Goal: Task Accomplishment & Management: Complete application form

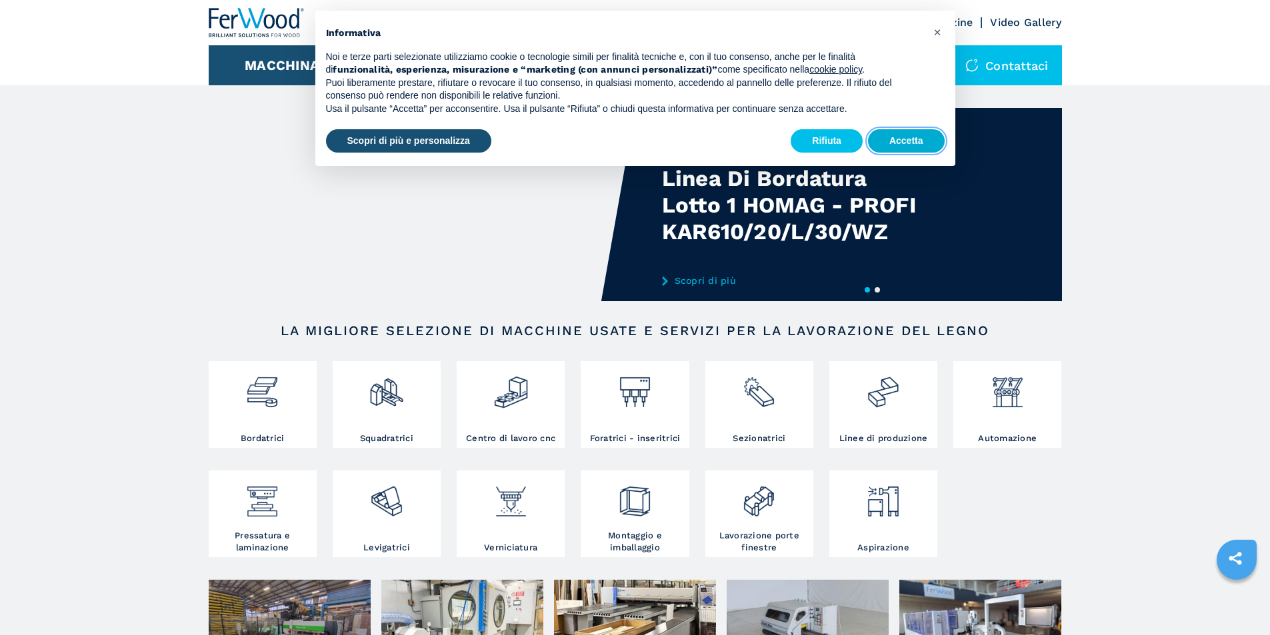
click at [897, 137] on button "Accetta" at bounding box center [906, 141] width 77 height 24
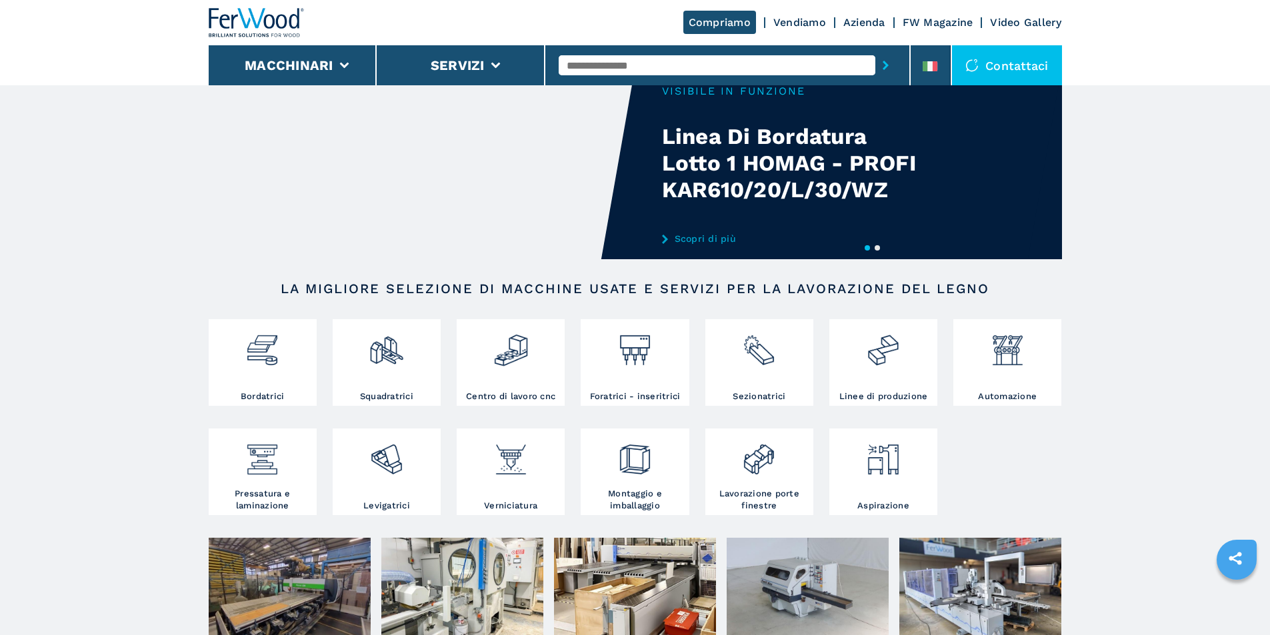
scroll to position [200, 0]
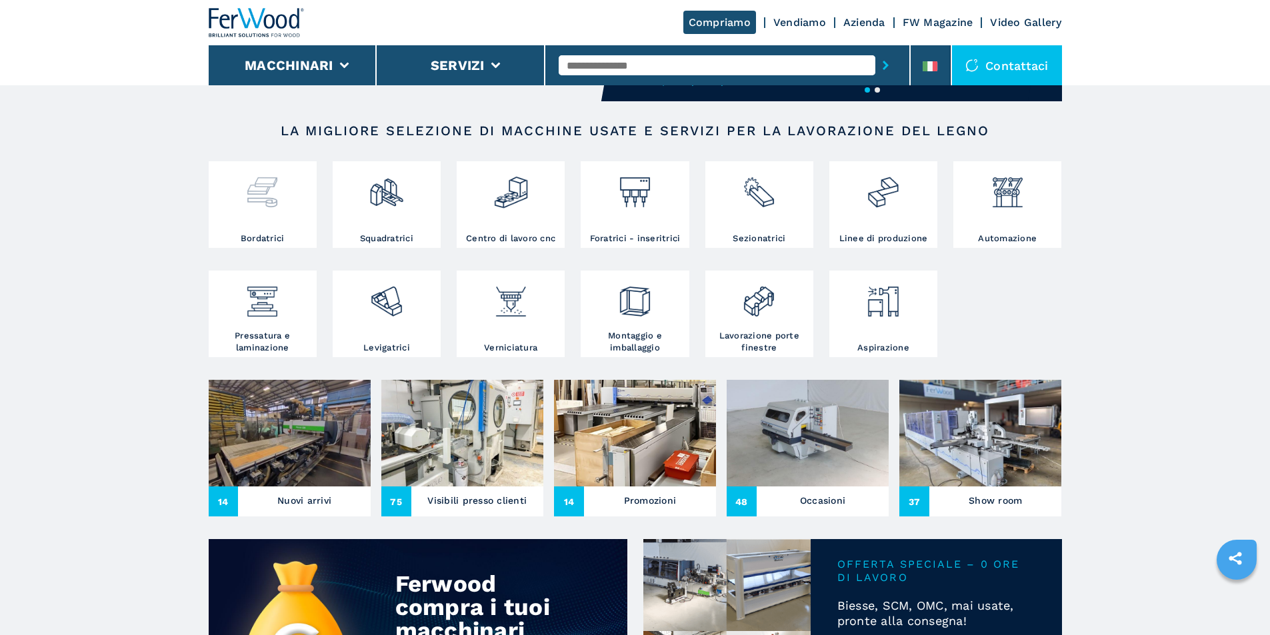
click at [261, 245] on h3 "Bordatrici" at bounding box center [263, 239] width 44 height 12
click at [267, 221] on div at bounding box center [262, 199] width 101 height 68
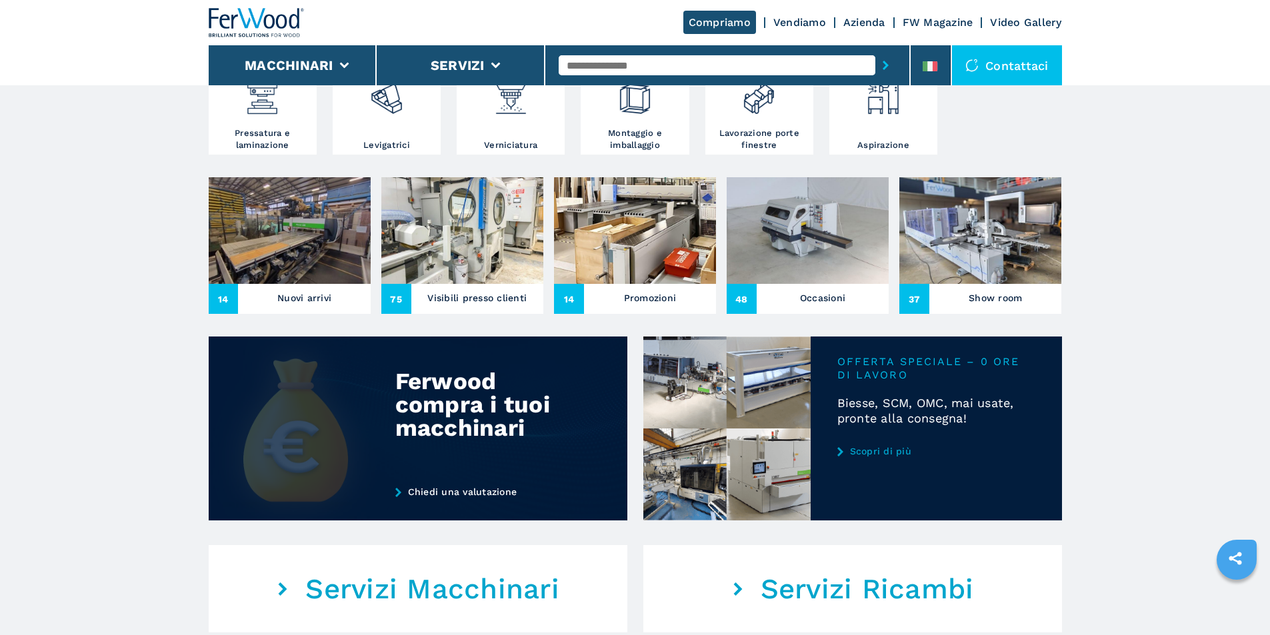
scroll to position [400, 0]
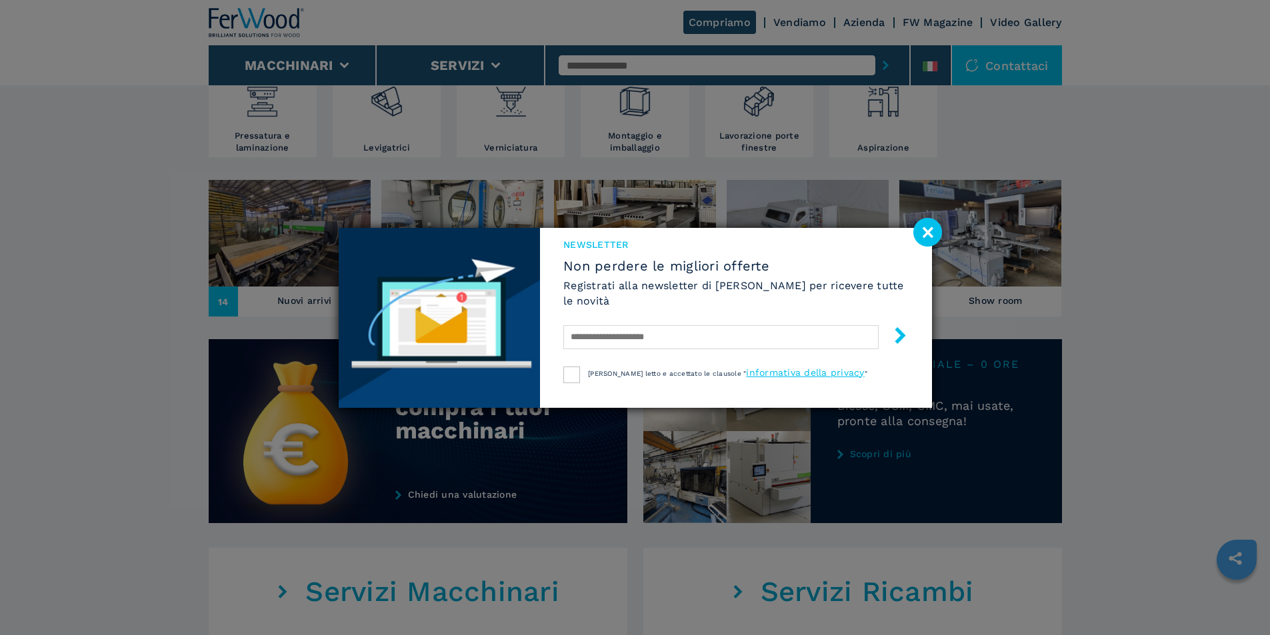
click at [924, 229] on image at bounding box center [927, 232] width 29 height 29
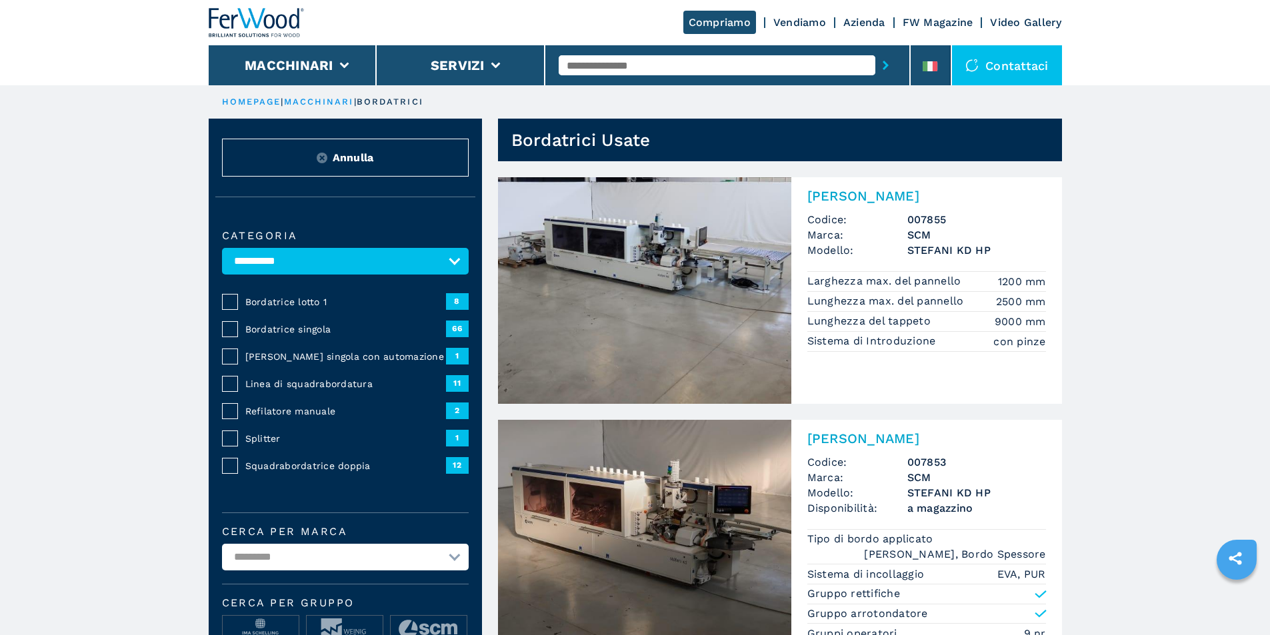
click at [651, 273] on img at bounding box center [644, 290] width 293 height 227
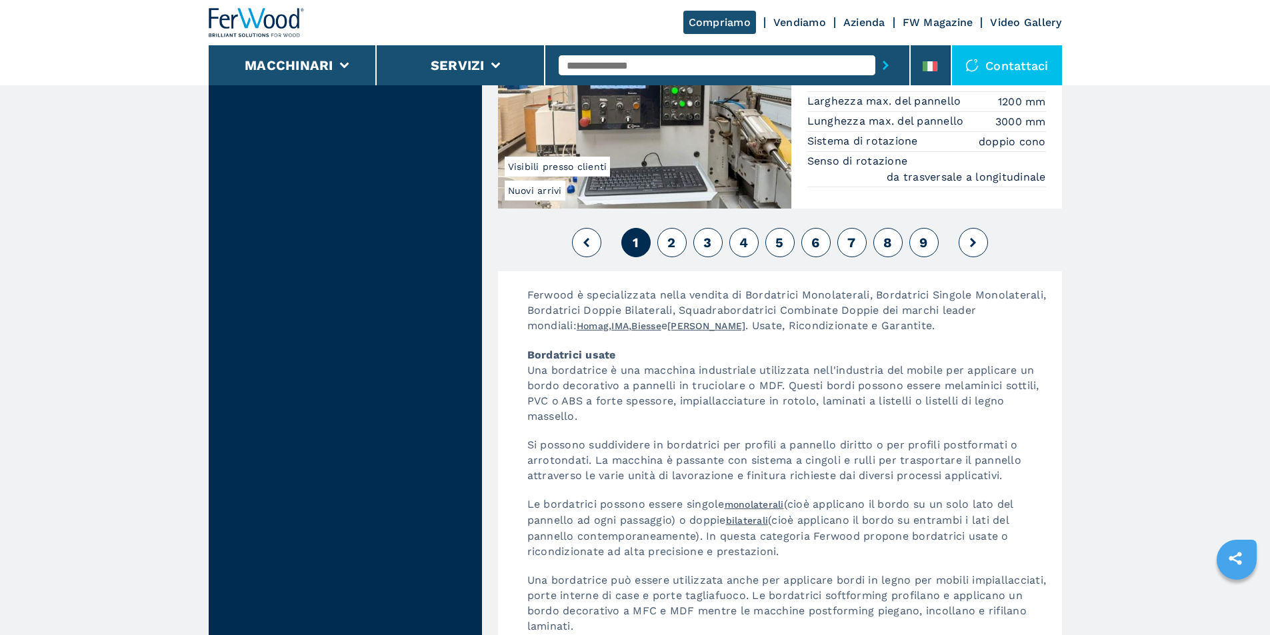
scroll to position [3400, 0]
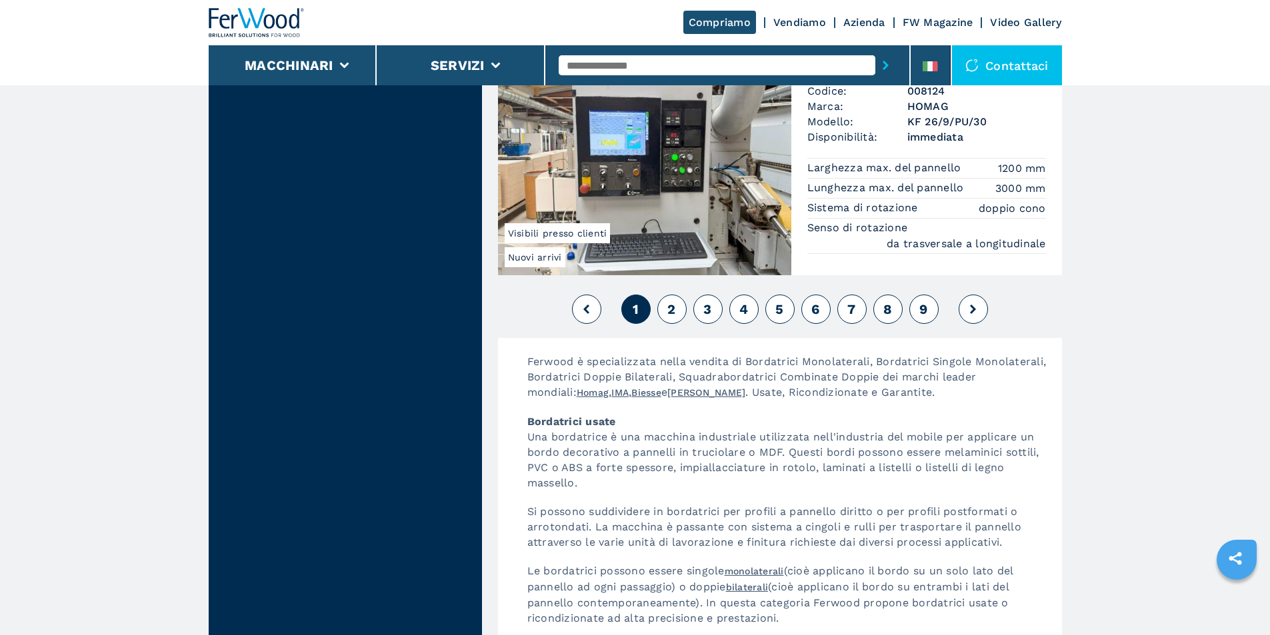
click at [667, 317] on span "2" at bounding box center [671, 309] width 8 height 16
click at [671, 312] on span "2" at bounding box center [671, 309] width 8 height 16
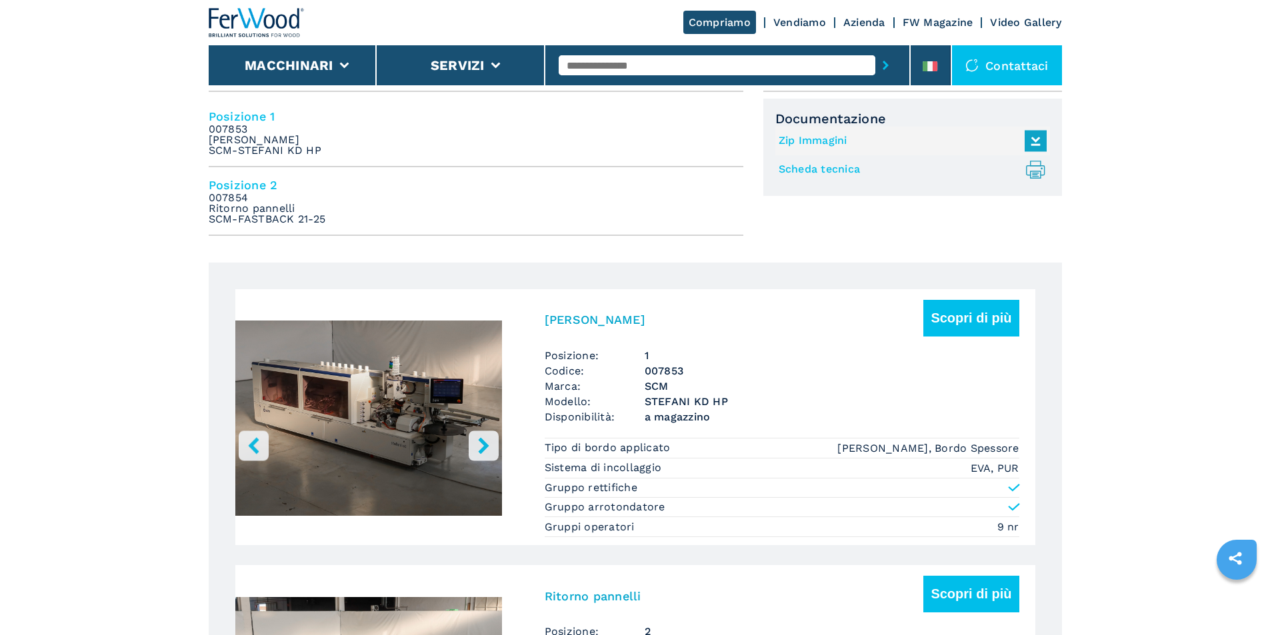
scroll to position [600, 0]
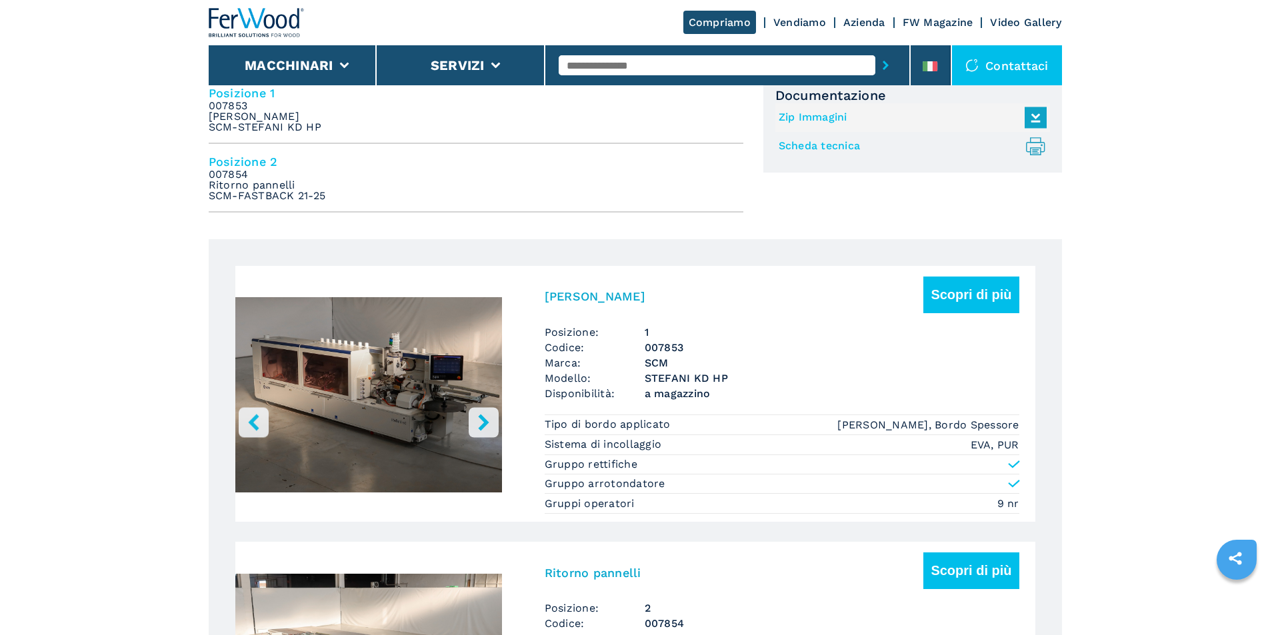
click at [483, 425] on icon "right-button" at bounding box center [483, 422] width 11 height 17
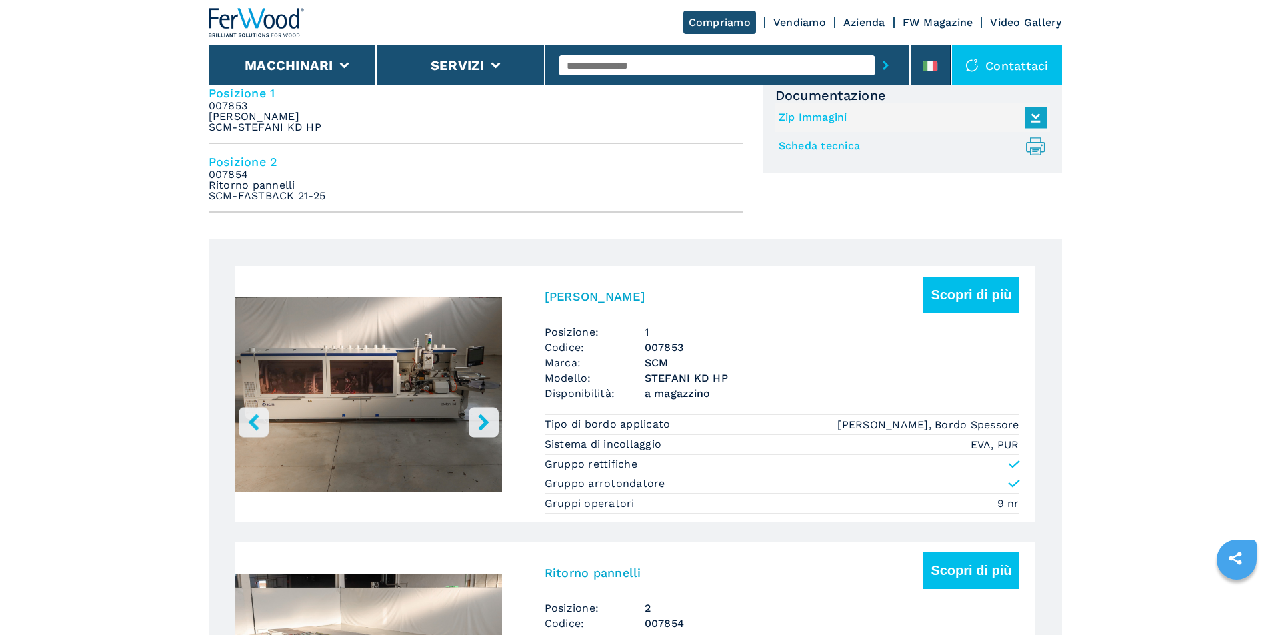
click at [483, 425] on icon "right-button" at bounding box center [483, 422] width 11 height 17
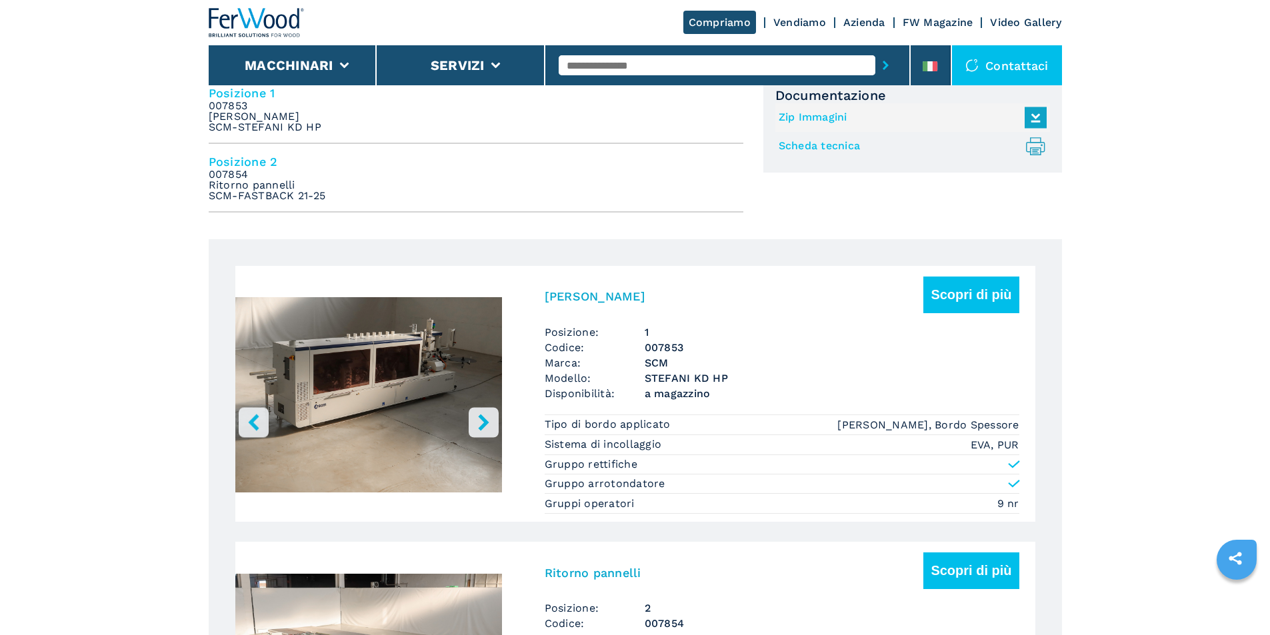
click at [483, 425] on icon "right-button" at bounding box center [483, 422] width 11 height 17
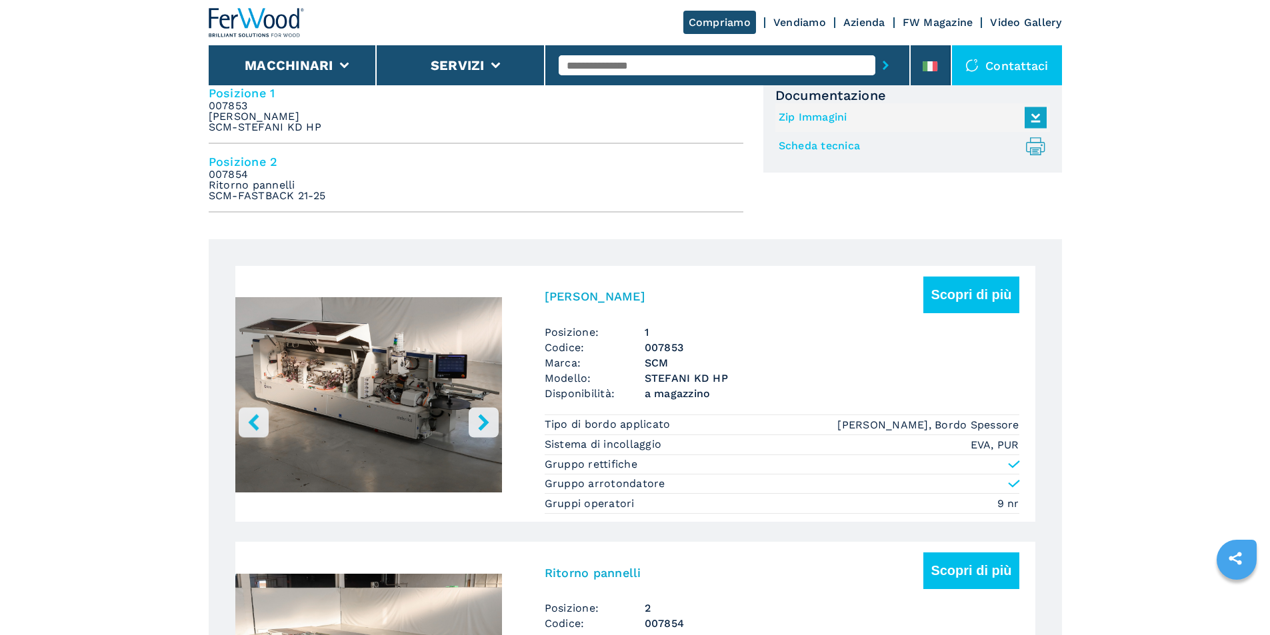
click at [483, 425] on icon "right-button" at bounding box center [483, 422] width 11 height 17
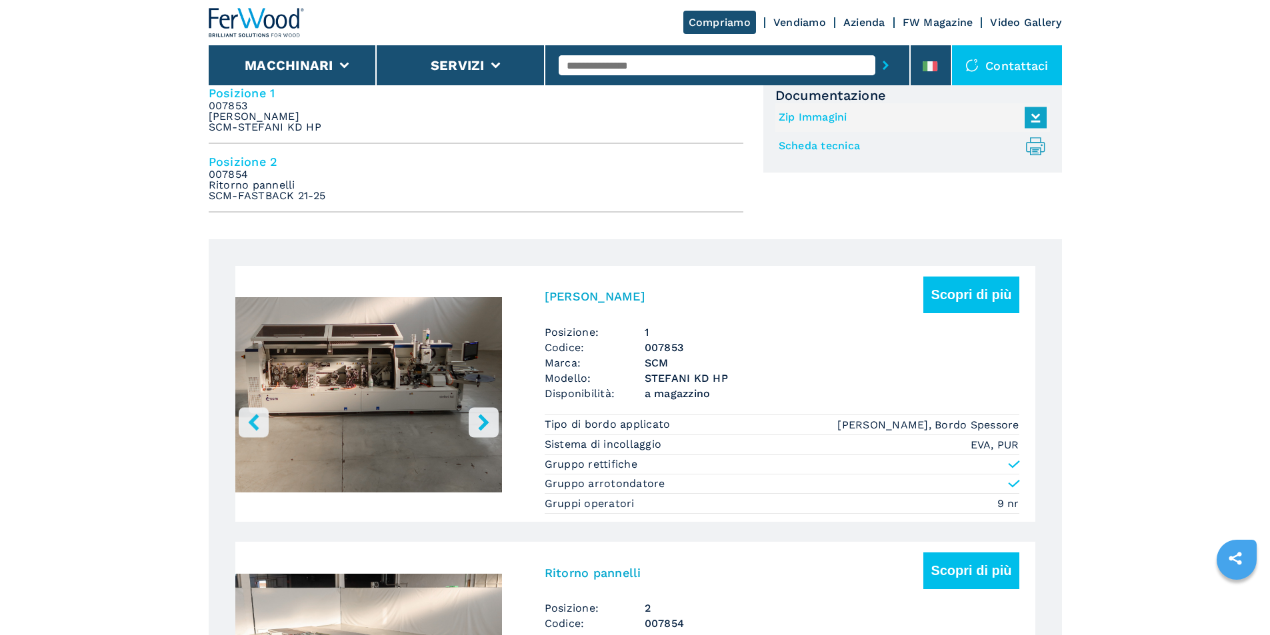
click at [420, 420] on img "Go to Slide 5" at bounding box center [368, 398] width 267 height 250
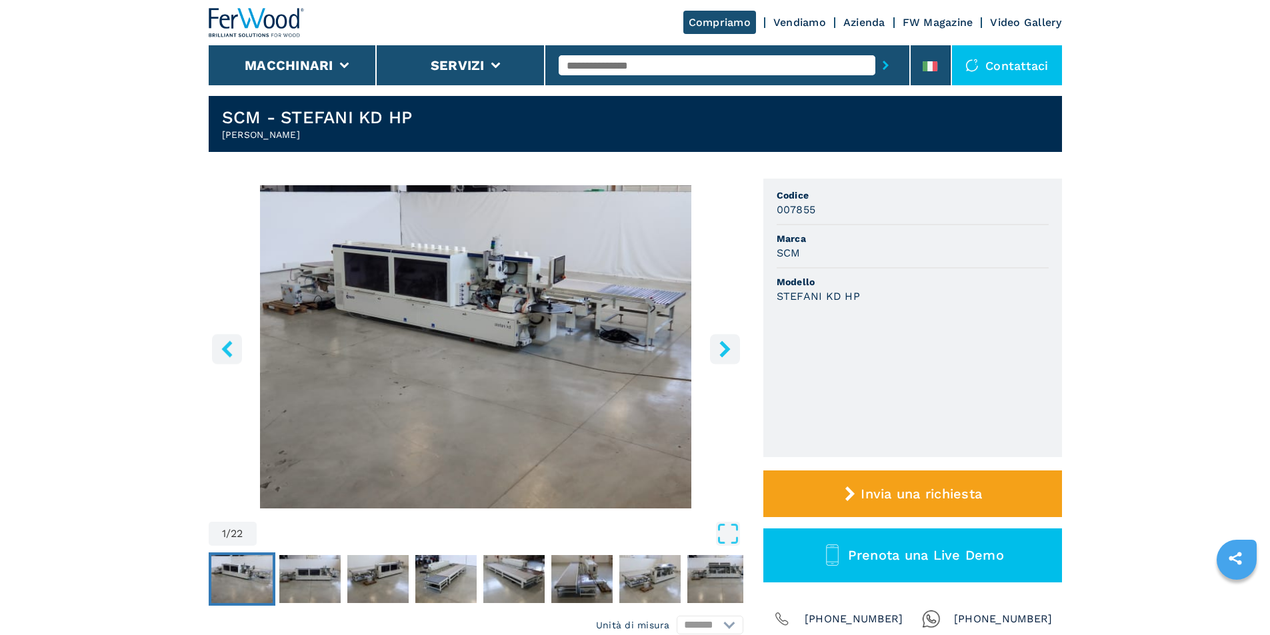
scroll to position [0, 0]
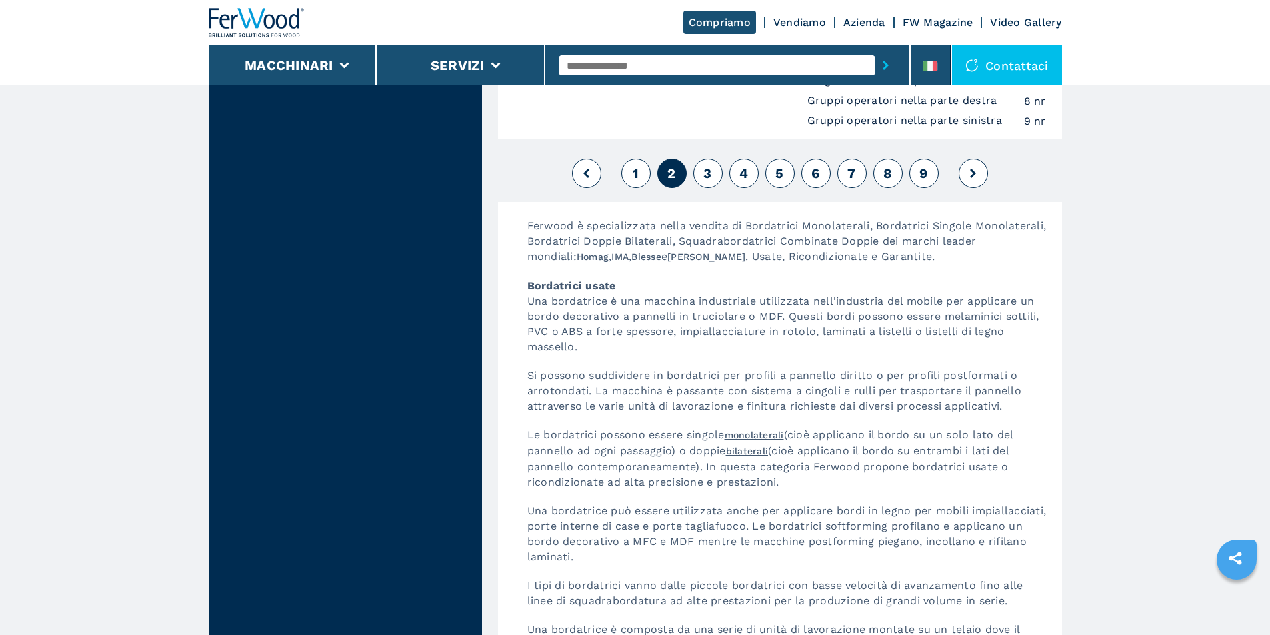
scroll to position [3334, 0]
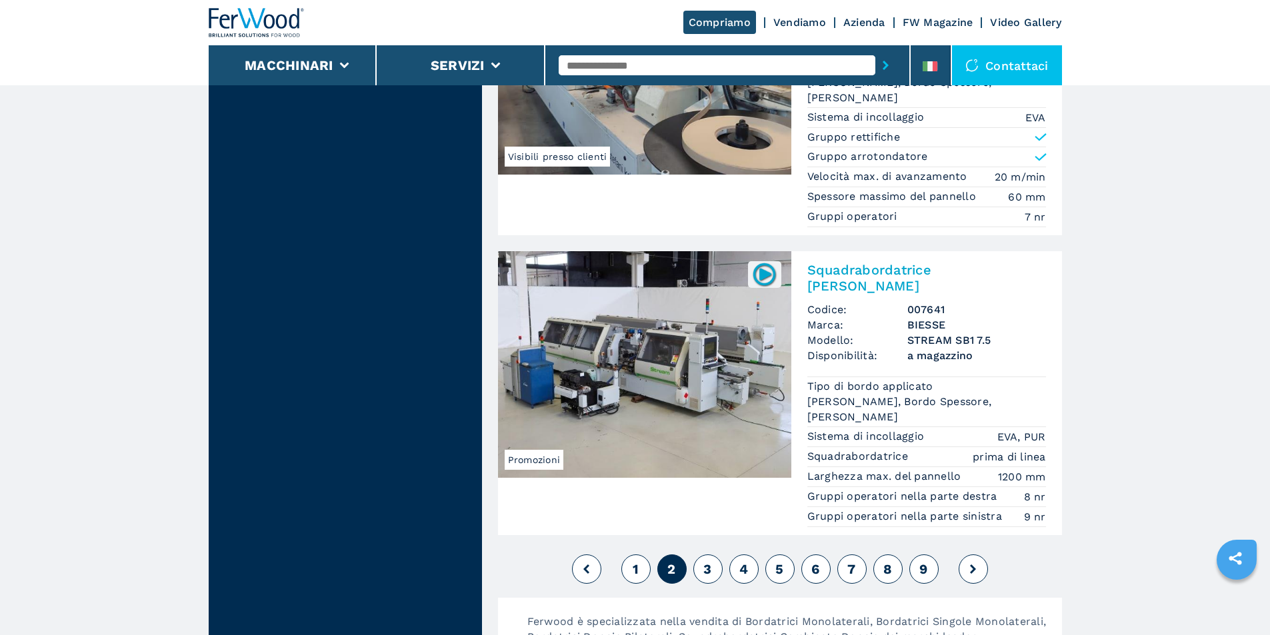
click at [708, 561] on span "3" at bounding box center [707, 569] width 8 height 16
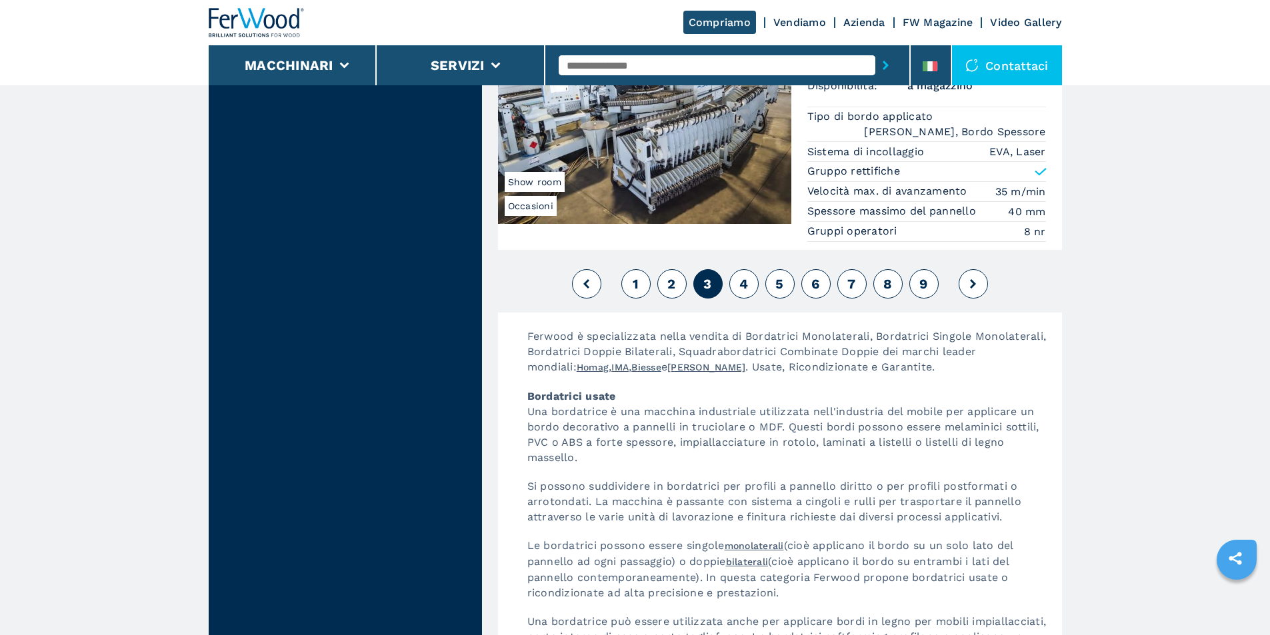
scroll to position [3600, 0]
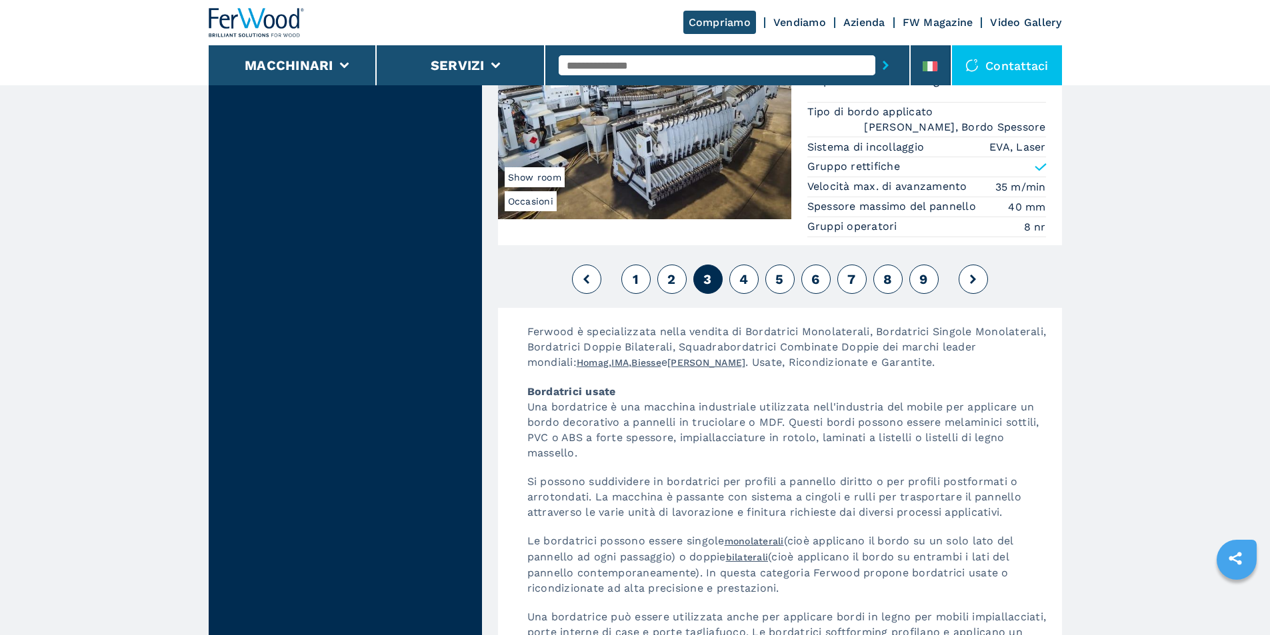
click at [735, 265] on button "4" at bounding box center [743, 279] width 29 height 29
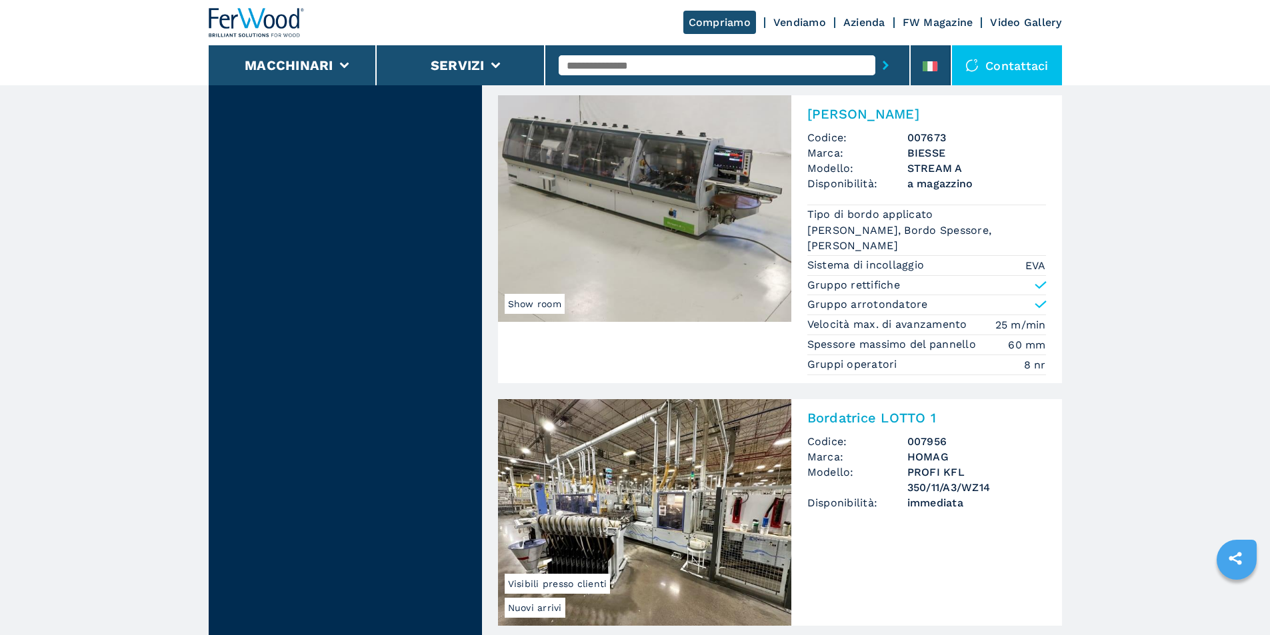
scroll to position [3467, 0]
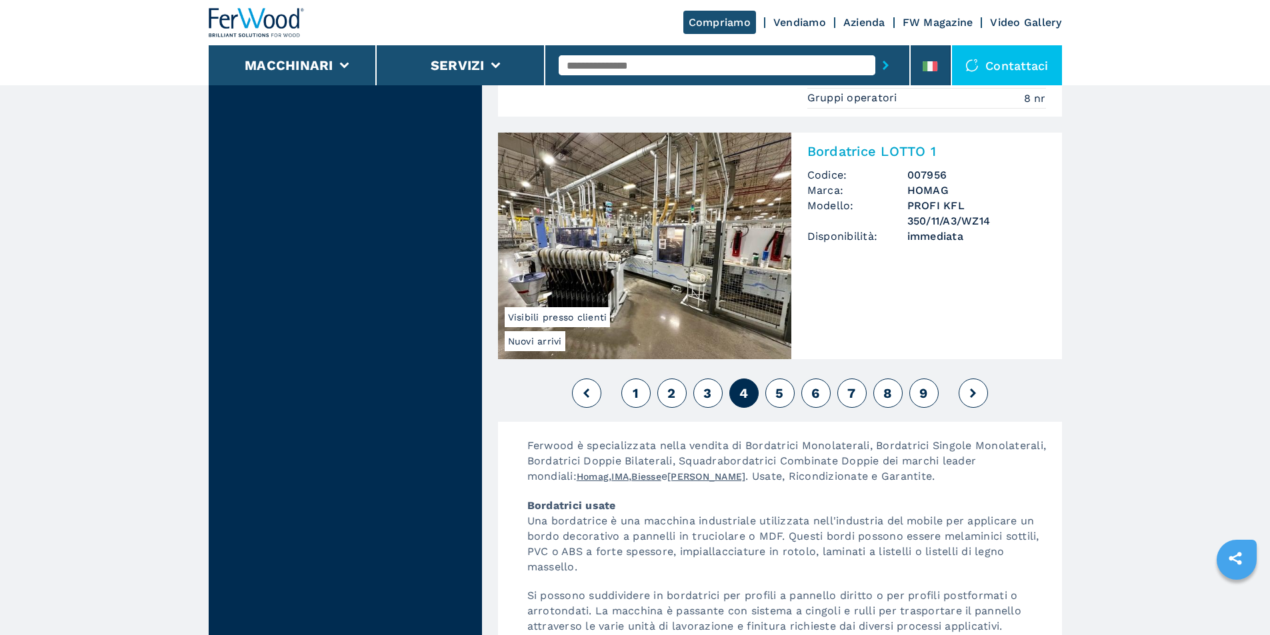
click at [785, 379] on button "5" at bounding box center [779, 393] width 29 height 29
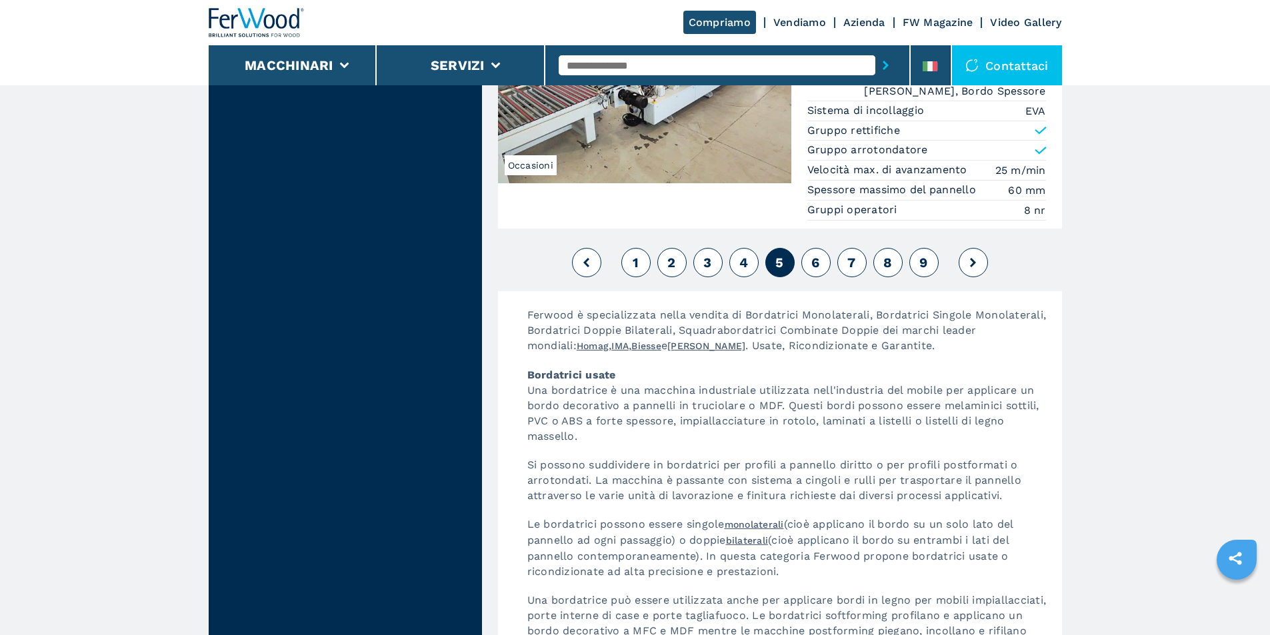
scroll to position [3667, 0]
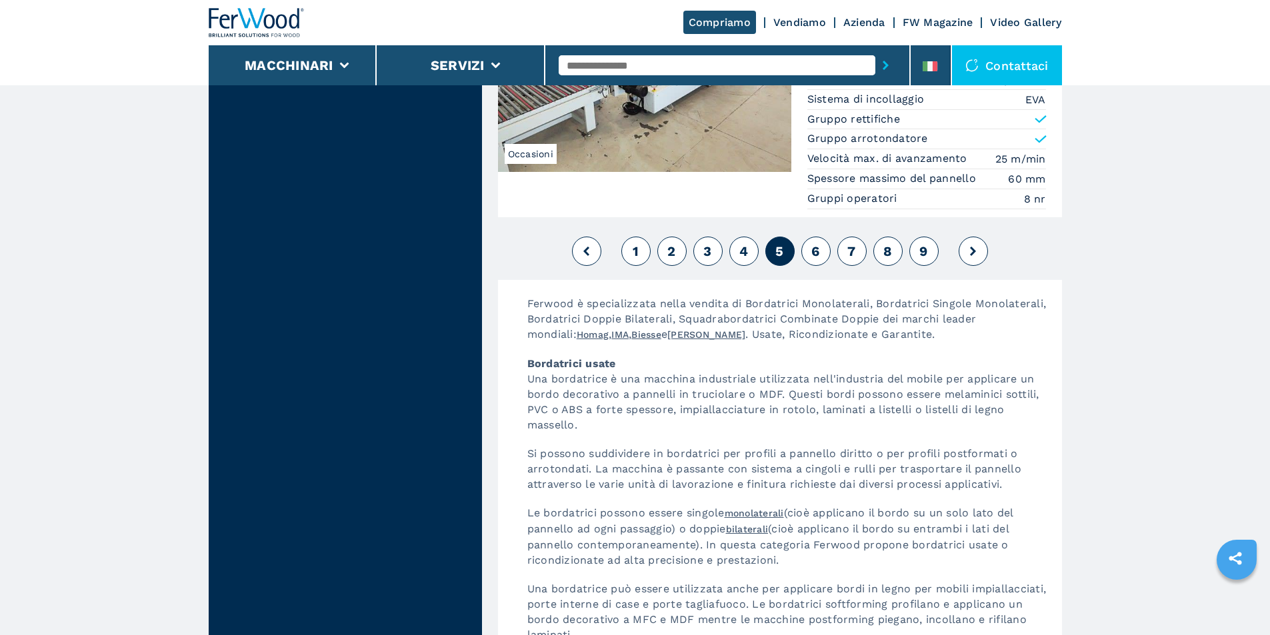
click at [833, 233] on div "1 2 3 4 5 6 7 8 9" at bounding box center [780, 251] width 564 height 36
click at [825, 237] on button "6" at bounding box center [815, 251] width 29 height 29
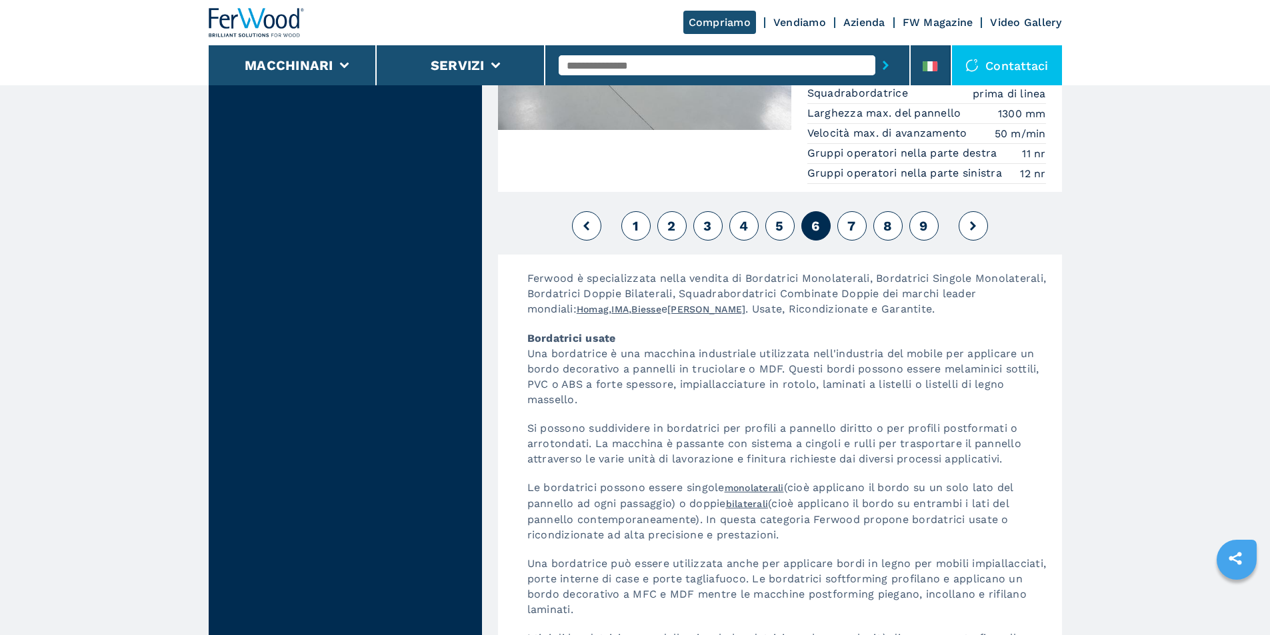
scroll to position [3600, 0]
click at [855, 216] on span "7" at bounding box center [851, 224] width 8 height 16
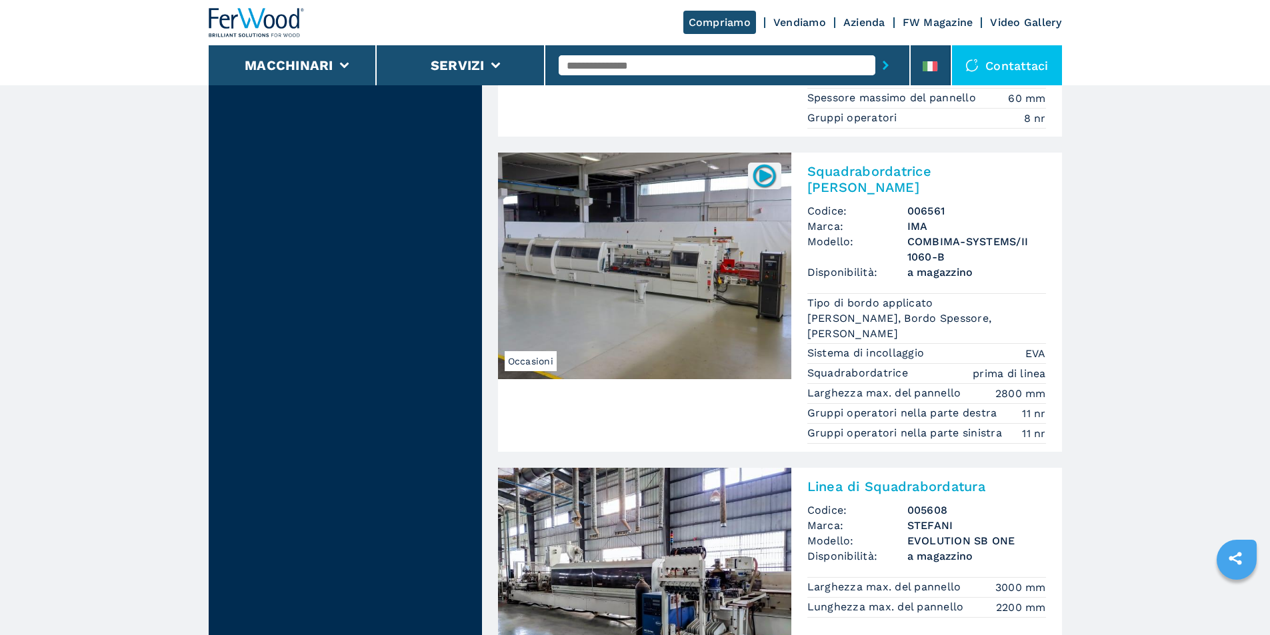
scroll to position [3334, 0]
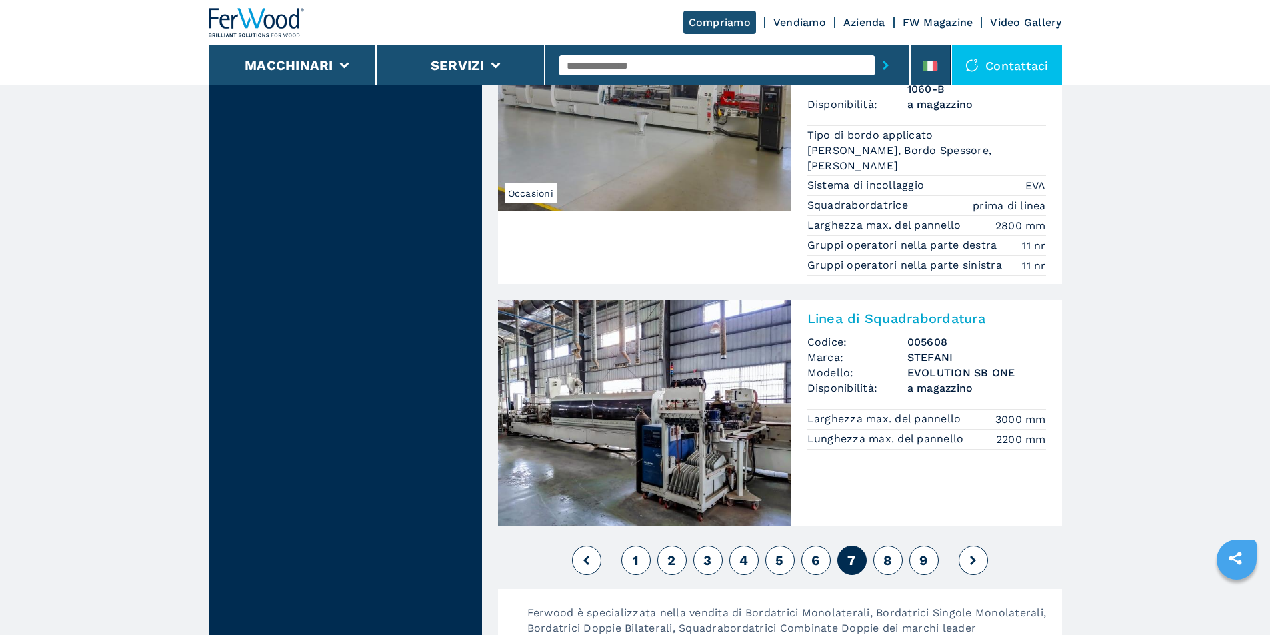
click at [881, 546] on button "8" at bounding box center [887, 560] width 29 height 29
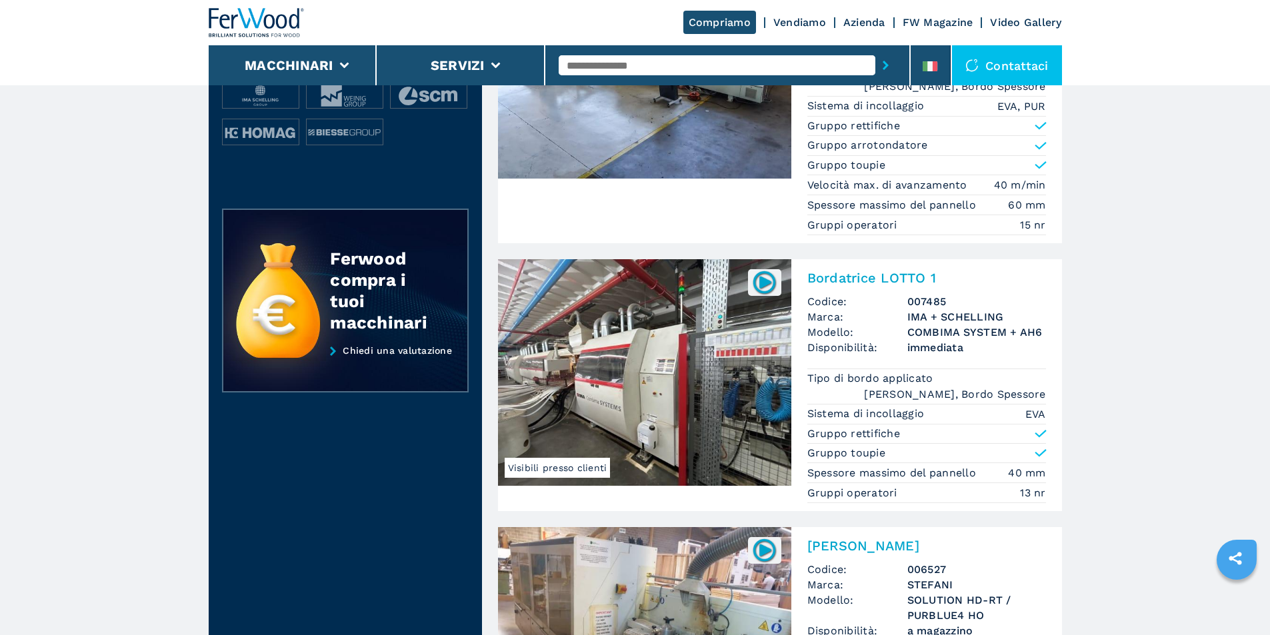
scroll to position [800, 0]
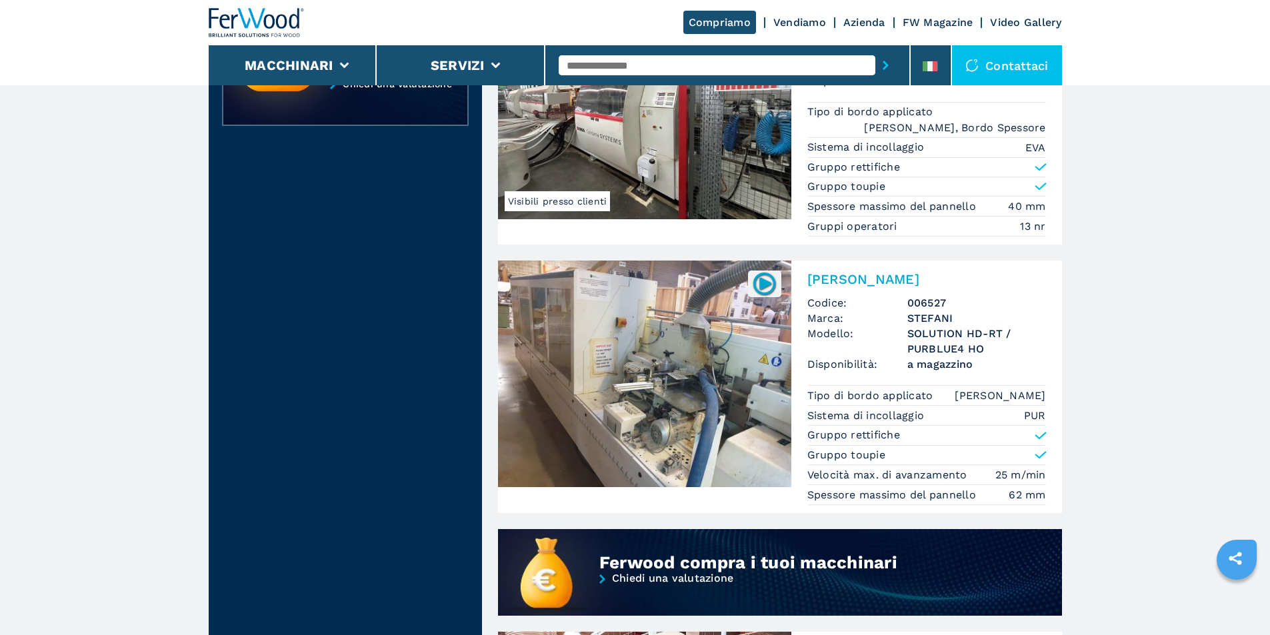
click at [761, 277] on img at bounding box center [764, 284] width 26 height 26
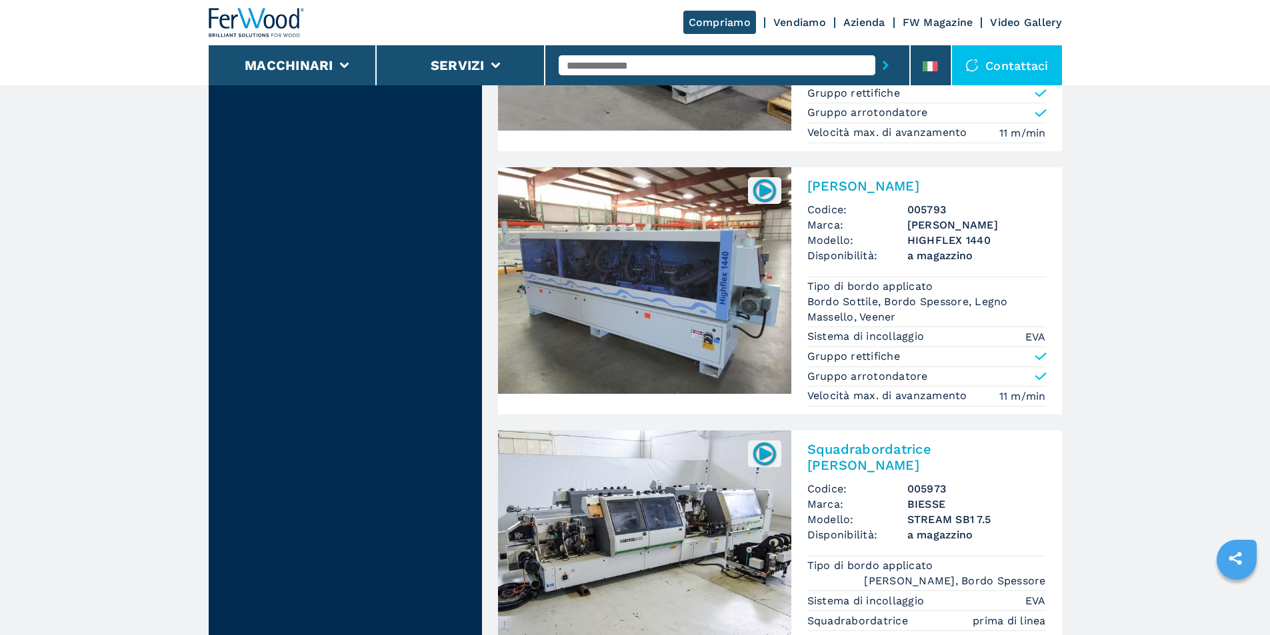
scroll to position [3134, 0]
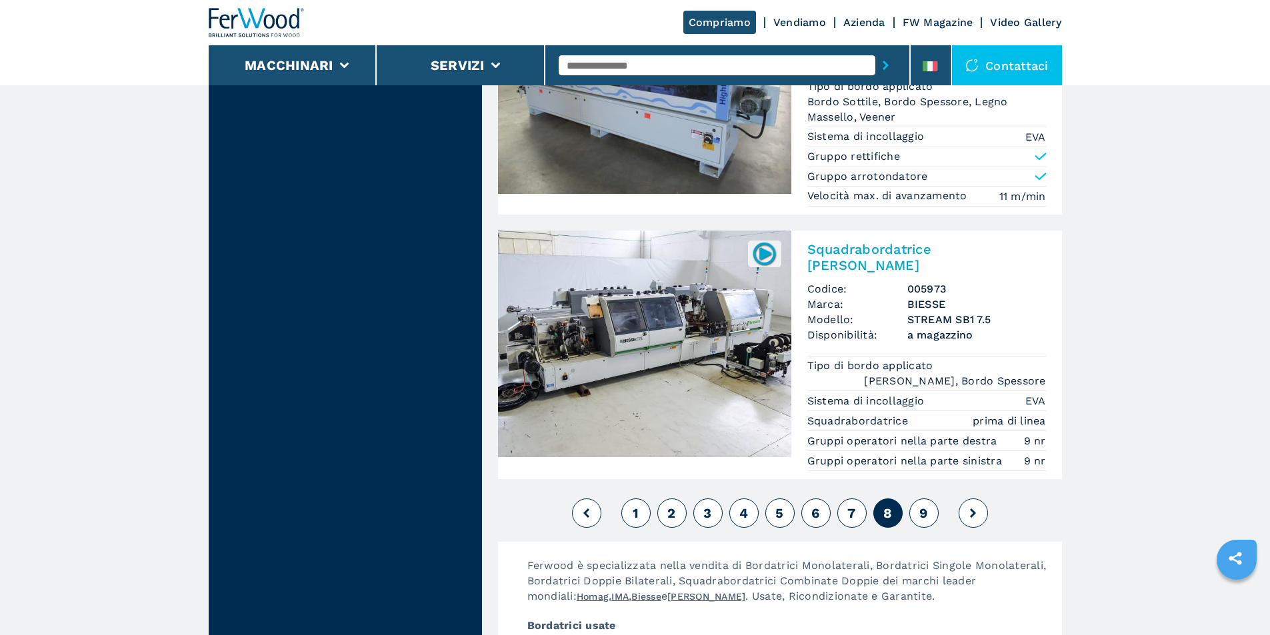
click at [920, 499] on button "9" at bounding box center [923, 513] width 29 height 29
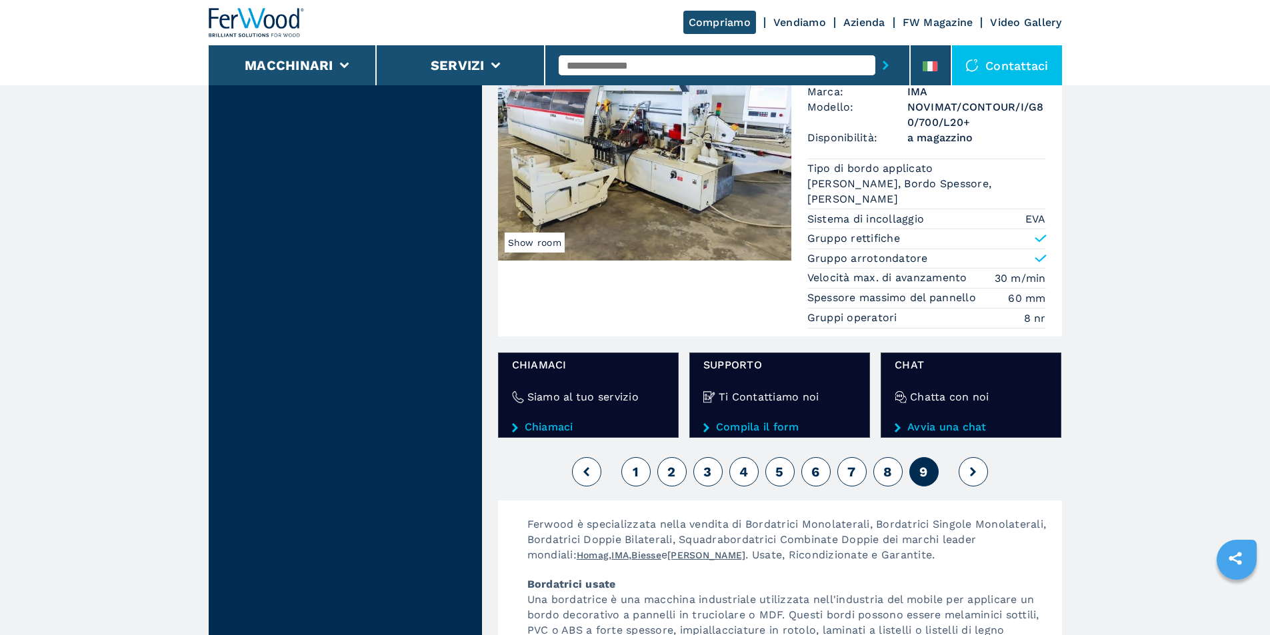
scroll to position [1667, 0]
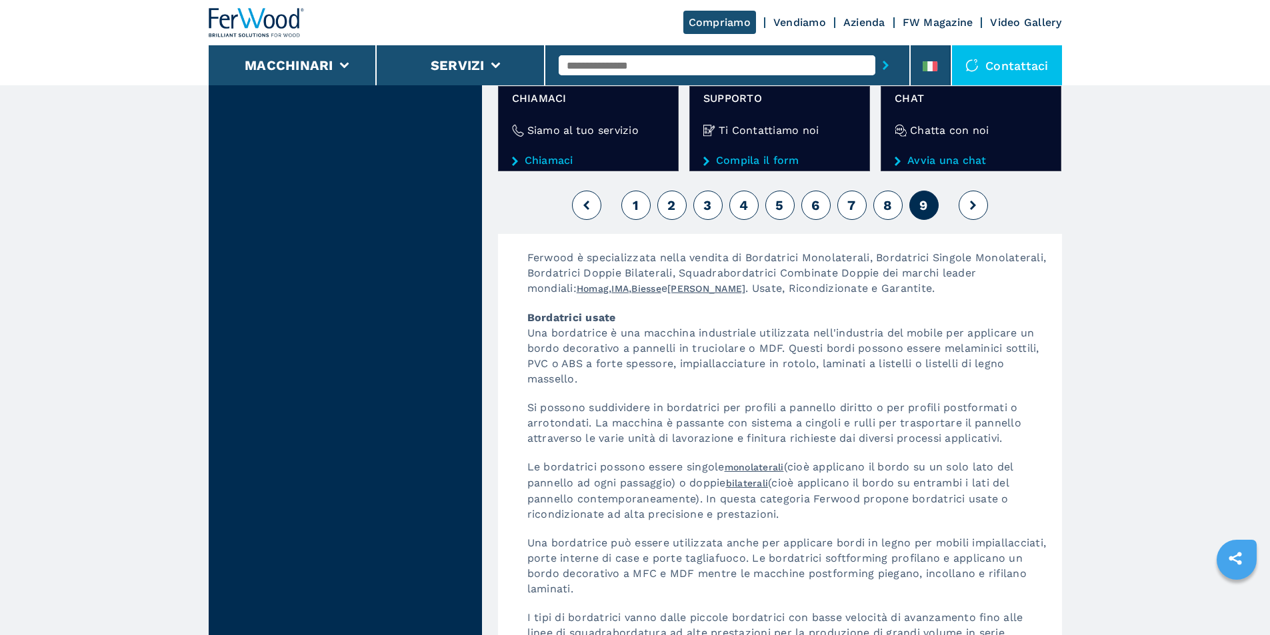
click at [980, 209] on button at bounding box center [973, 205] width 29 height 29
click at [968, 205] on button at bounding box center [973, 205] width 29 height 29
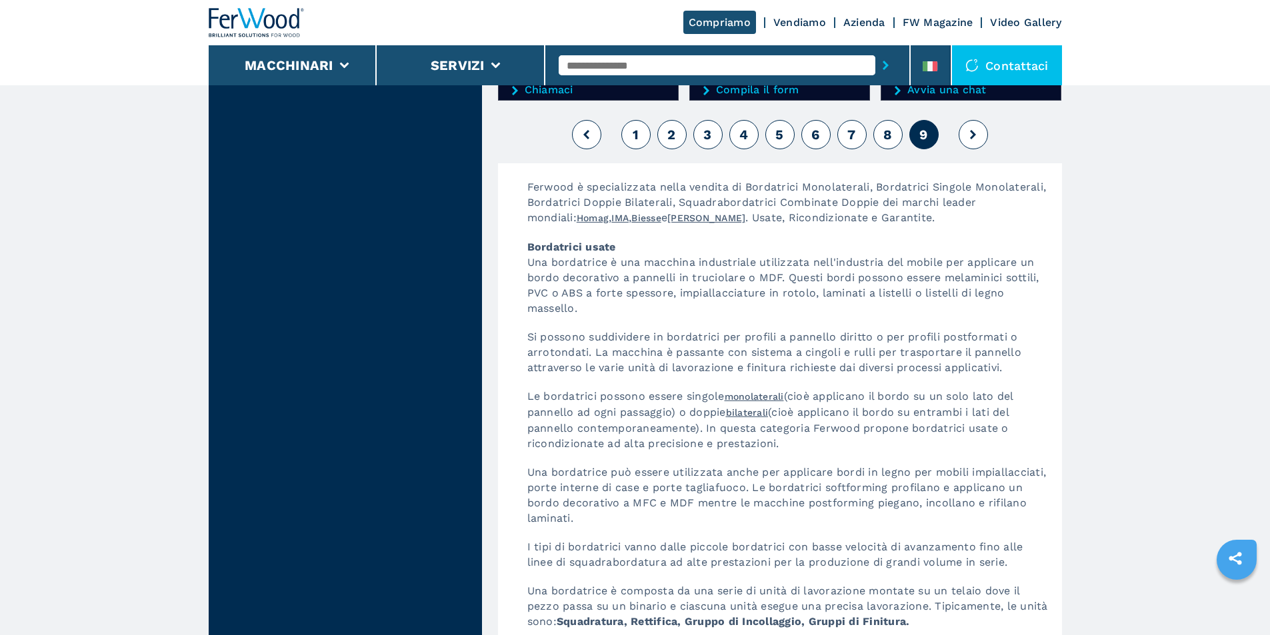
scroll to position [1534, 0]
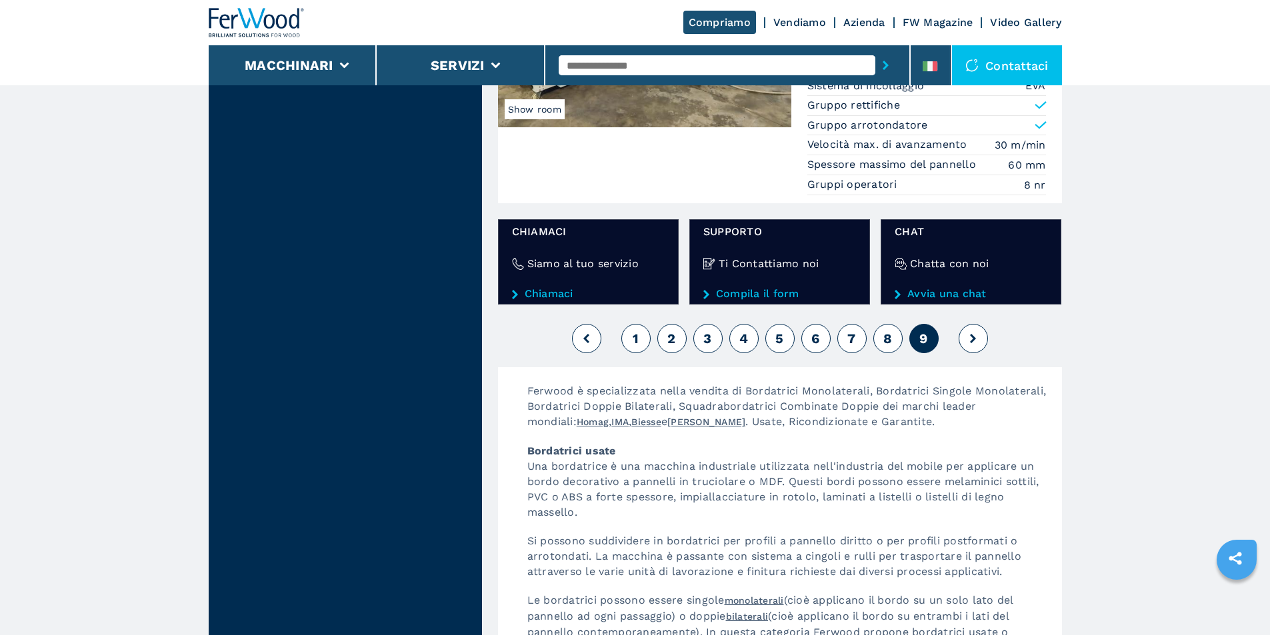
click at [629, 333] on button "1" at bounding box center [635, 338] width 29 height 29
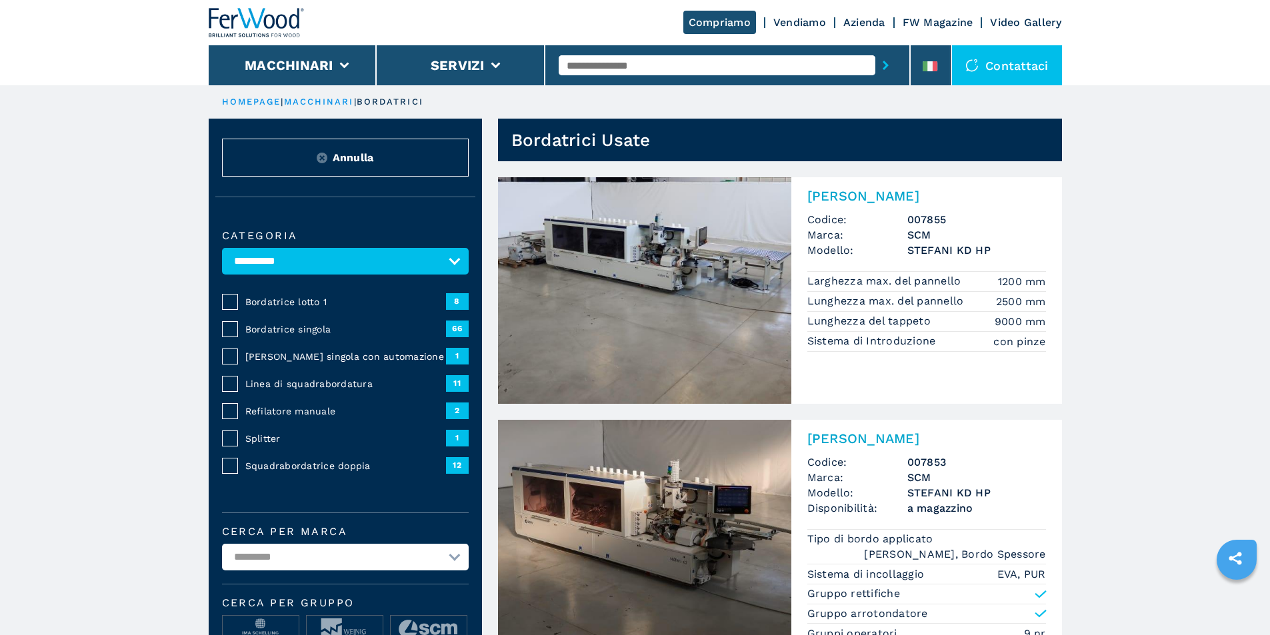
click at [733, 329] on img at bounding box center [644, 290] width 293 height 227
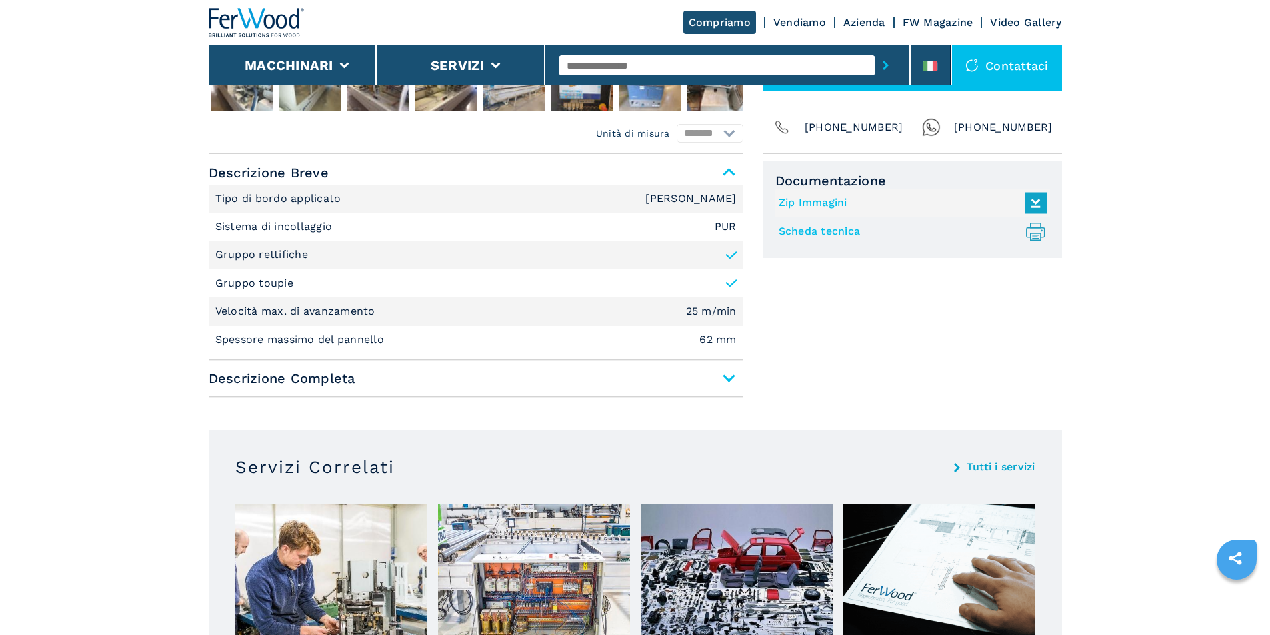
scroll to position [333, 0]
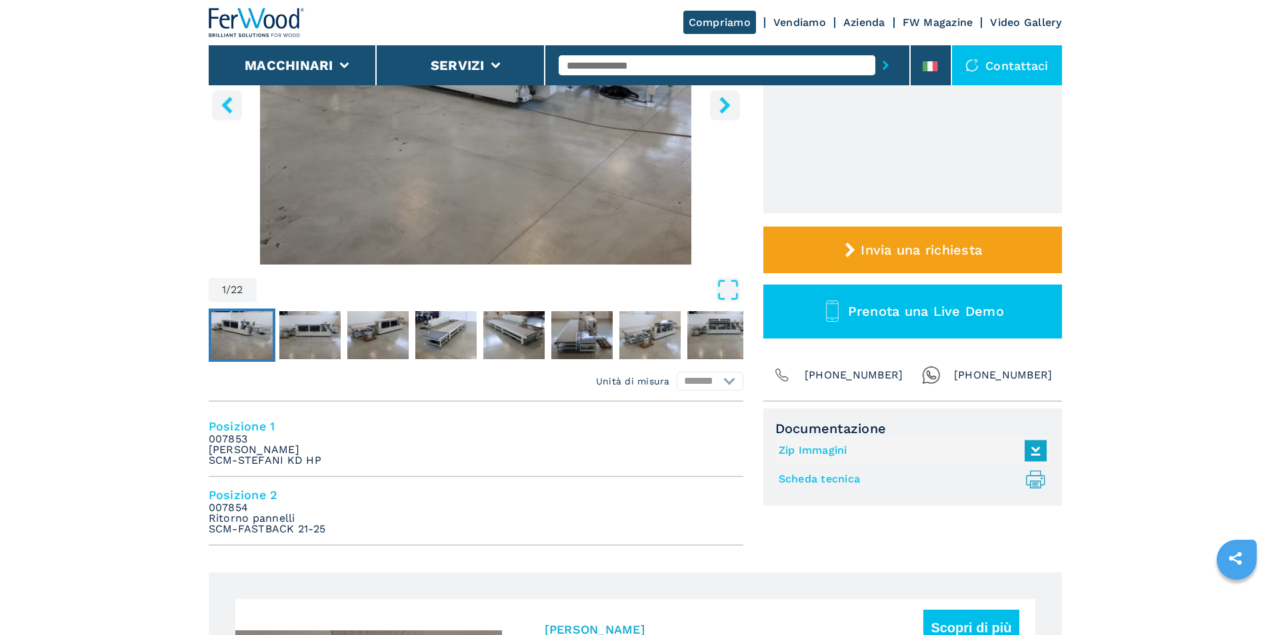
click at [219, 329] on img "Go to Slide 1" at bounding box center [241, 335] width 61 height 48
click at [312, 330] on img "Go to Slide 2" at bounding box center [309, 335] width 61 height 48
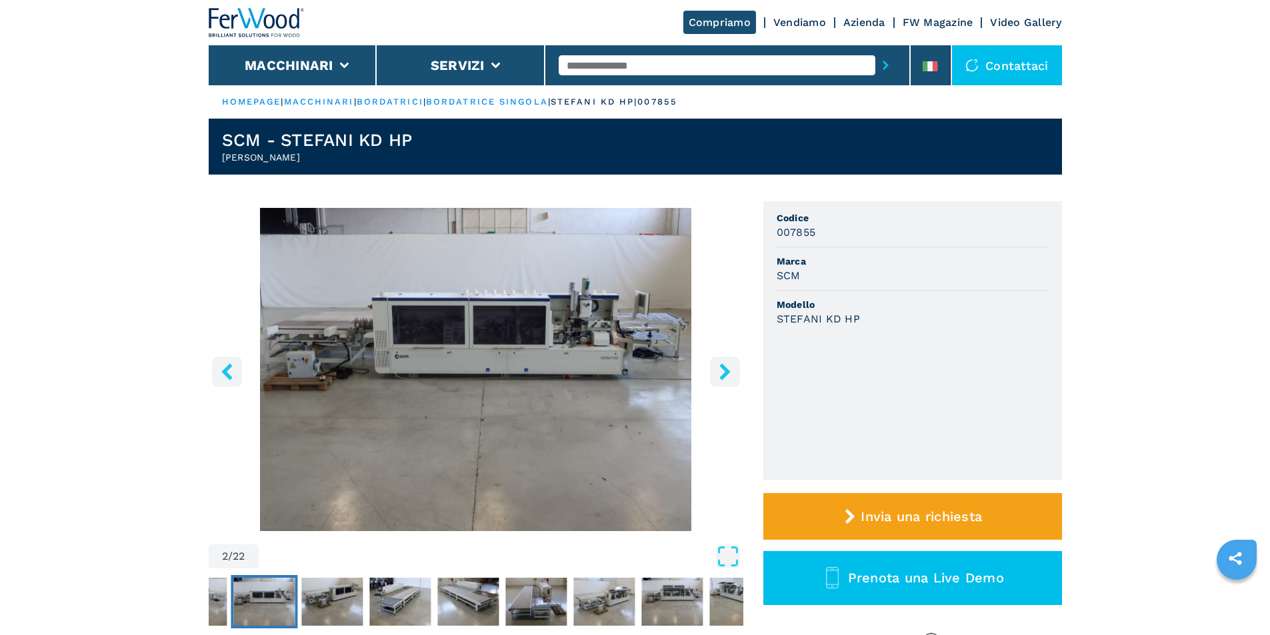
click at [722, 362] on button "right-button" at bounding box center [725, 372] width 30 height 30
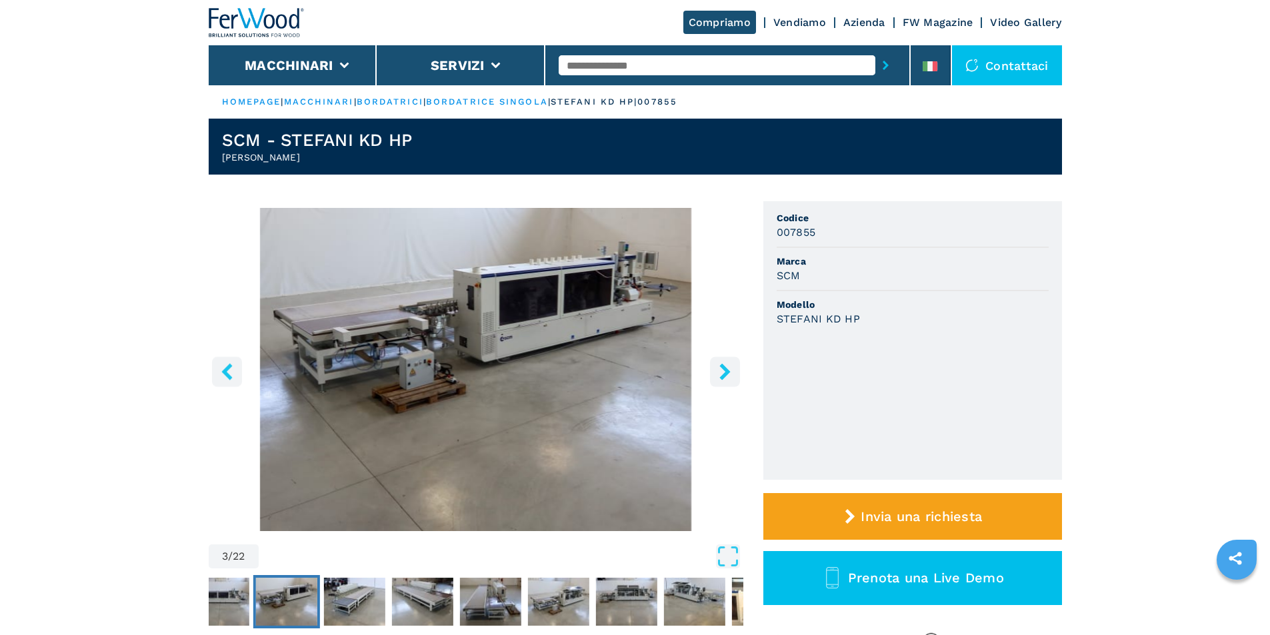
click at [722, 362] on button "right-button" at bounding box center [725, 372] width 30 height 30
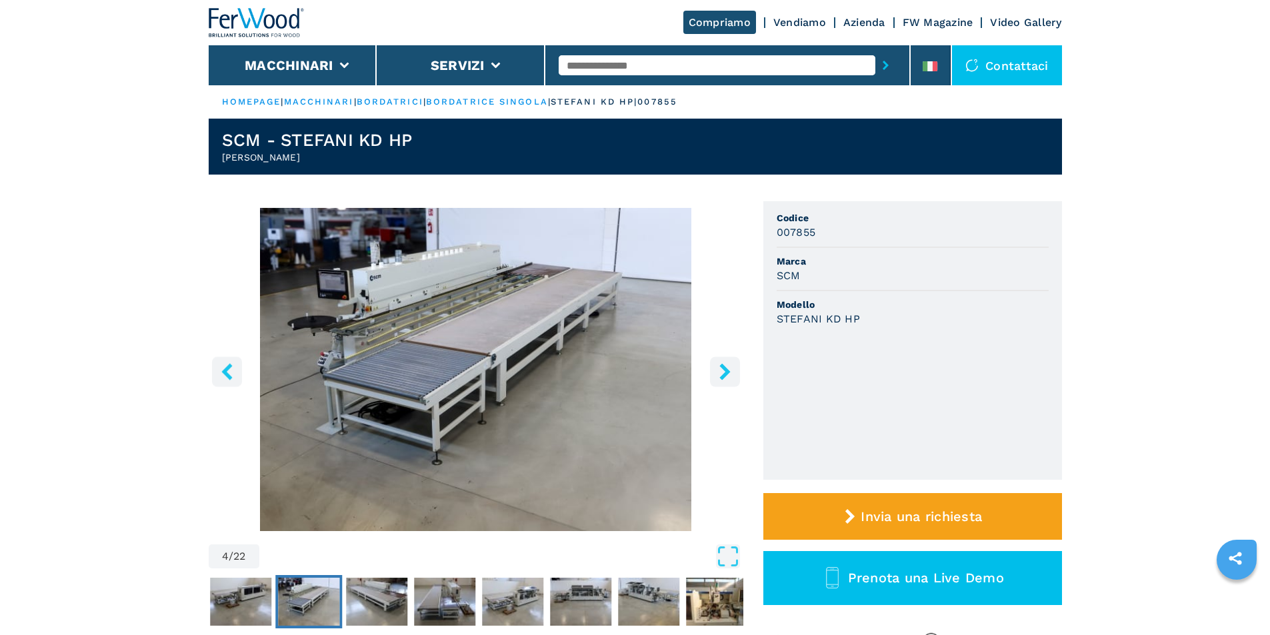
click at [722, 362] on button "right-button" at bounding box center [725, 372] width 30 height 30
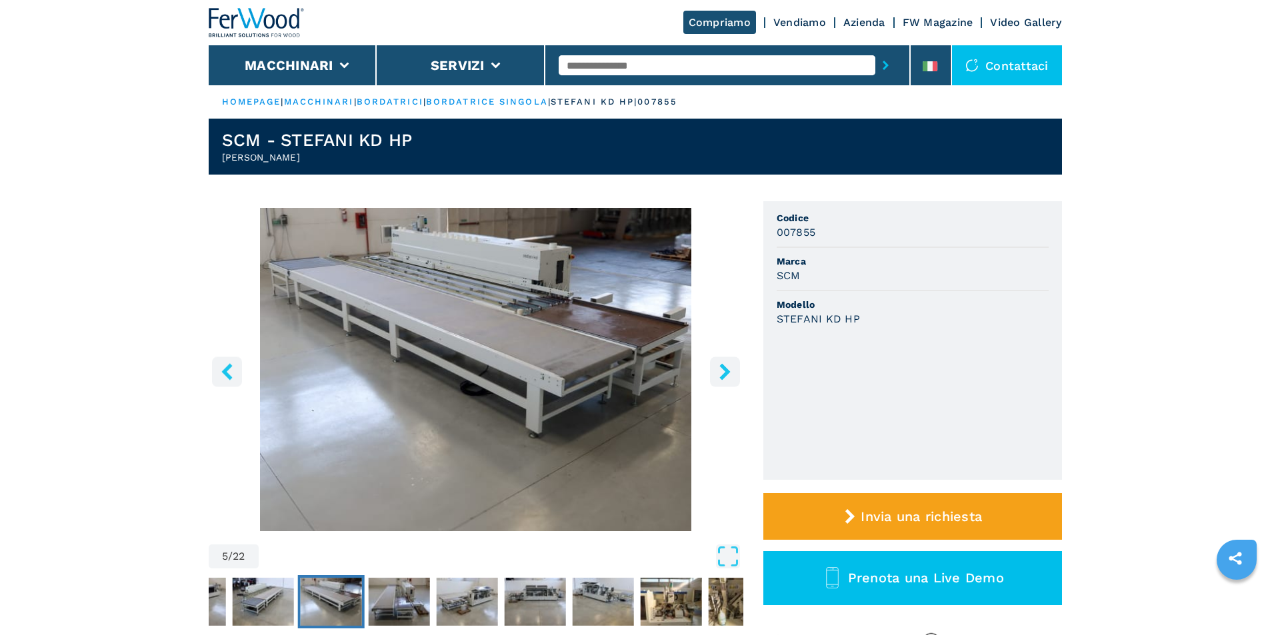
click at [722, 362] on button "right-button" at bounding box center [725, 372] width 30 height 30
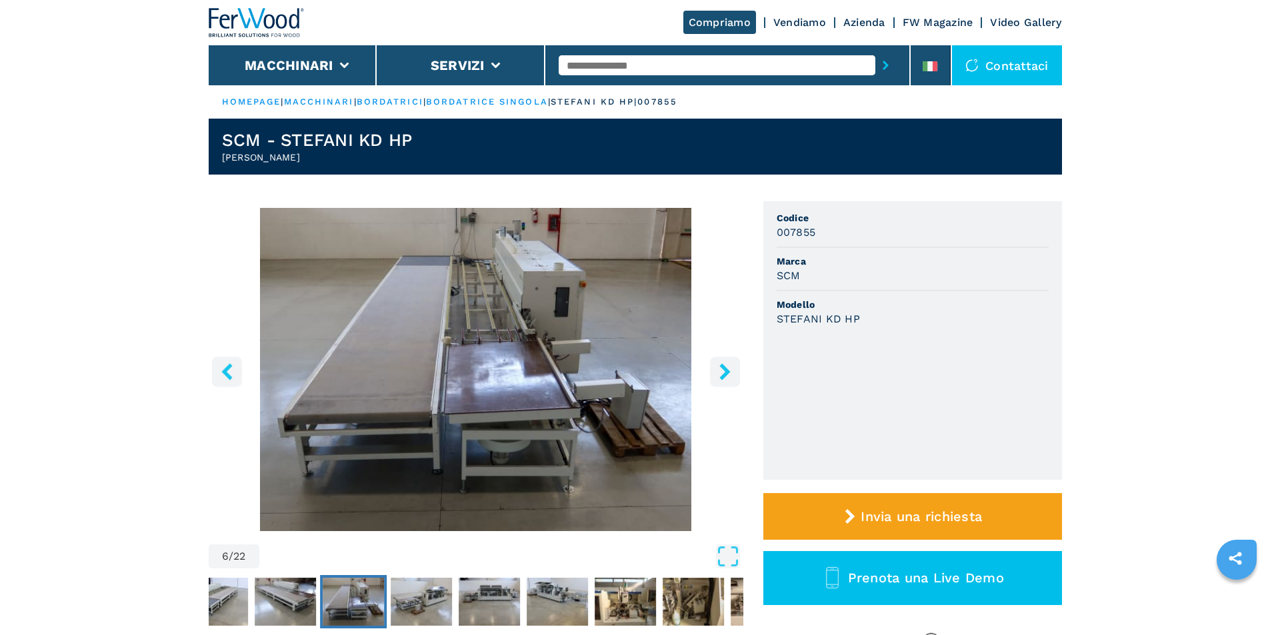
click at [722, 362] on button "right-button" at bounding box center [725, 372] width 30 height 30
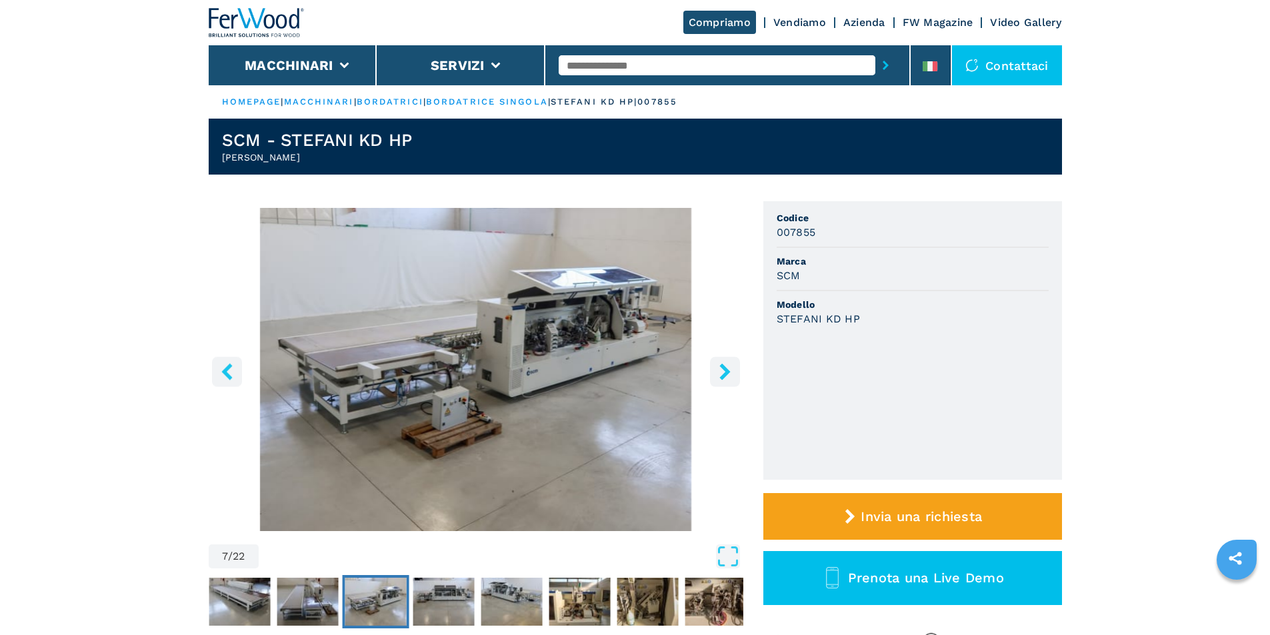
click at [722, 362] on button "right-button" at bounding box center [725, 372] width 30 height 30
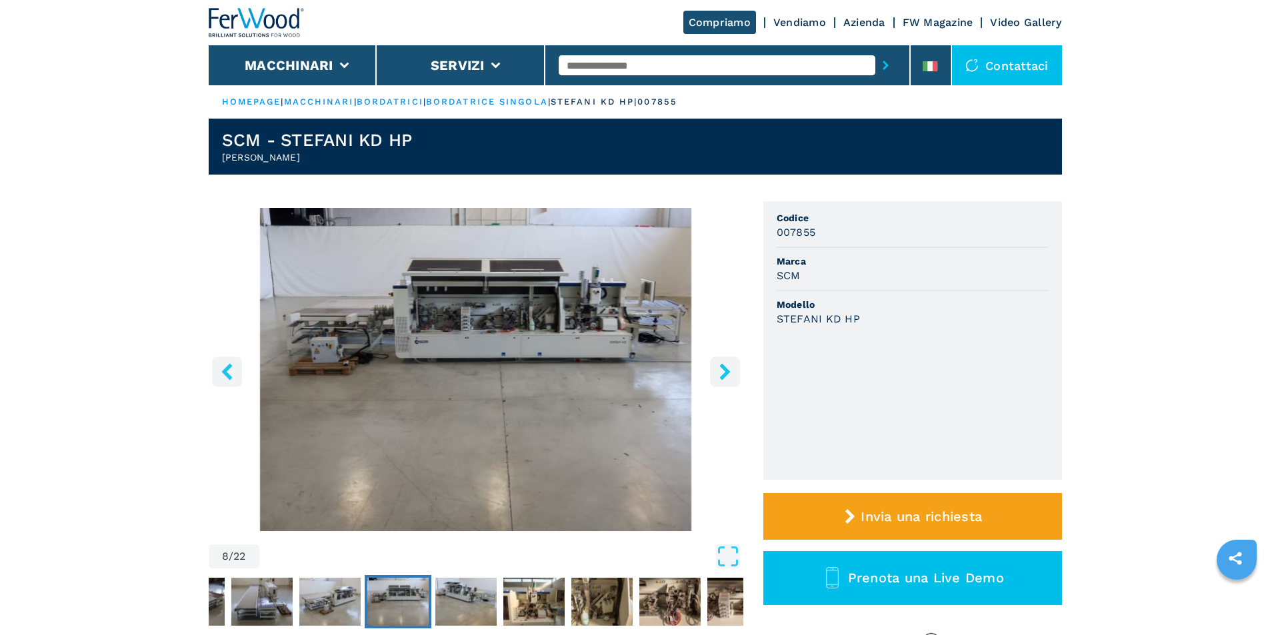
click at [722, 362] on button "right-button" at bounding box center [725, 372] width 30 height 30
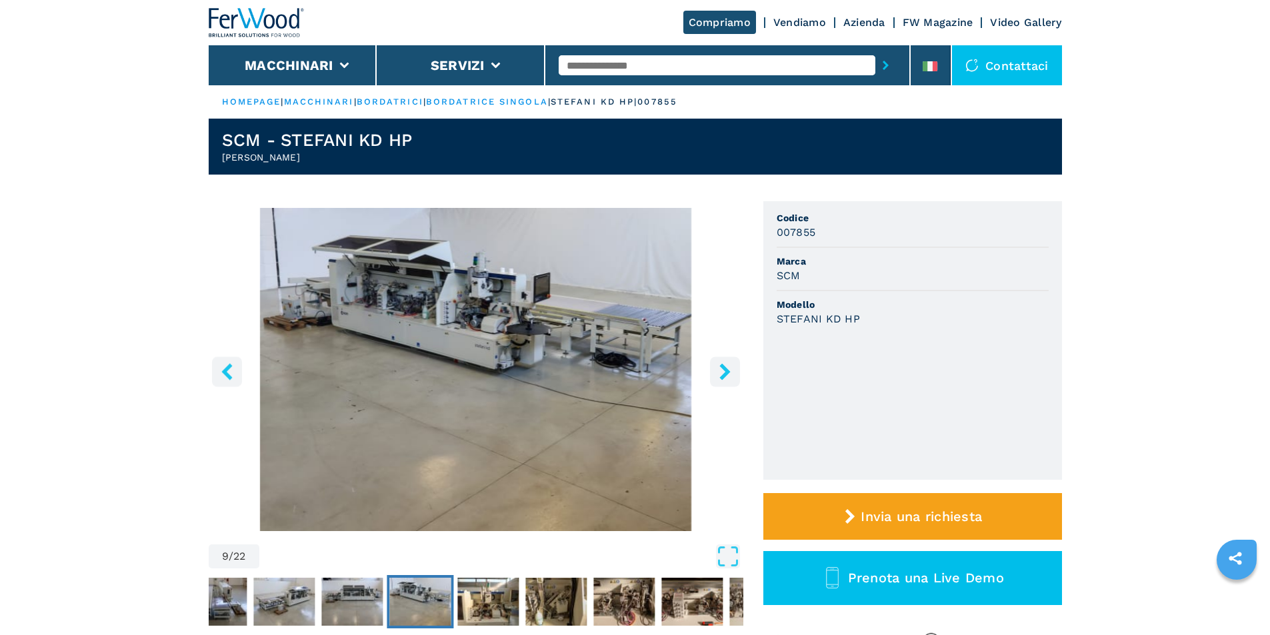
click at [722, 362] on button "right-button" at bounding box center [725, 372] width 30 height 30
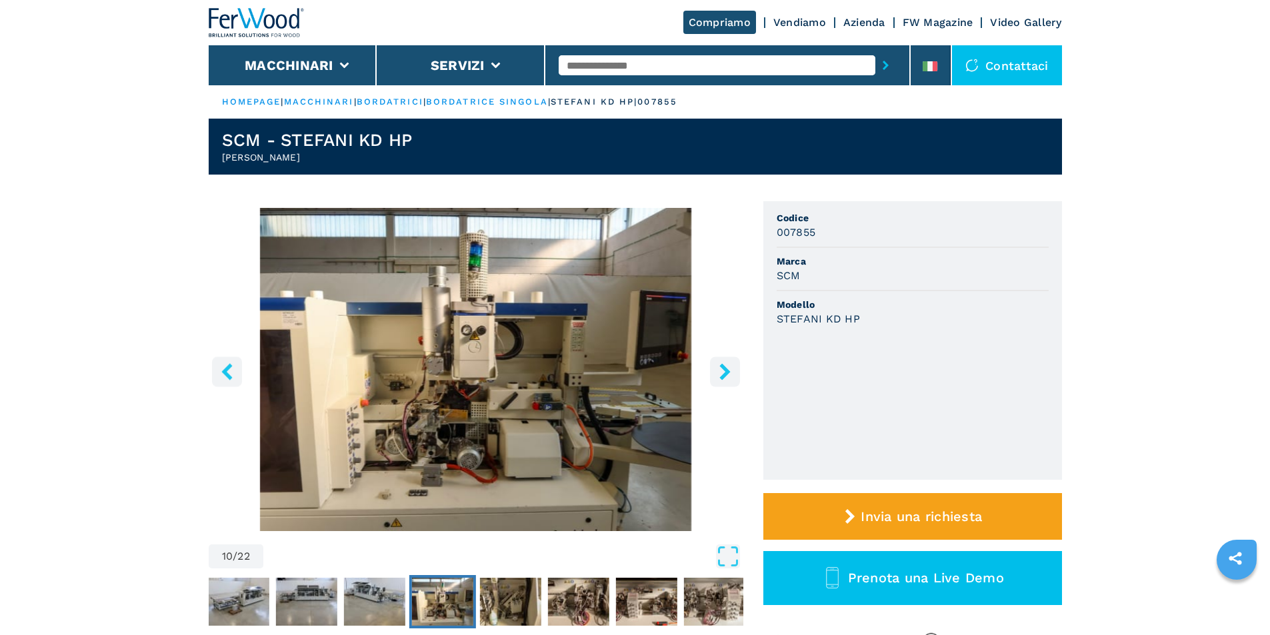
click at [722, 362] on button "right-button" at bounding box center [725, 372] width 30 height 30
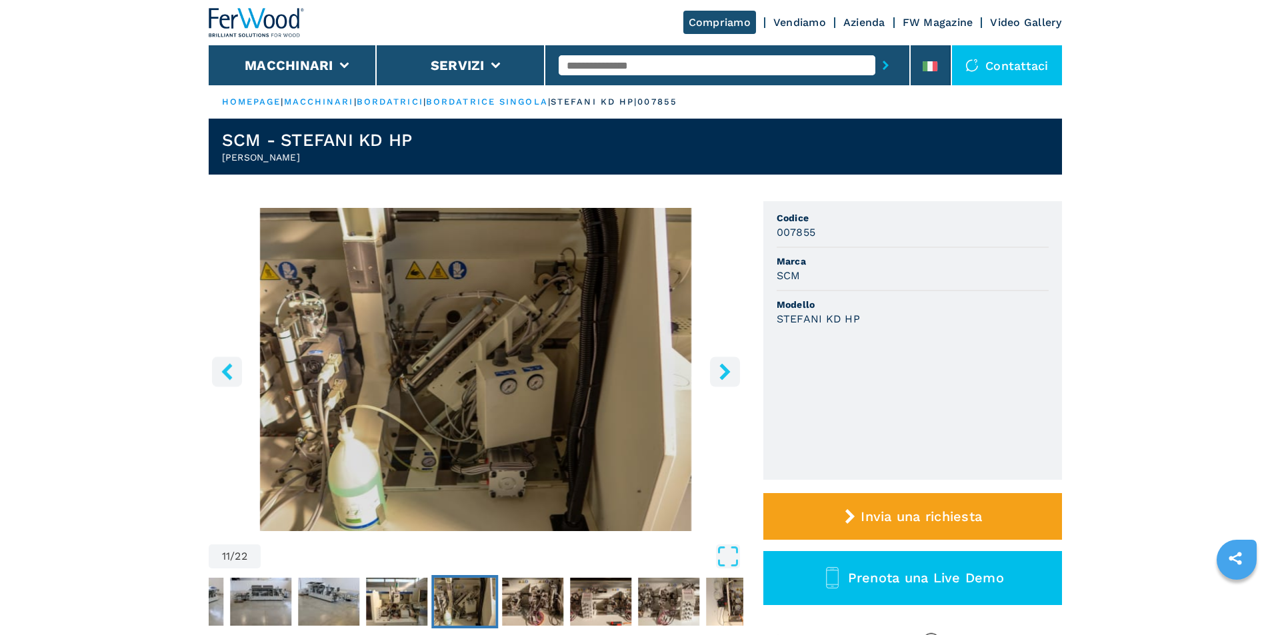
click at [722, 362] on button "right-button" at bounding box center [725, 372] width 30 height 30
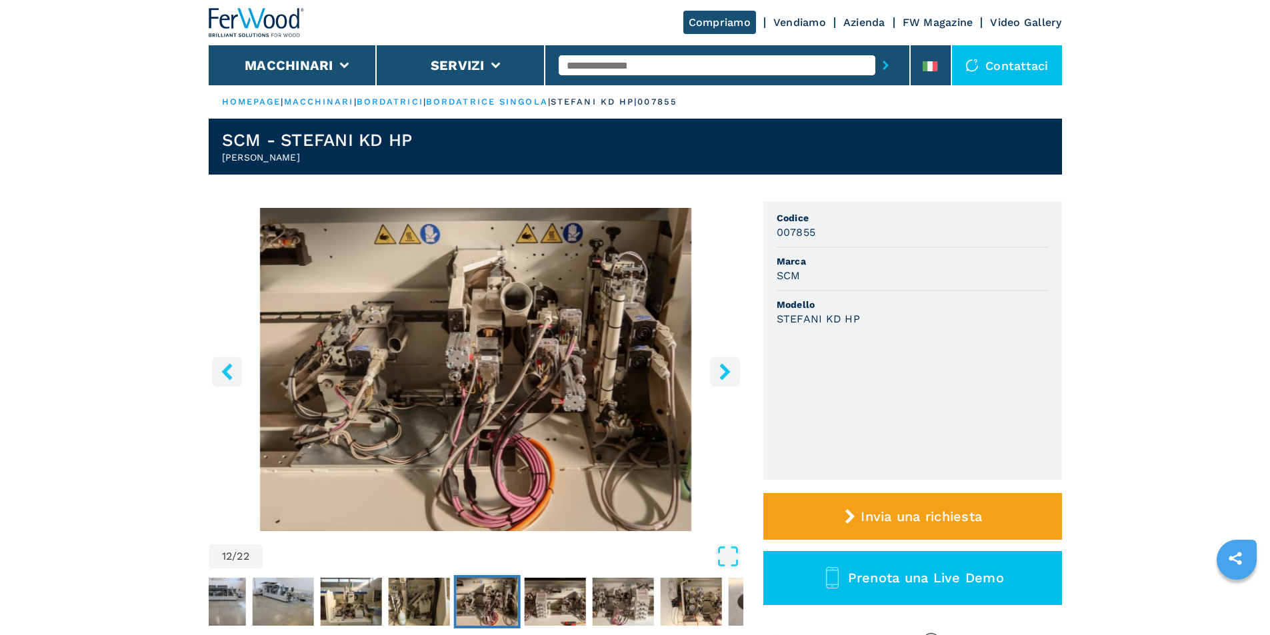
click at [722, 362] on button "right-button" at bounding box center [725, 372] width 30 height 30
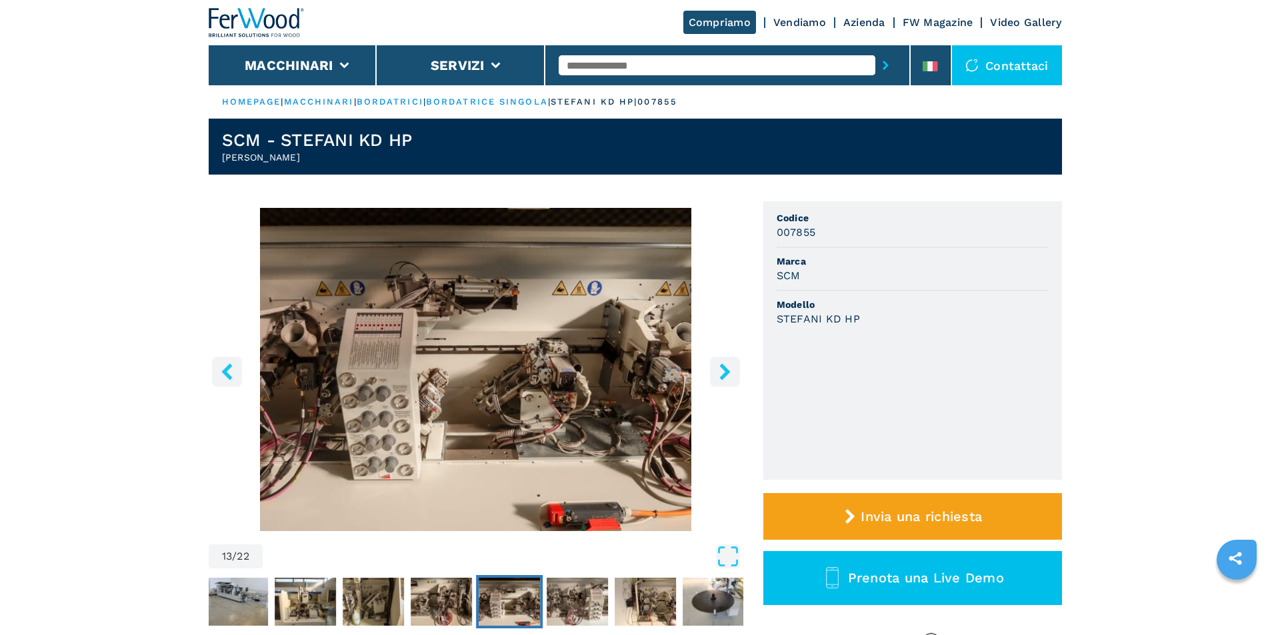
click at [722, 362] on button "right-button" at bounding box center [725, 372] width 30 height 30
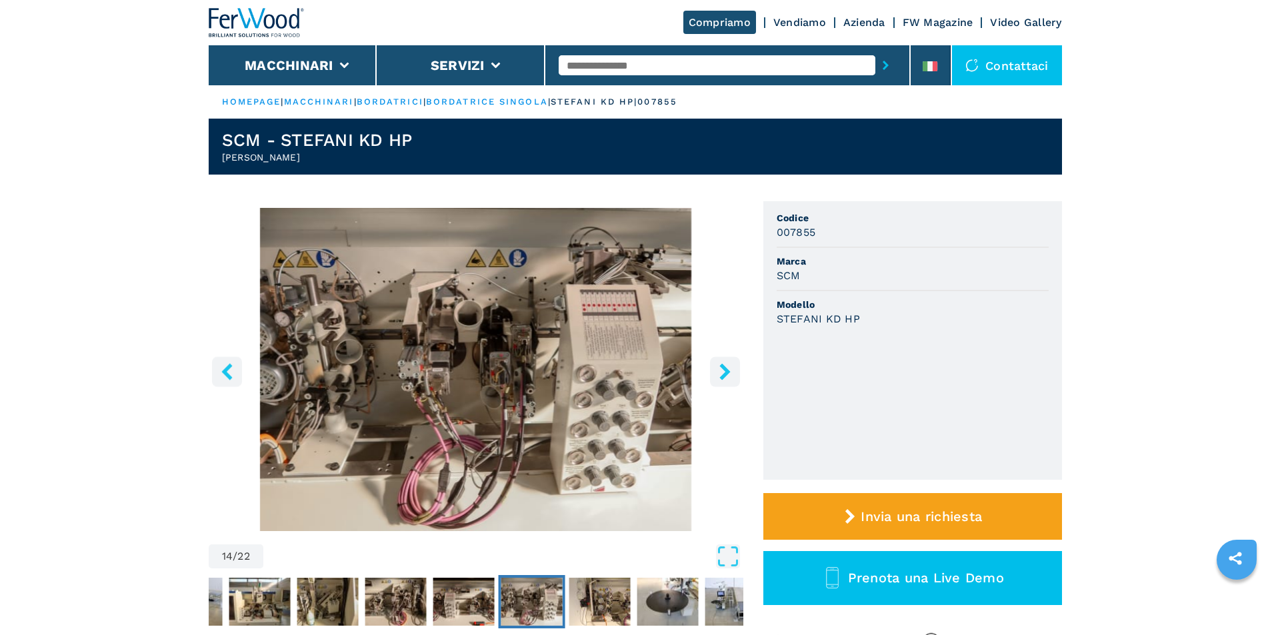
click at [722, 362] on button "right-button" at bounding box center [725, 372] width 30 height 30
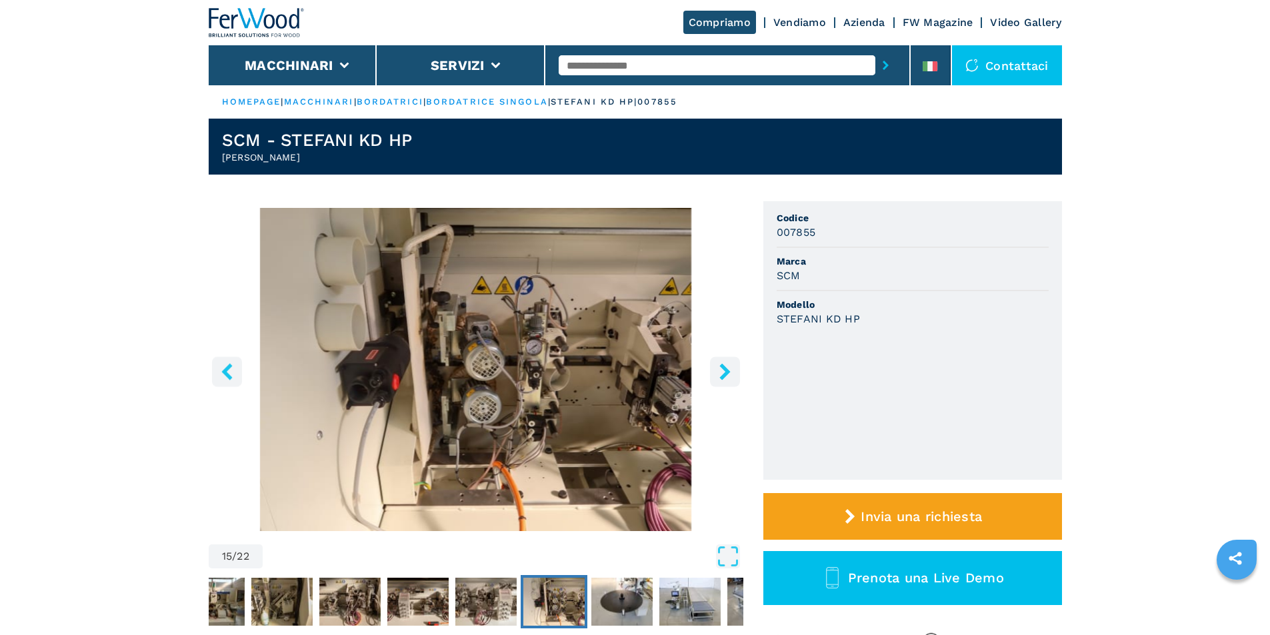
click at [722, 362] on button "right-button" at bounding box center [725, 372] width 30 height 30
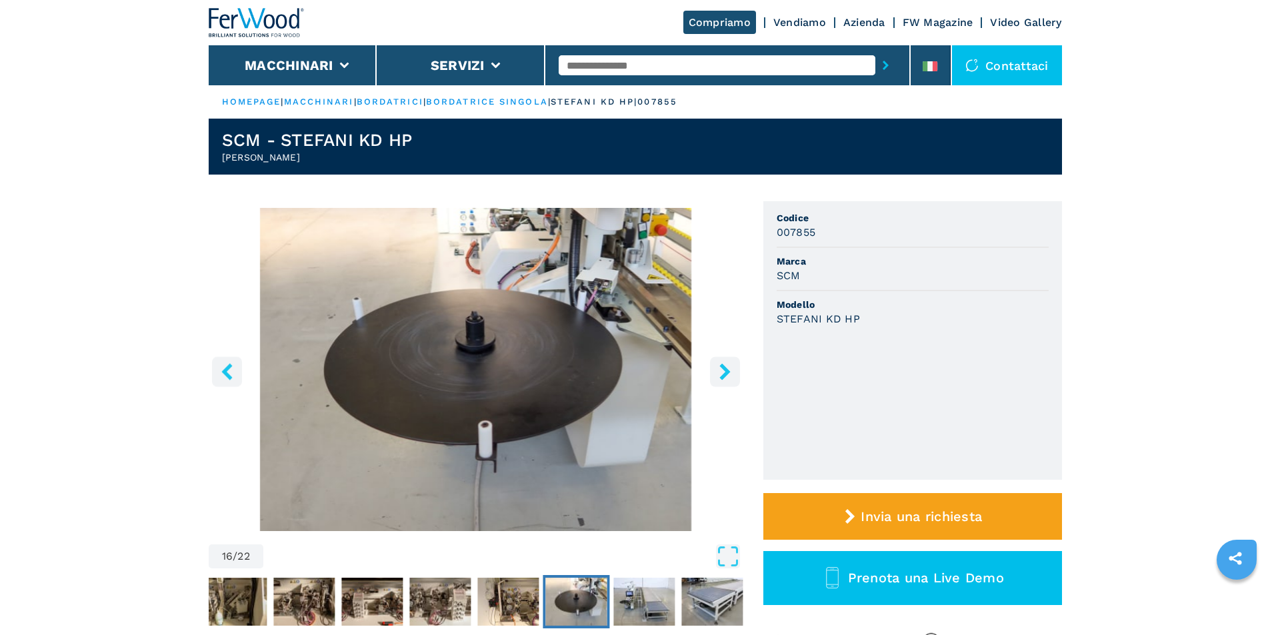
click at [722, 362] on button "right-button" at bounding box center [725, 372] width 30 height 30
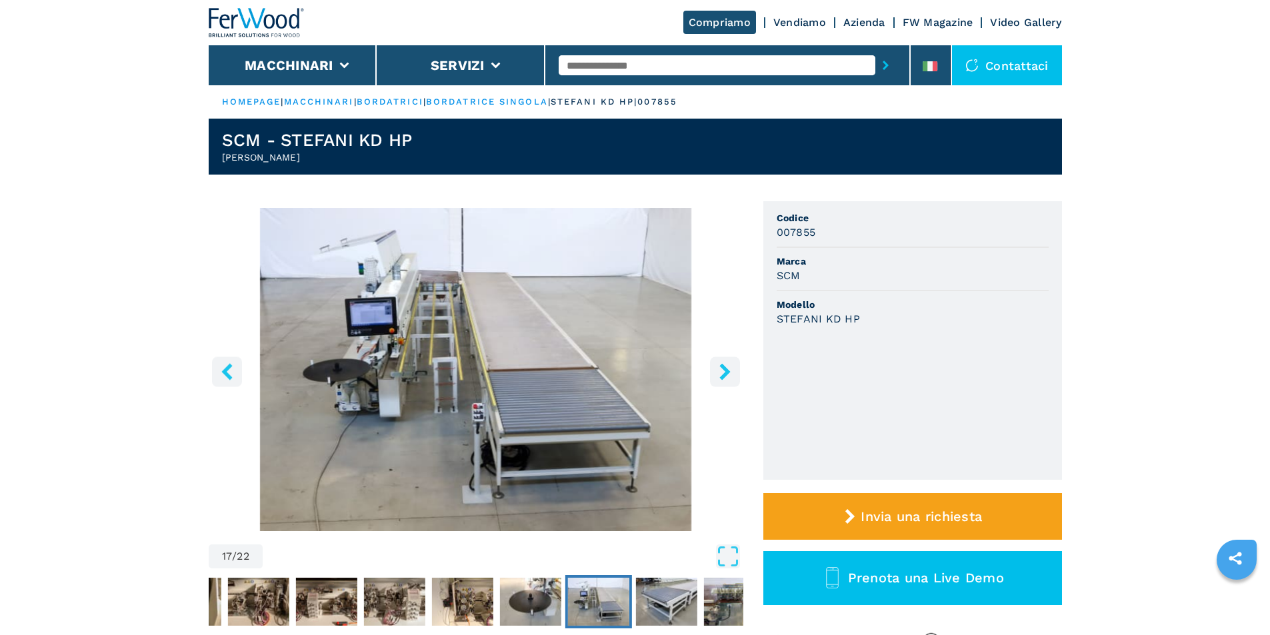
click at [722, 362] on button "right-button" at bounding box center [725, 372] width 30 height 30
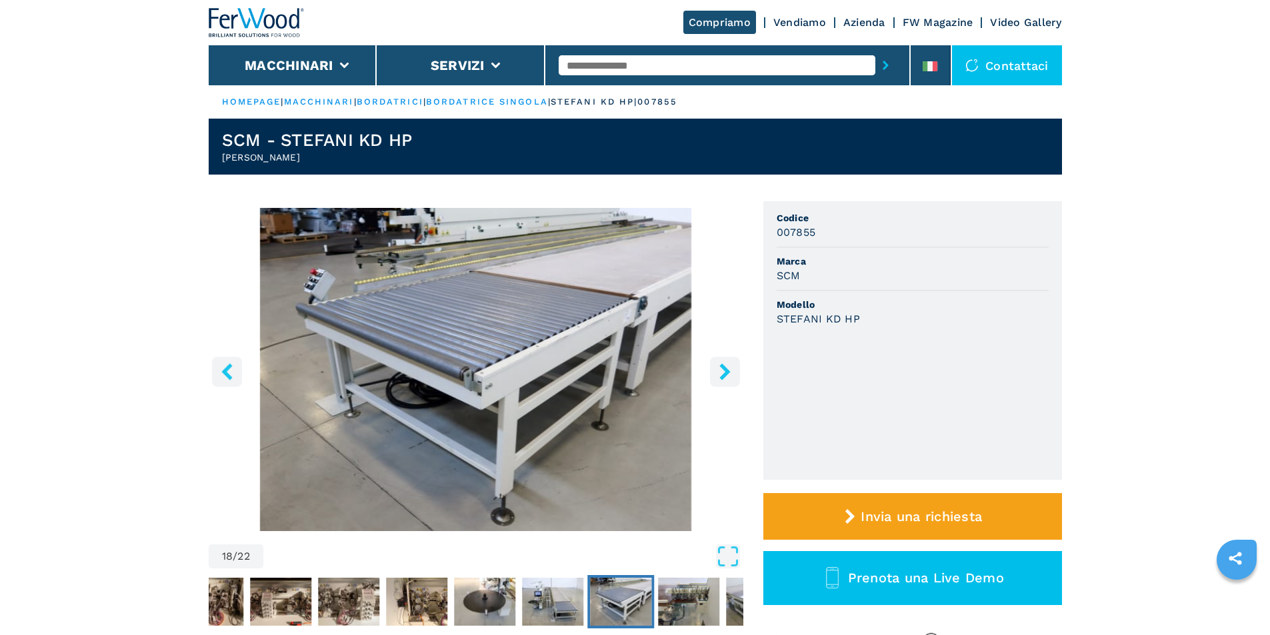
click at [722, 362] on button "right-button" at bounding box center [725, 372] width 30 height 30
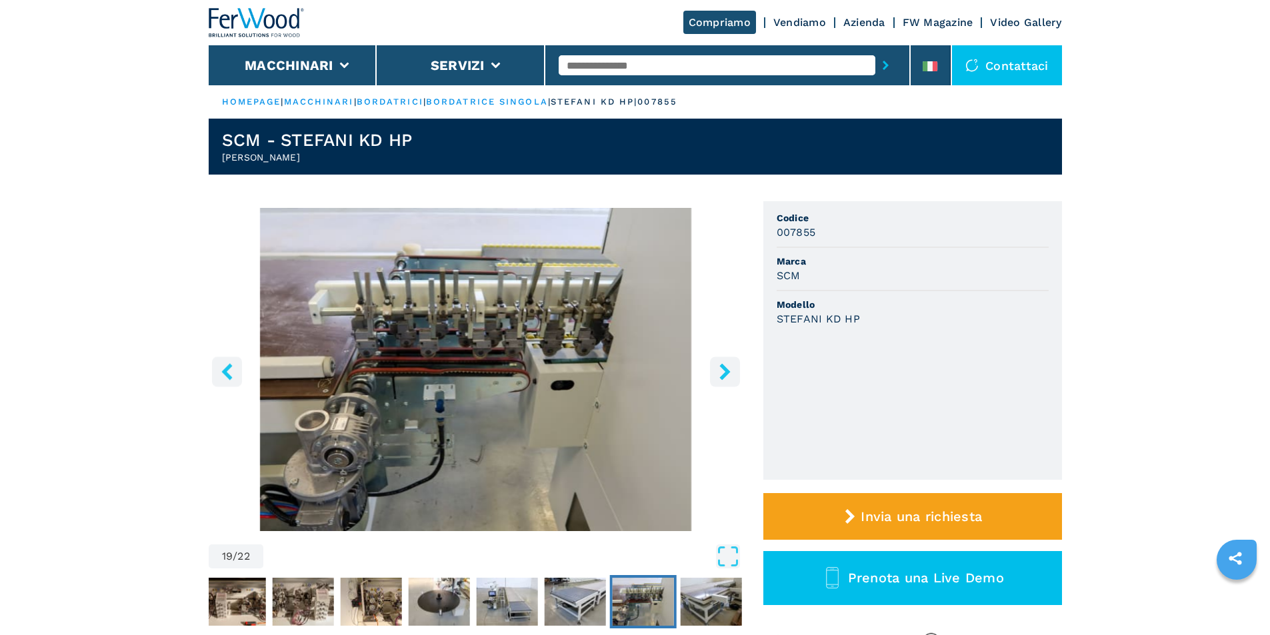
click at [728, 369] on icon "right-button" at bounding box center [725, 371] width 17 height 17
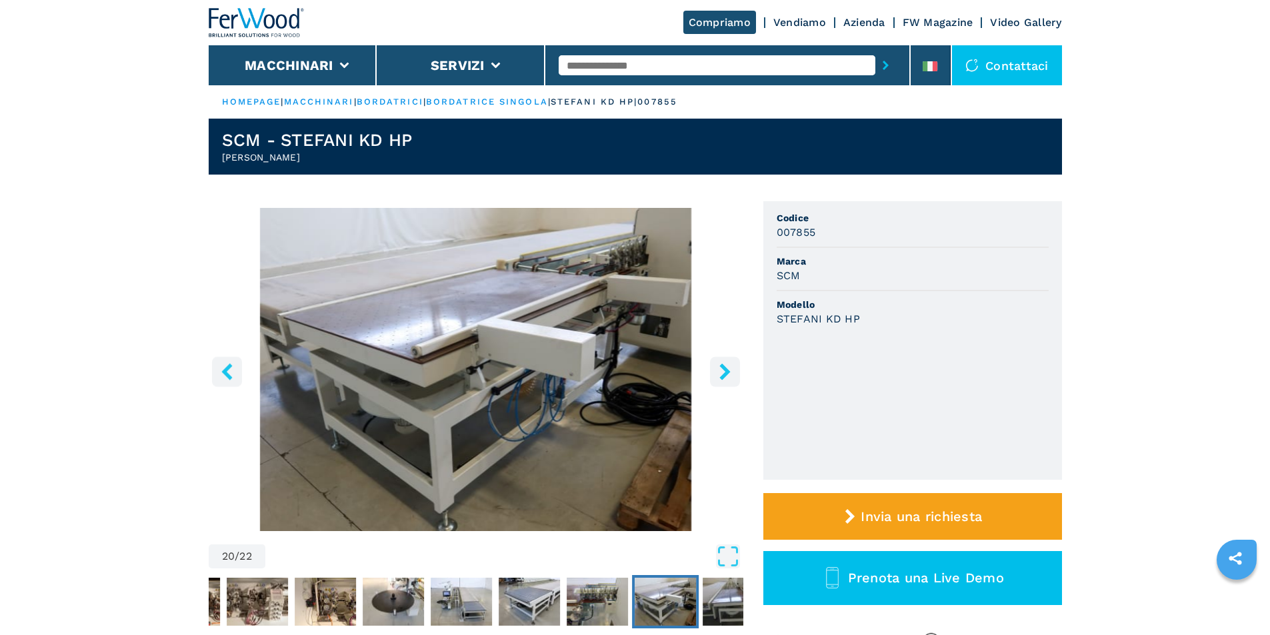
click at [728, 369] on icon "right-button" at bounding box center [725, 371] width 17 height 17
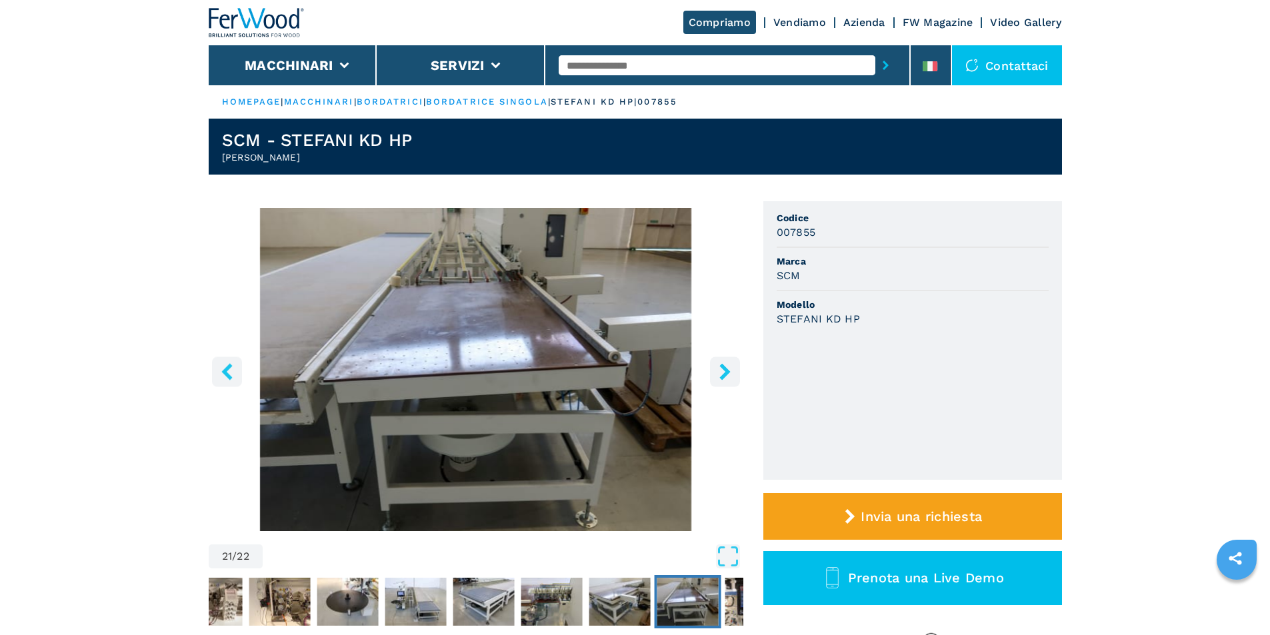
click at [728, 369] on icon "right-button" at bounding box center [725, 371] width 17 height 17
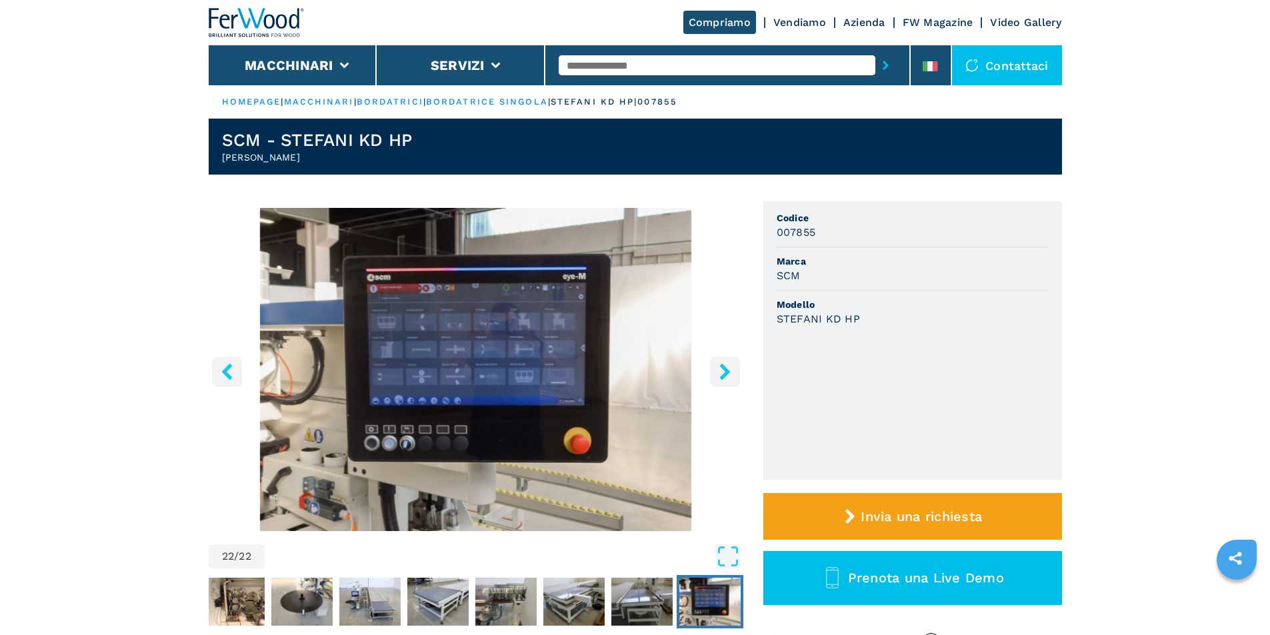
click at [728, 369] on icon "right-button" at bounding box center [725, 371] width 17 height 17
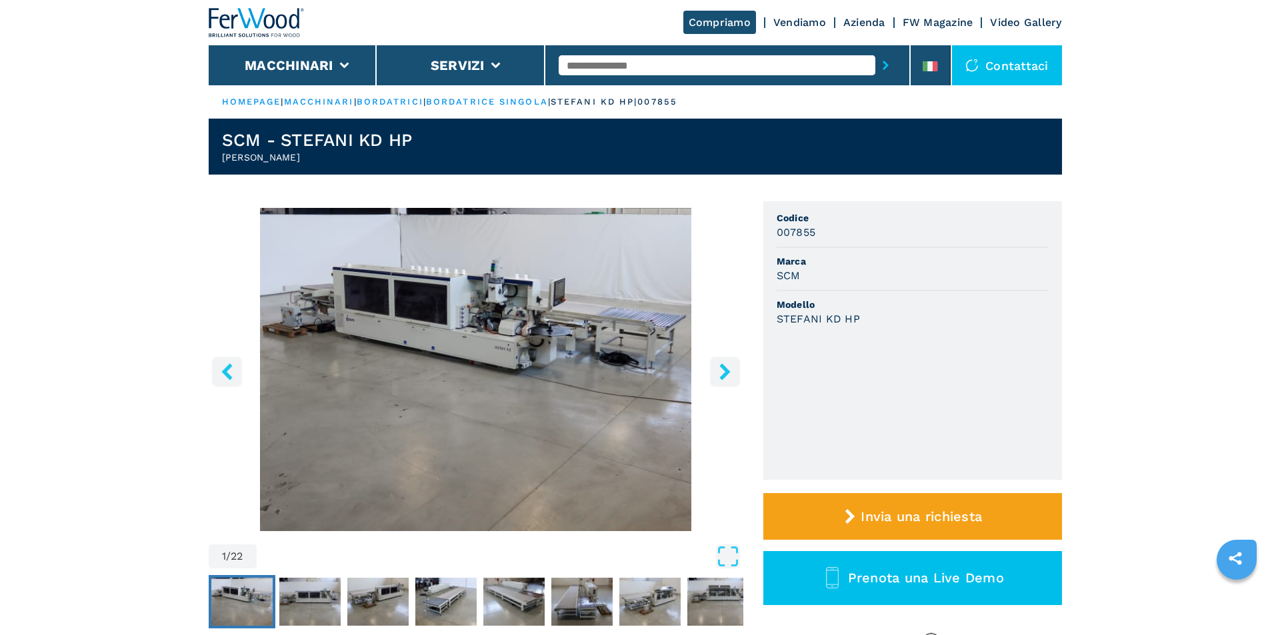
click at [728, 369] on icon "right-button" at bounding box center [725, 371] width 17 height 17
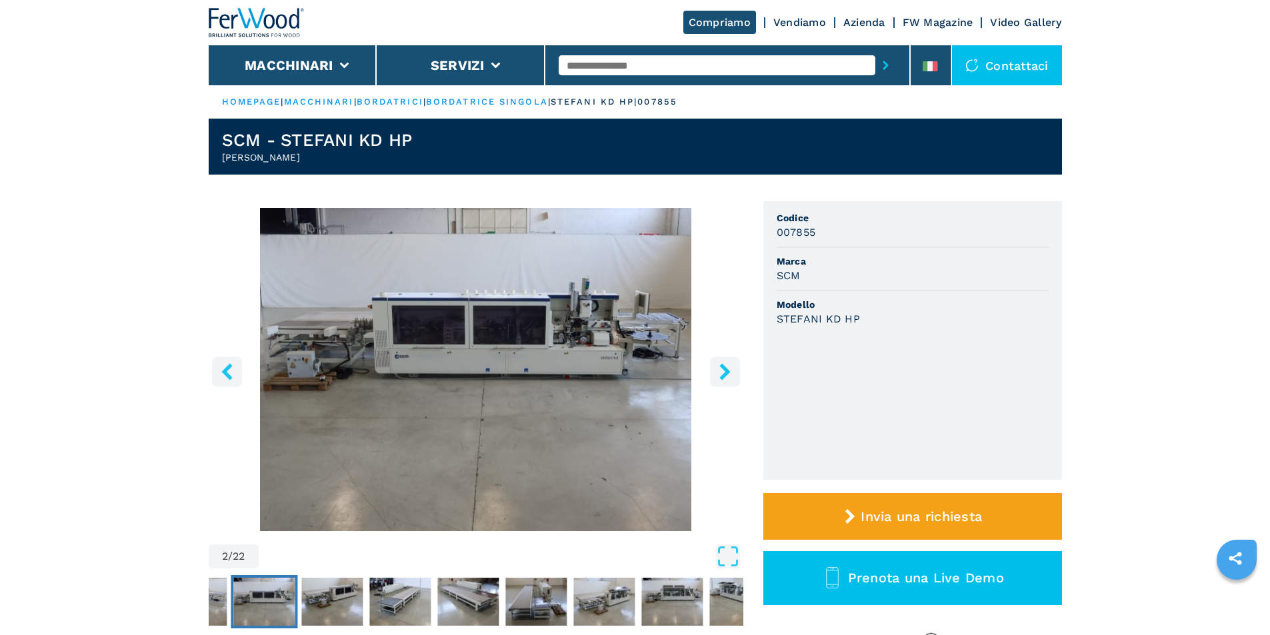
click at [728, 369] on icon "right-button" at bounding box center [725, 371] width 17 height 17
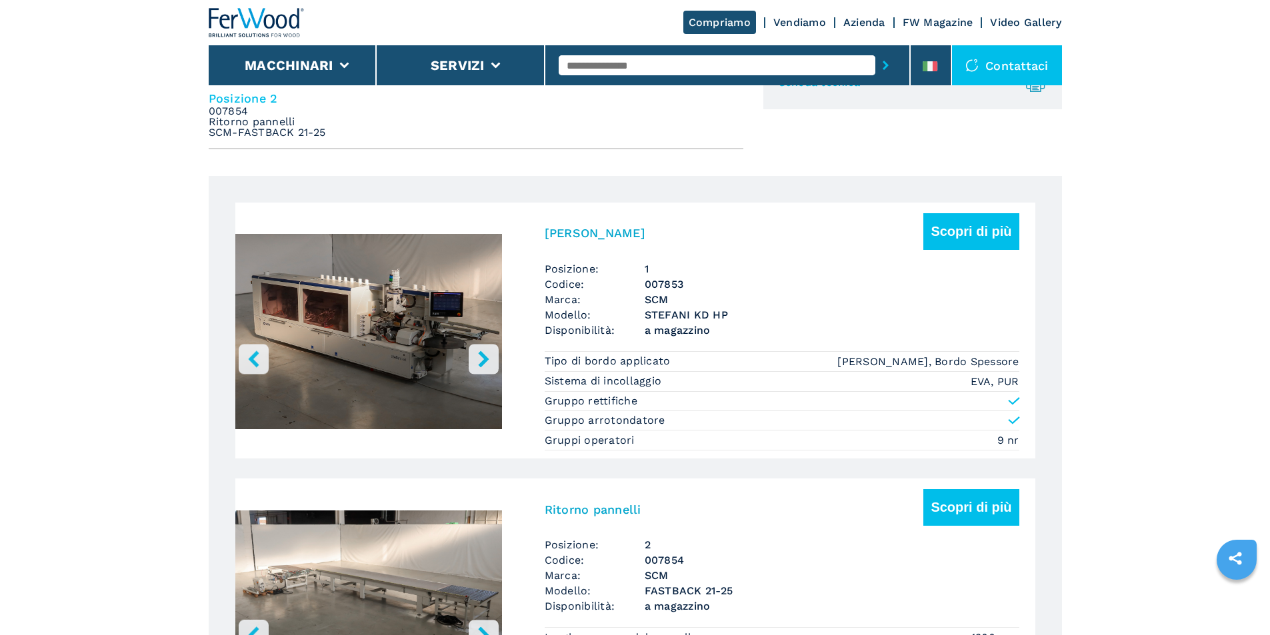
scroll to position [667, 0]
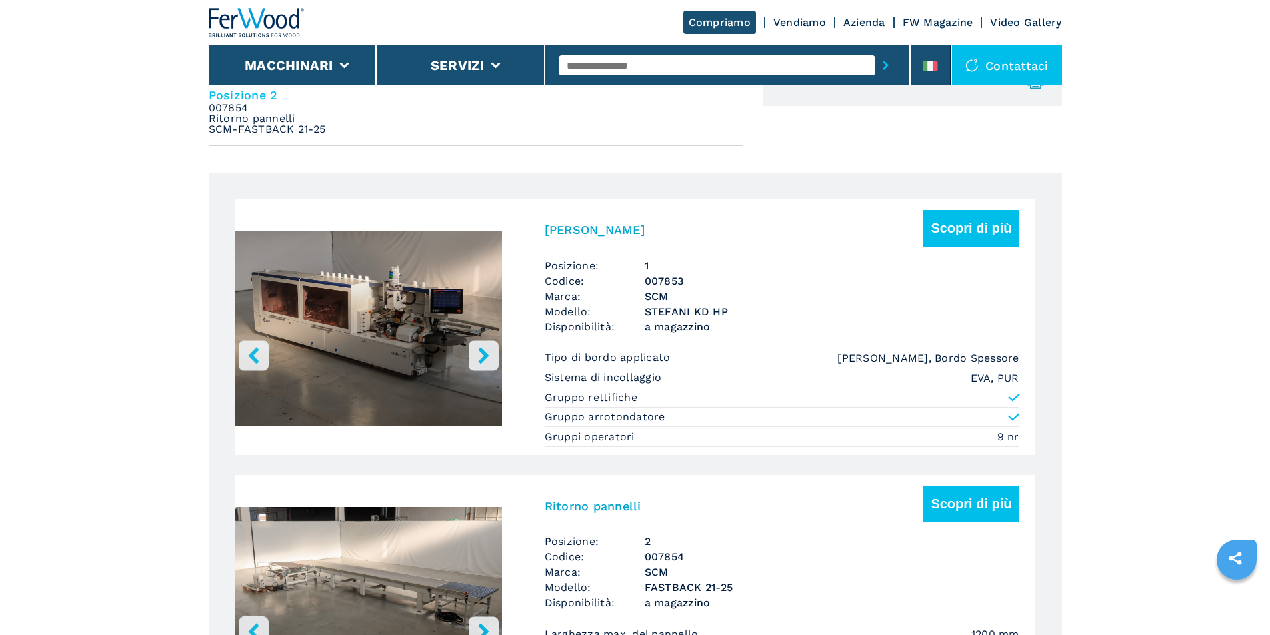
click at [363, 315] on img "Go to Slide 1" at bounding box center [368, 331] width 267 height 250
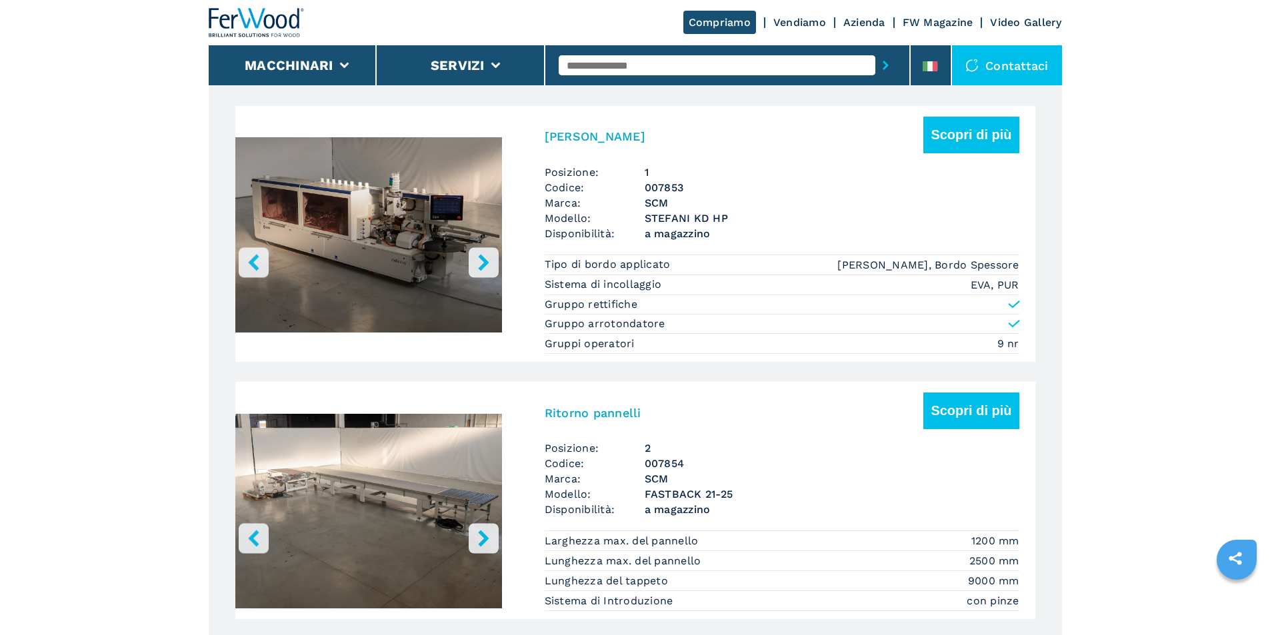
scroll to position [733, 0]
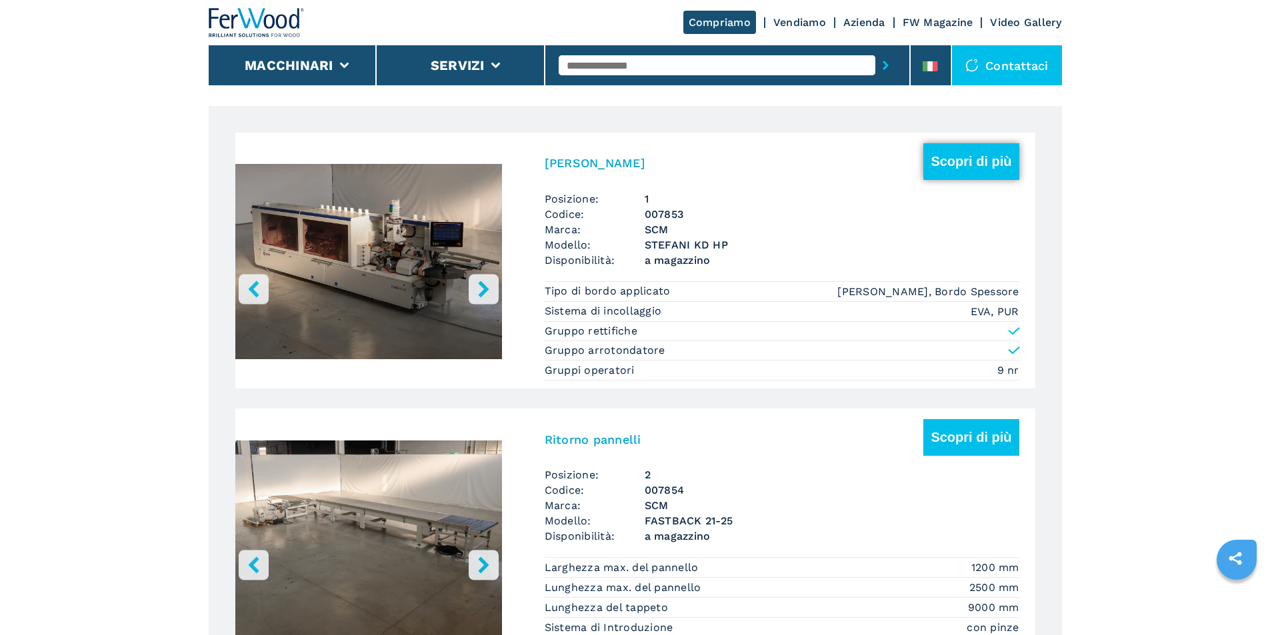
click at [979, 161] on button "Scopri di più" at bounding box center [970, 161] width 95 height 37
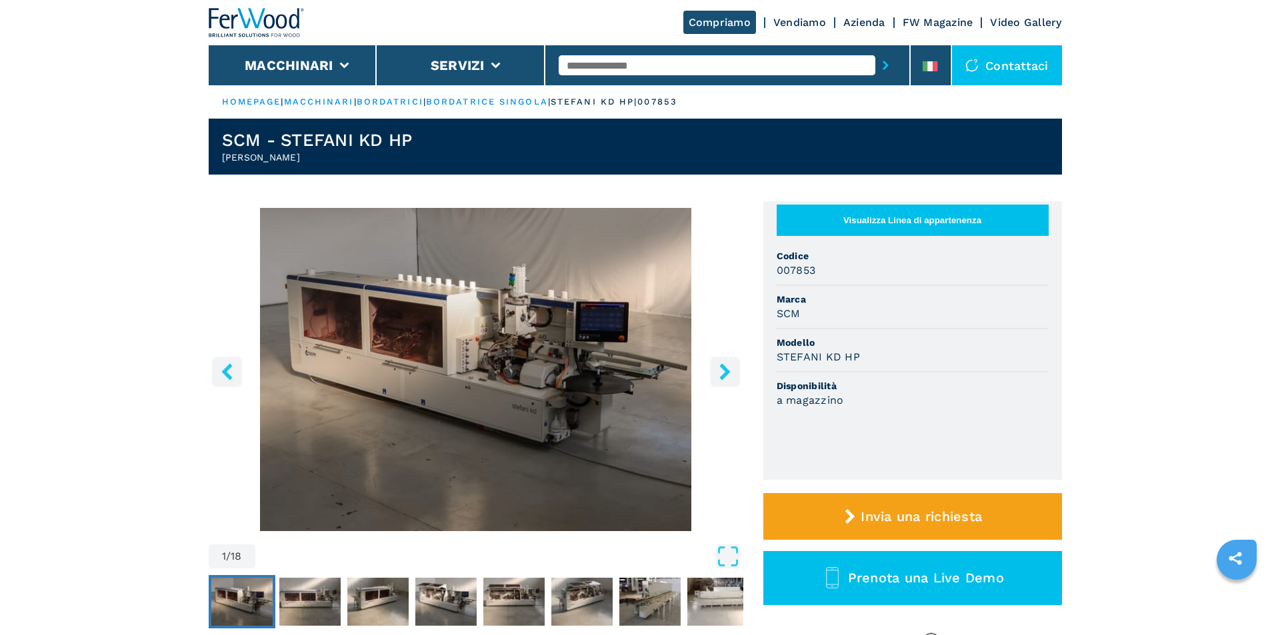
click at [563, 368] on img "Go to Slide 1" at bounding box center [476, 369] width 535 height 323
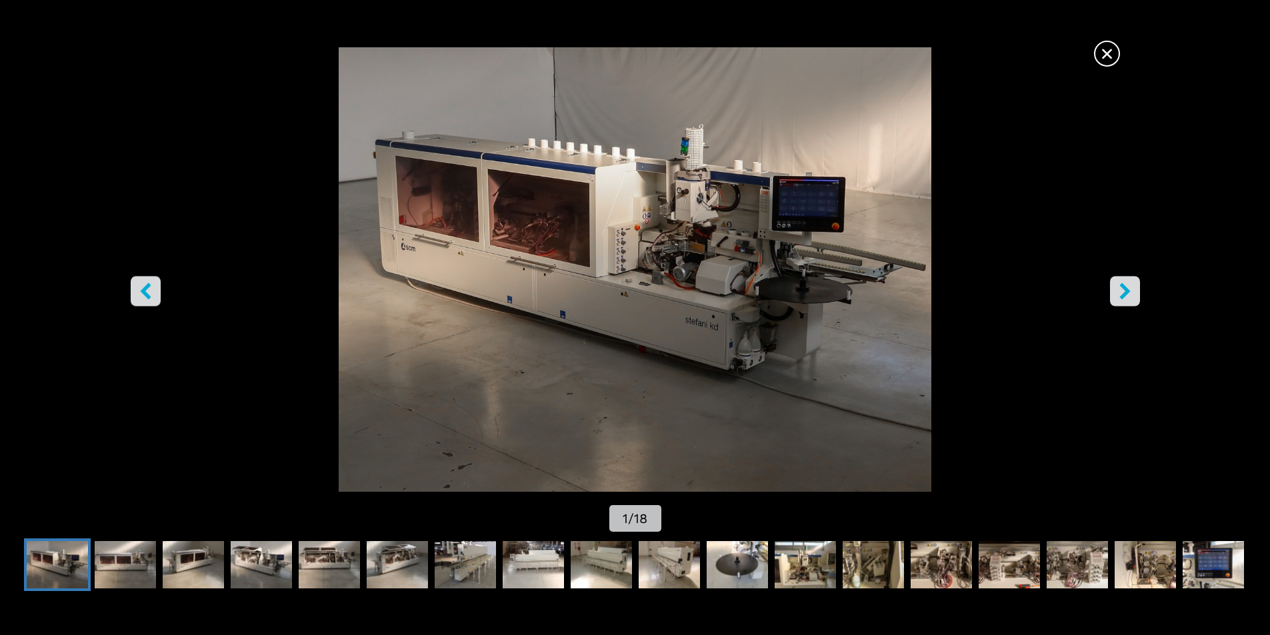
click at [1129, 290] on icon "right-button" at bounding box center [1125, 291] width 17 height 17
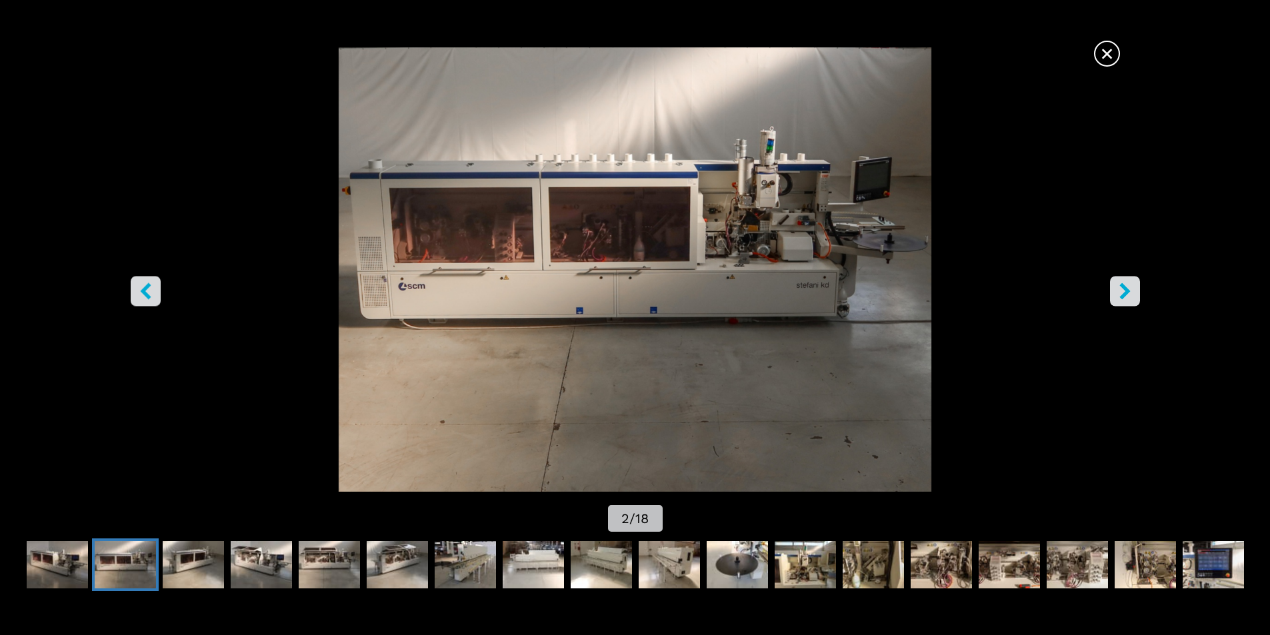
click at [1129, 290] on icon "right-button" at bounding box center [1125, 291] width 17 height 17
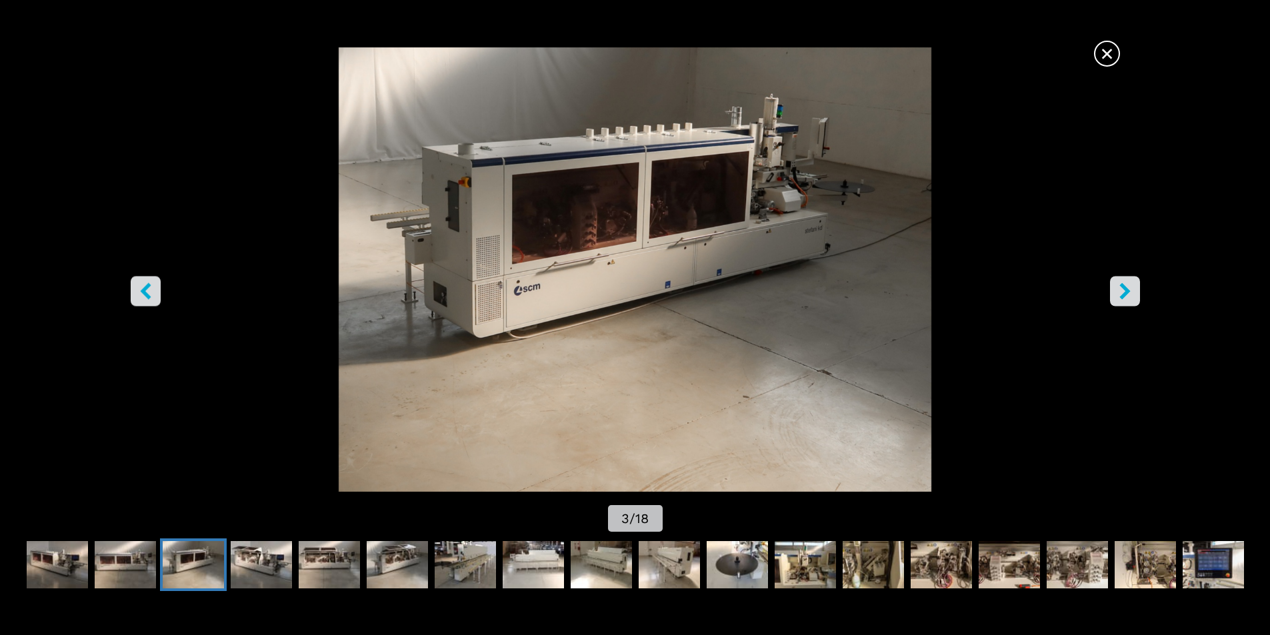
click at [1129, 290] on icon "right-button" at bounding box center [1125, 291] width 17 height 17
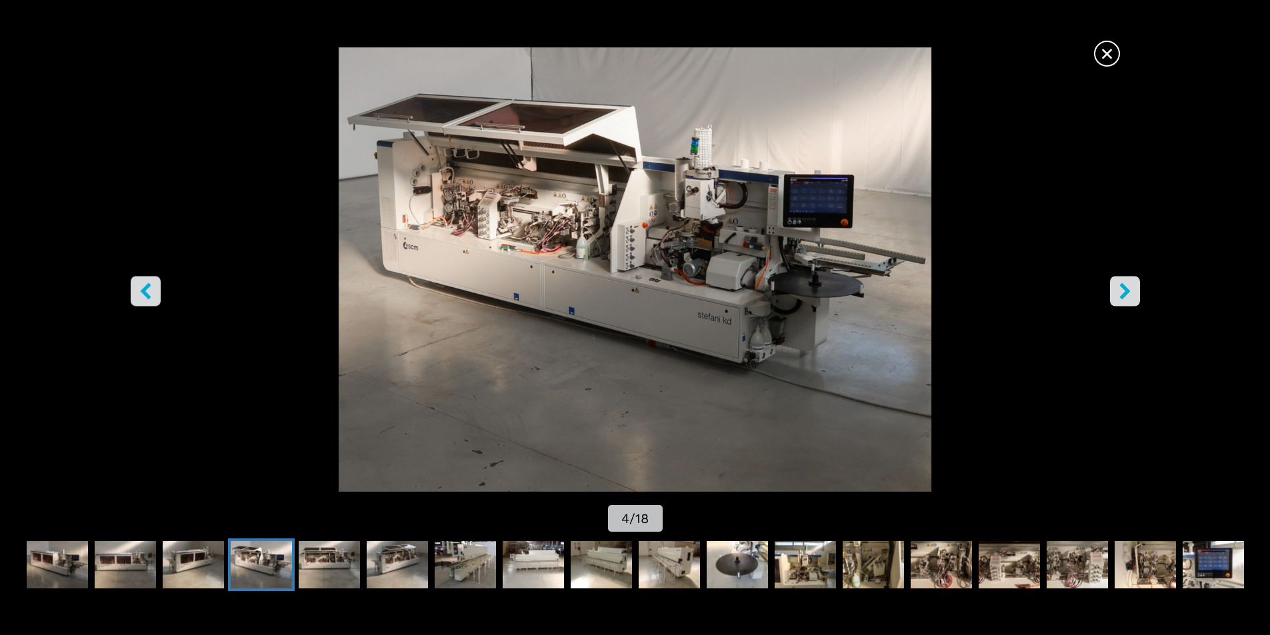
click at [1129, 290] on icon "right-button" at bounding box center [1125, 291] width 17 height 17
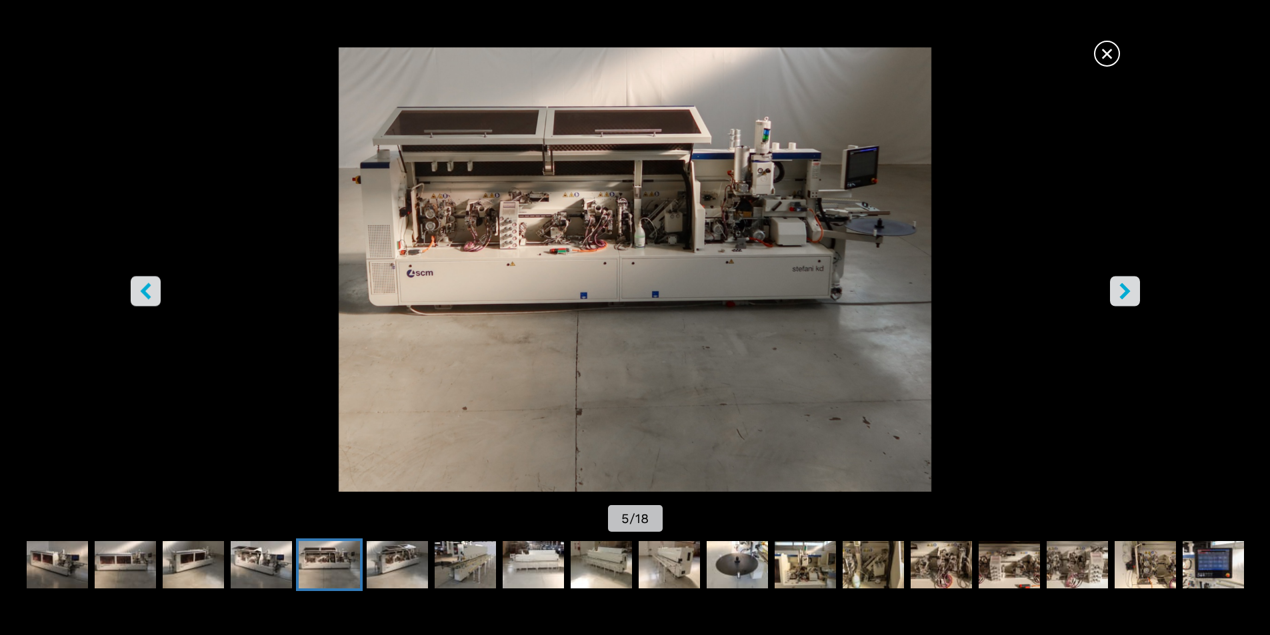
click at [1129, 290] on icon "right-button" at bounding box center [1125, 291] width 17 height 17
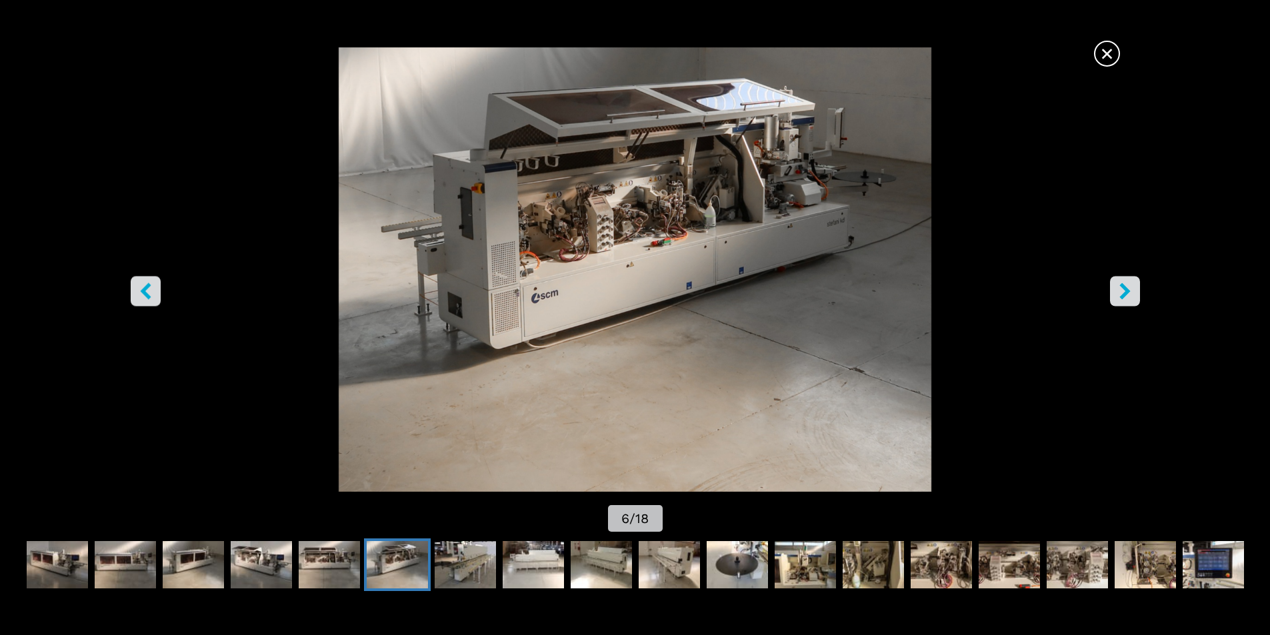
click at [1129, 290] on icon "right-button" at bounding box center [1125, 291] width 17 height 17
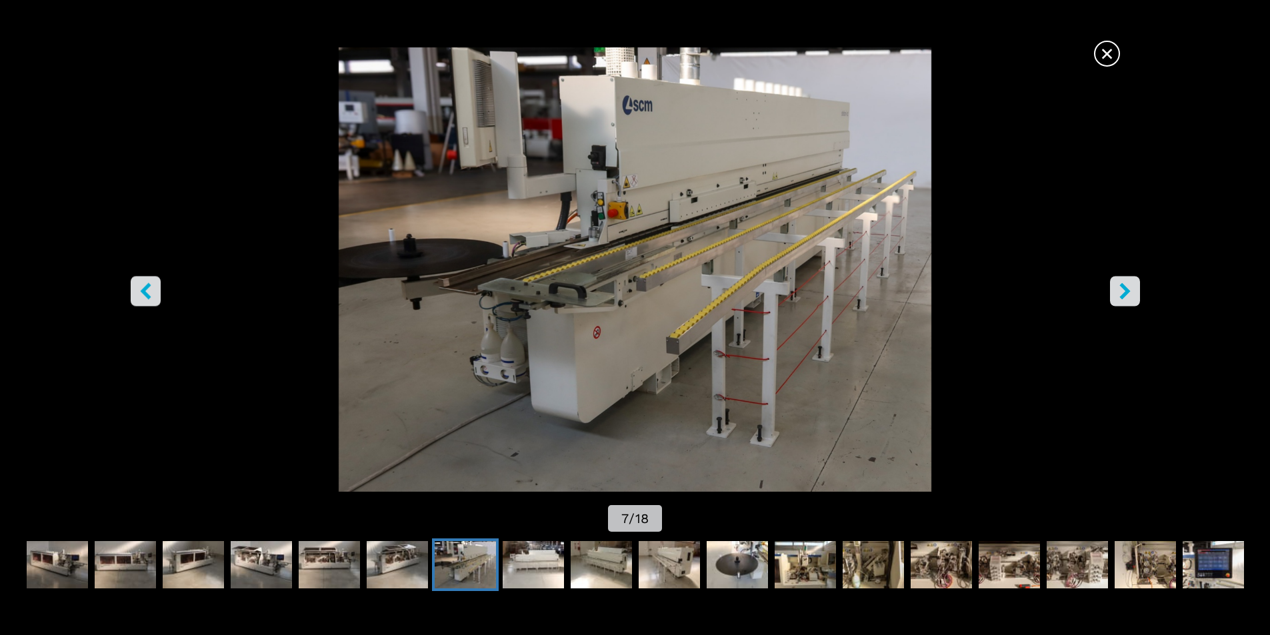
click at [1129, 290] on icon "right-button" at bounding box center [1125, 291] width 17 height 17
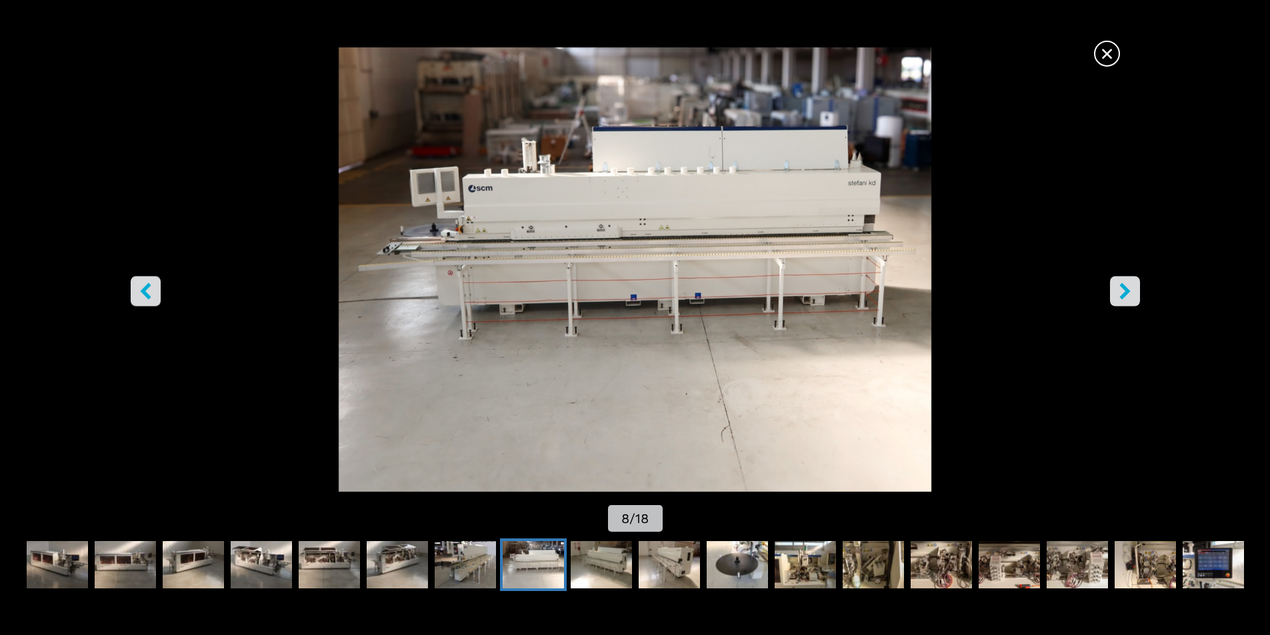
click at [1129, 290] on icon "right-button" at bounding box center [1125, 291] width 17 height 17
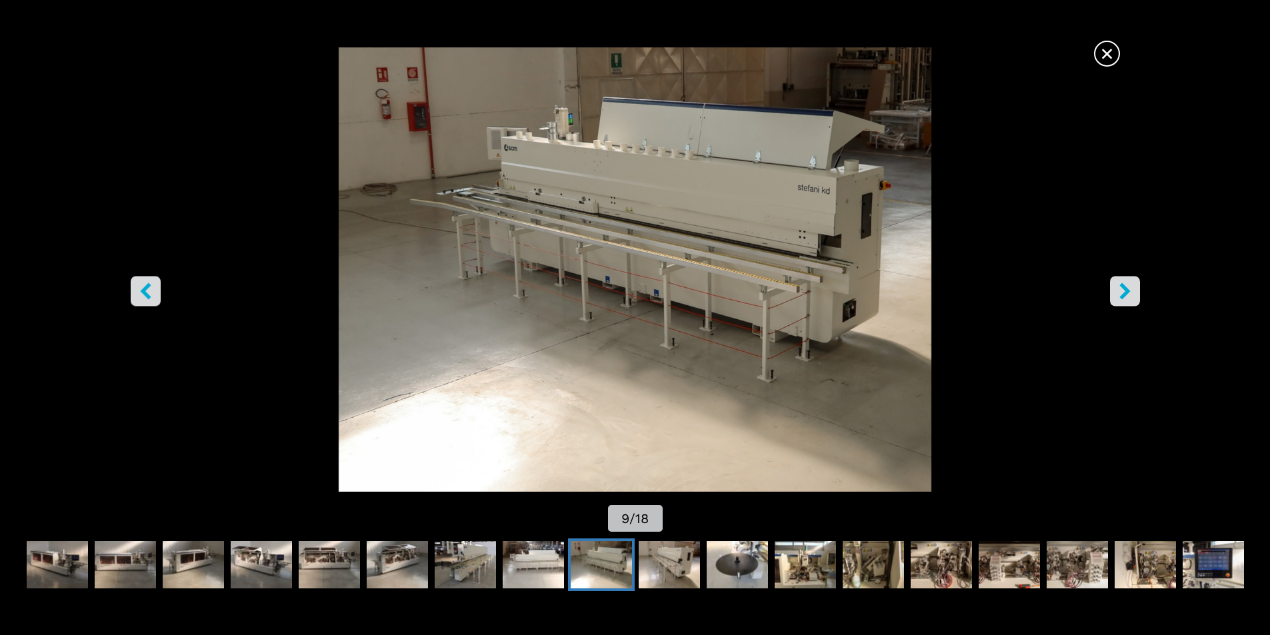
click at [1129, 290] on icon "right-button" at bounding box center [1125, 291] width 17 height 17
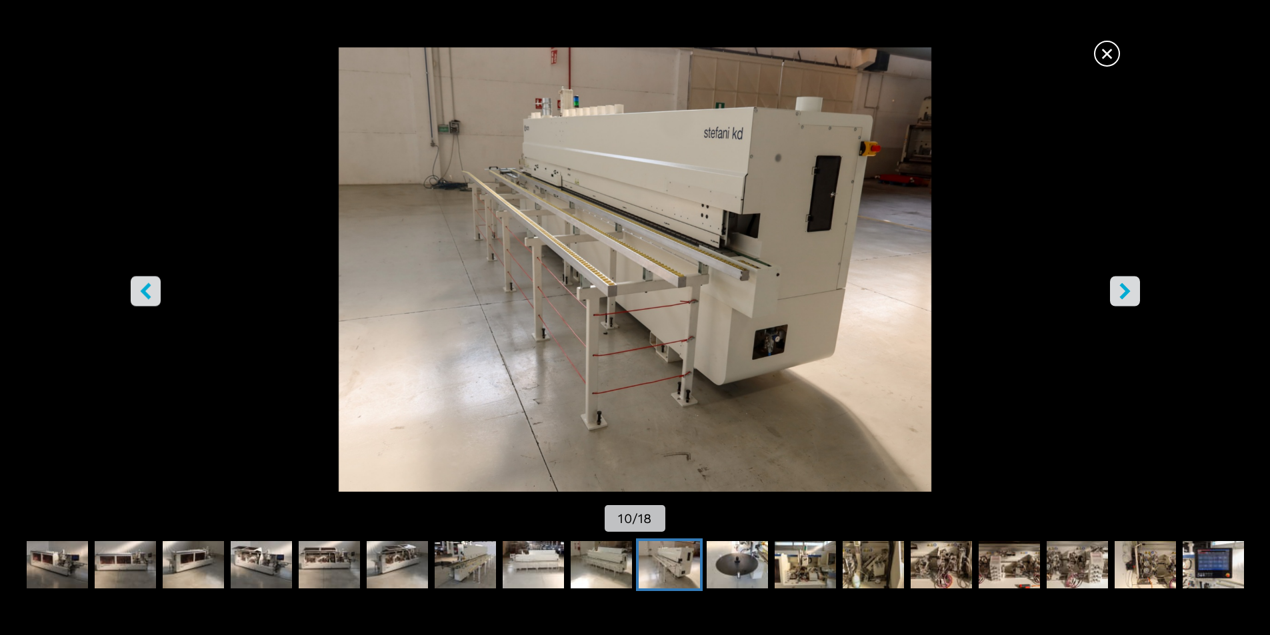
click at [1129, 290] on icon "right-button" at bounding box center [1125, 291] width 17 height 17
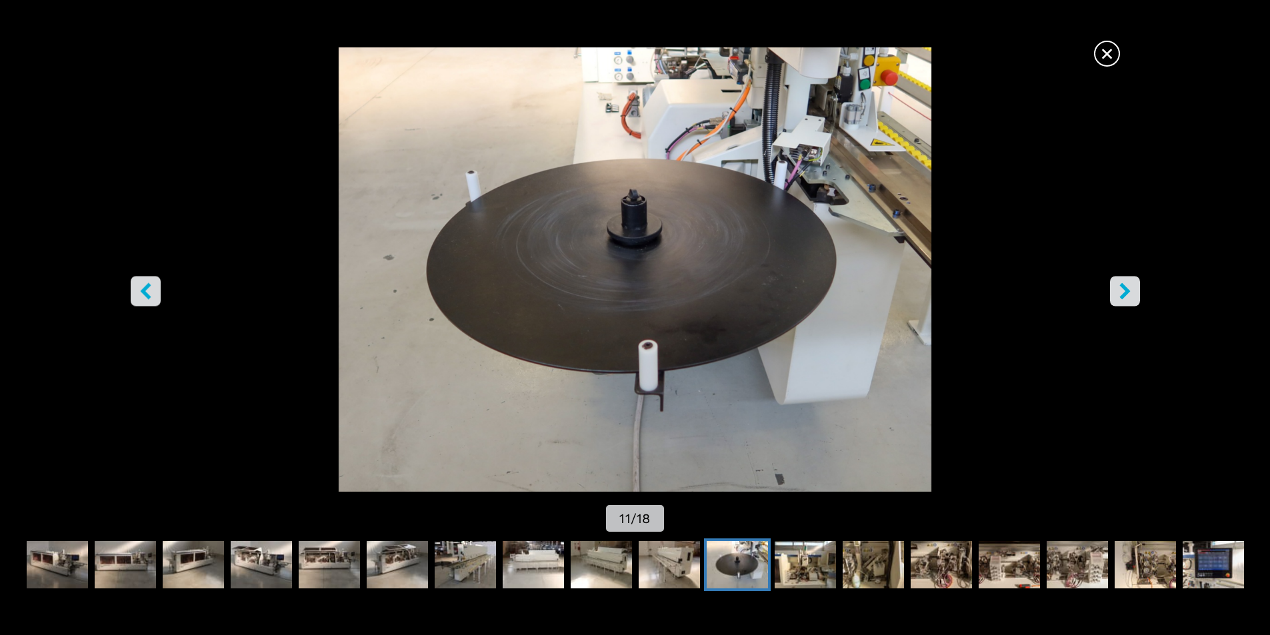
click at [1129, 290] on icon "right-button" at bounding box center [1125, 291] width 17 height 17
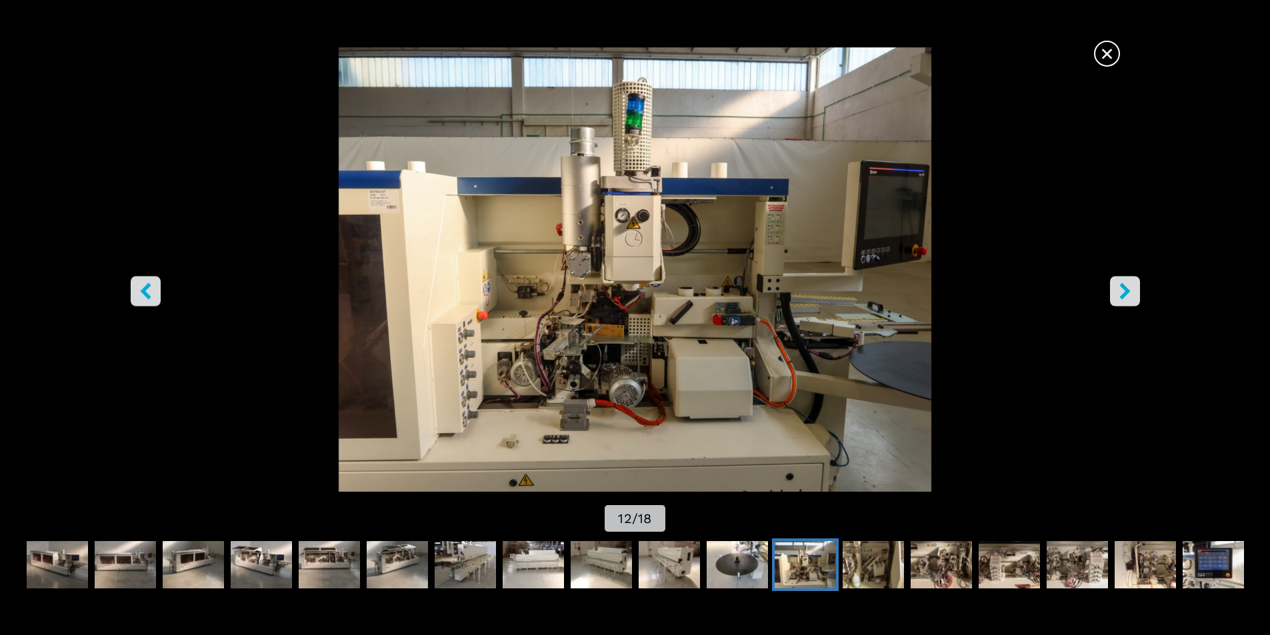
click at [1129, 290] on icon "right-button" at bounding box center [1125, 291] width 17 height 17
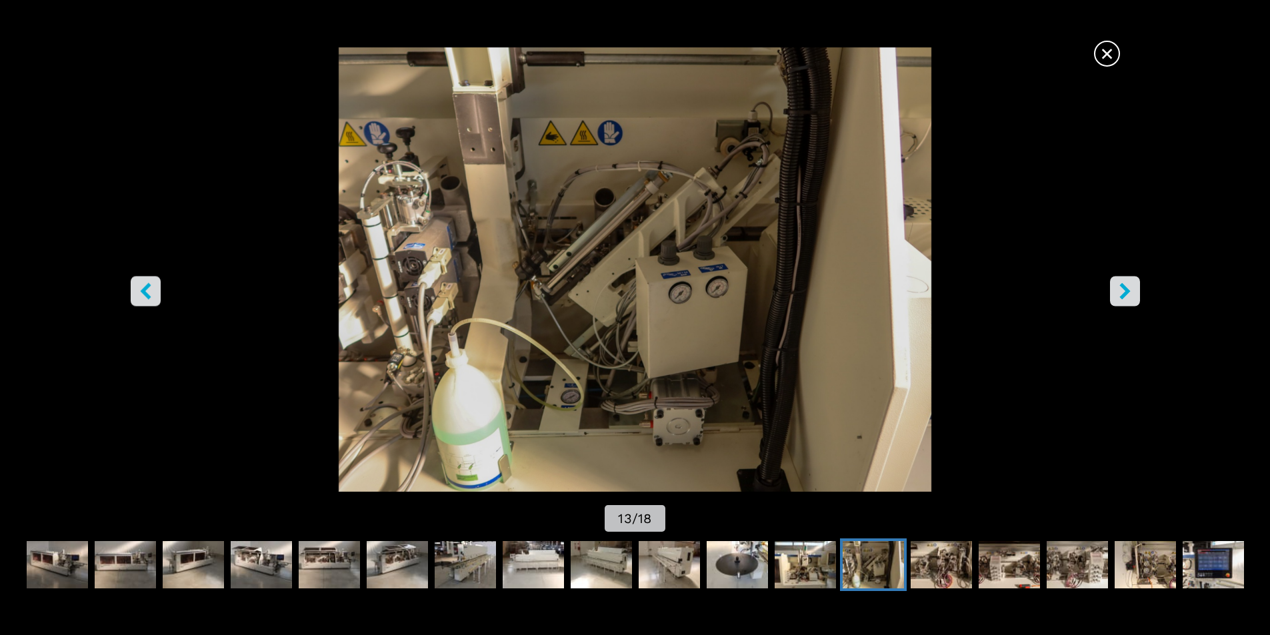
click at [1129, 290] on icon "right-button" at bounding box center [1125, 291] width 17 height 17
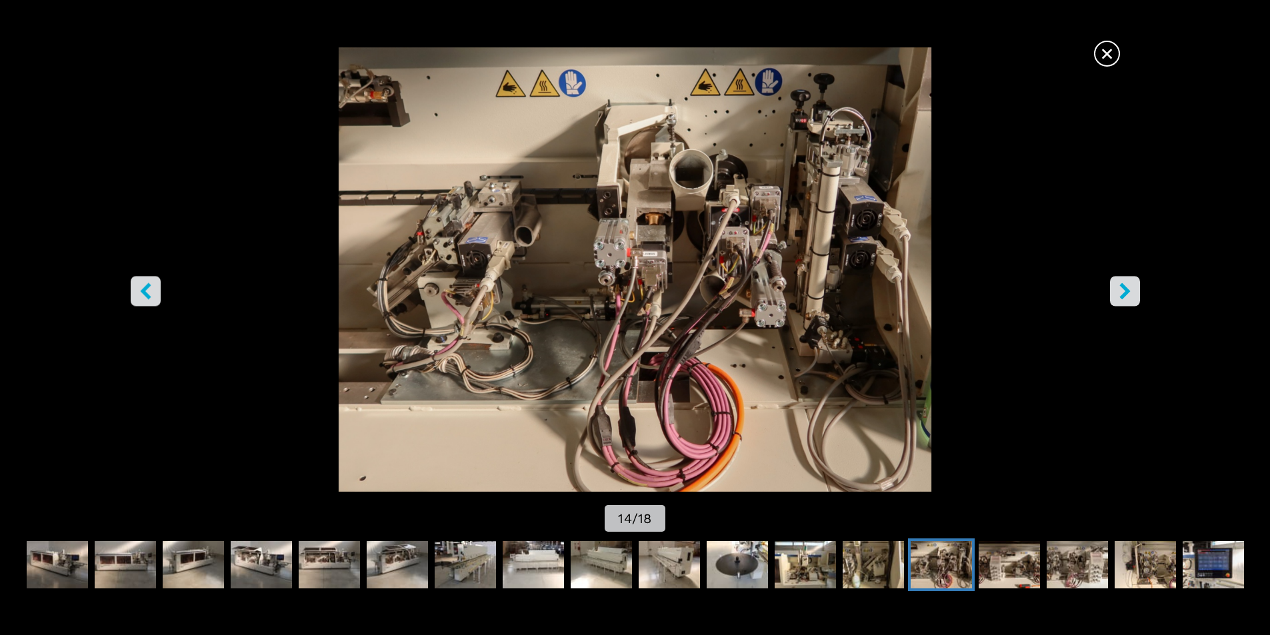
click at [1129, 290] on icon "right-button" at bounding box center [1125, 291] width 17 height 17
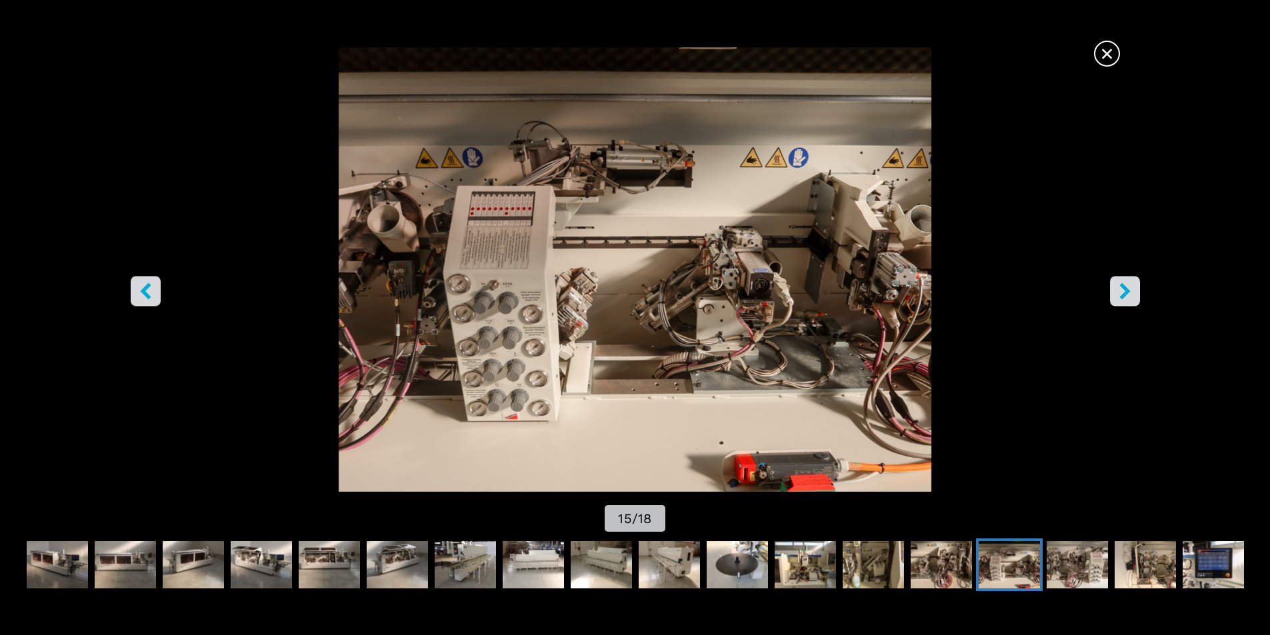
click at [1129, 290] on icon "right-button" at bounding box center [1125, 291] width 17 height 17
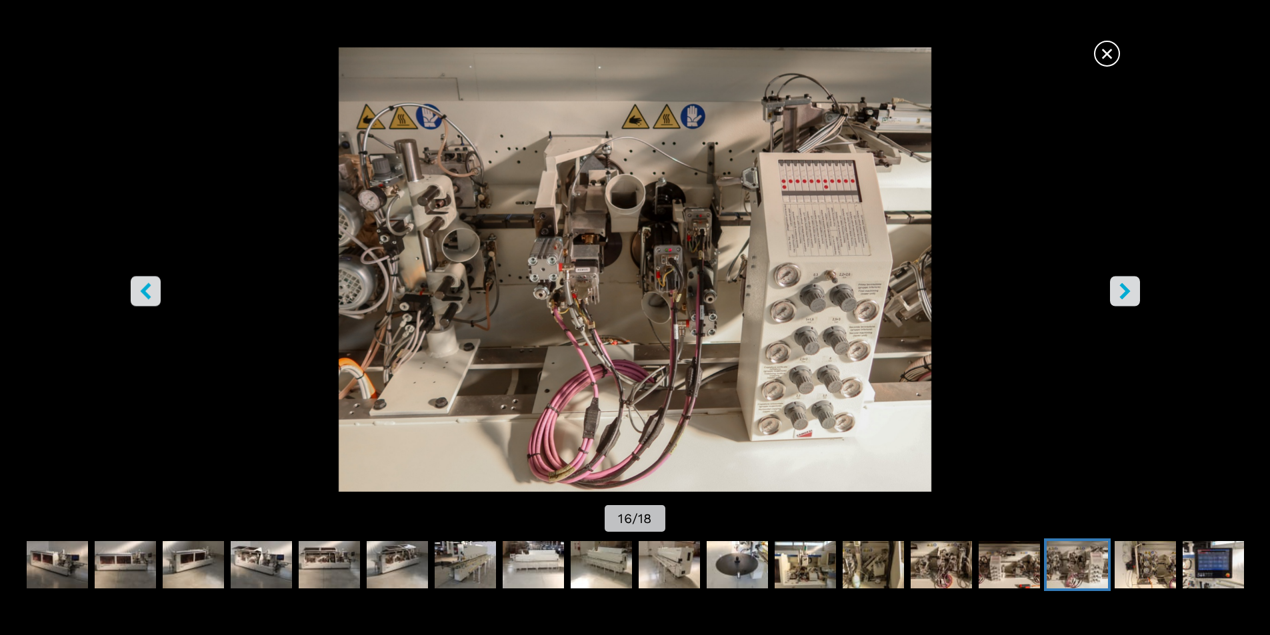
click at [1129, 290] on icon "right-button" at bounding box center [1125, 291] width 17 height 17
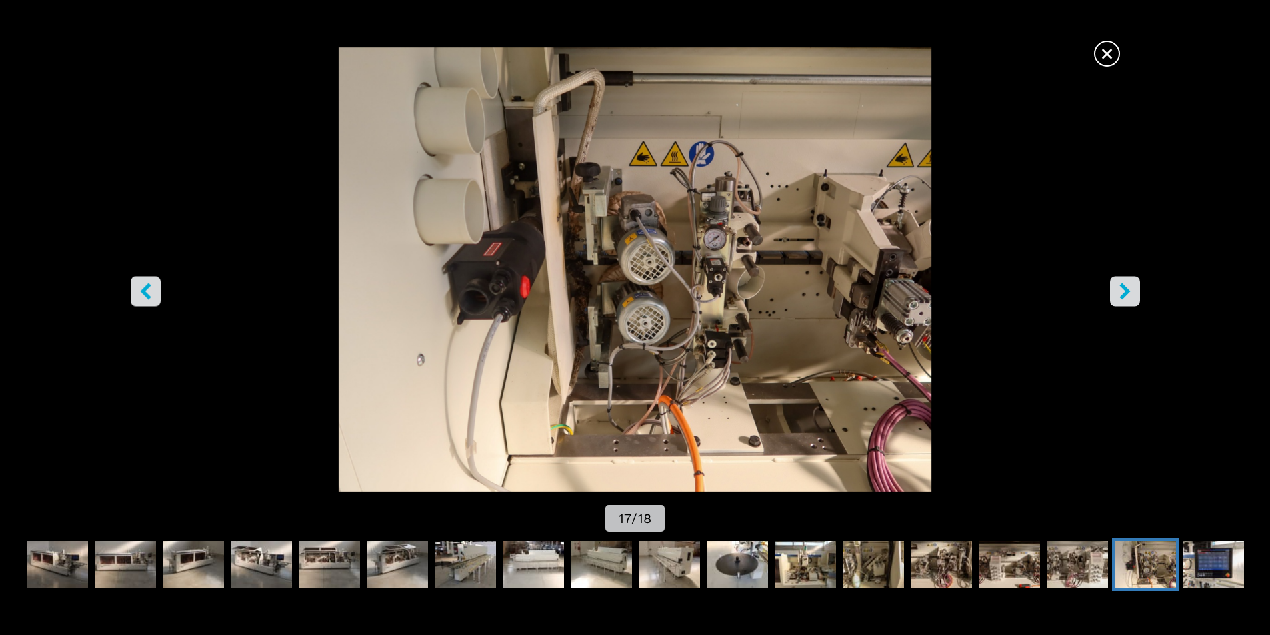
click at [1129, 290] on icon "right-button" at bounding box center [1125, 291] width 17 height 17
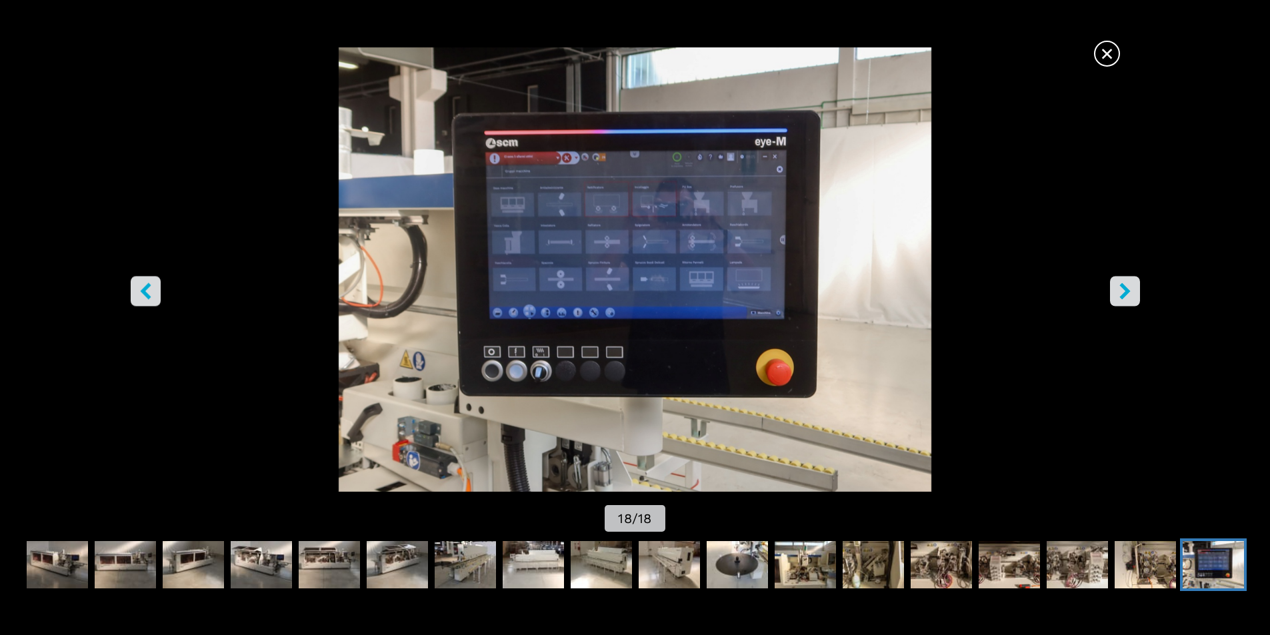
click at [1129, 290] on icon "right-button" at bounding box center [1125, 291] width 17 height 17
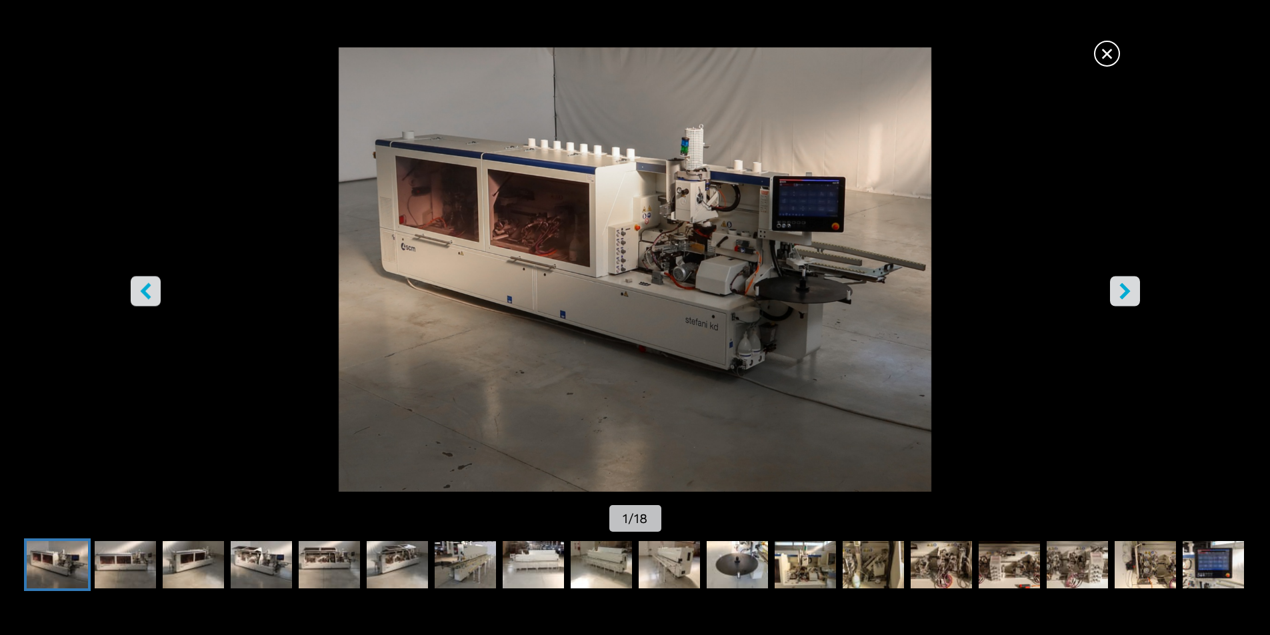
click at [1099, 51] on span "×" at bounding box center [1106, 50] width 23 height 23
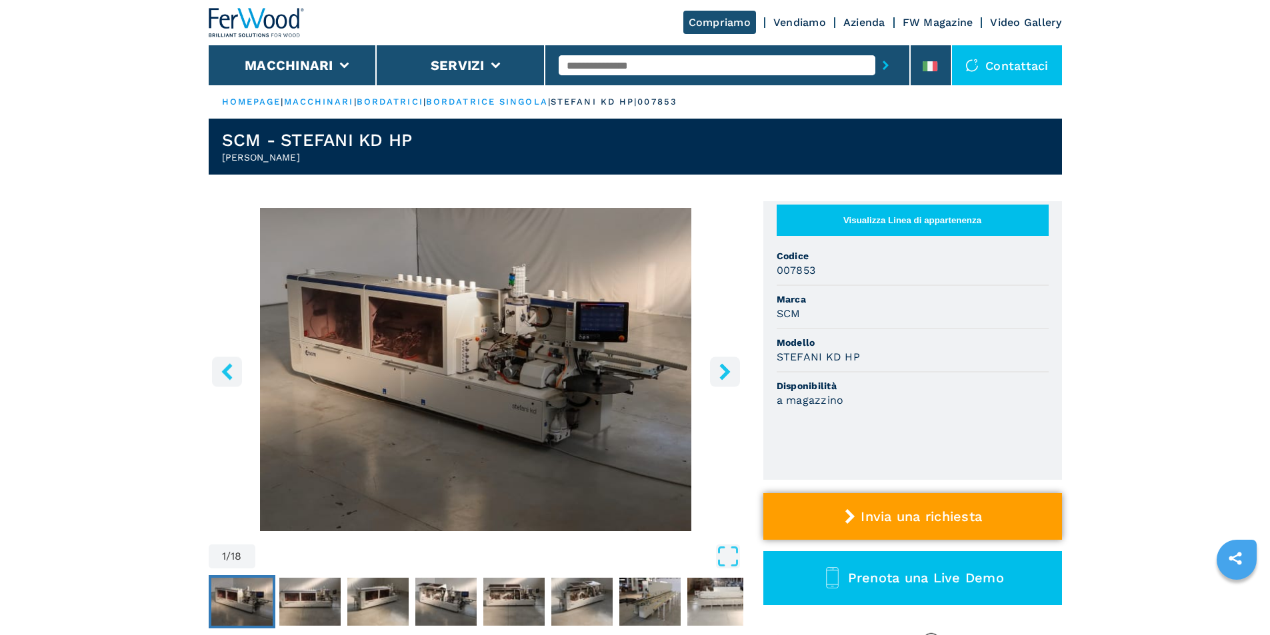
click at [880, 519] on span "Invia una richiesta" at bounding box center [921, 517] width 121 height 16
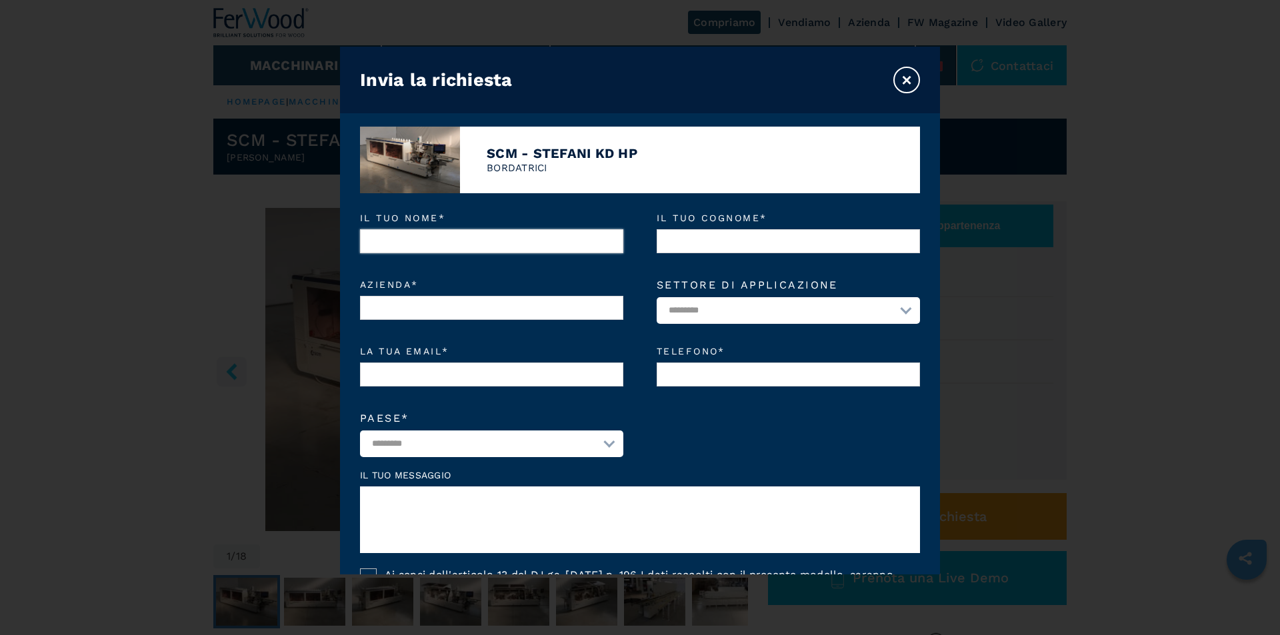
click at [480, 242] on input "Il tuo nome *" at bounding box center [491, 241] width 263 height 24
click at [466, 231] on input "Il tuo nome *" at bounding box center [491, 241] width 263 height 24
type input "********"
type input "*********"
type input "**********"
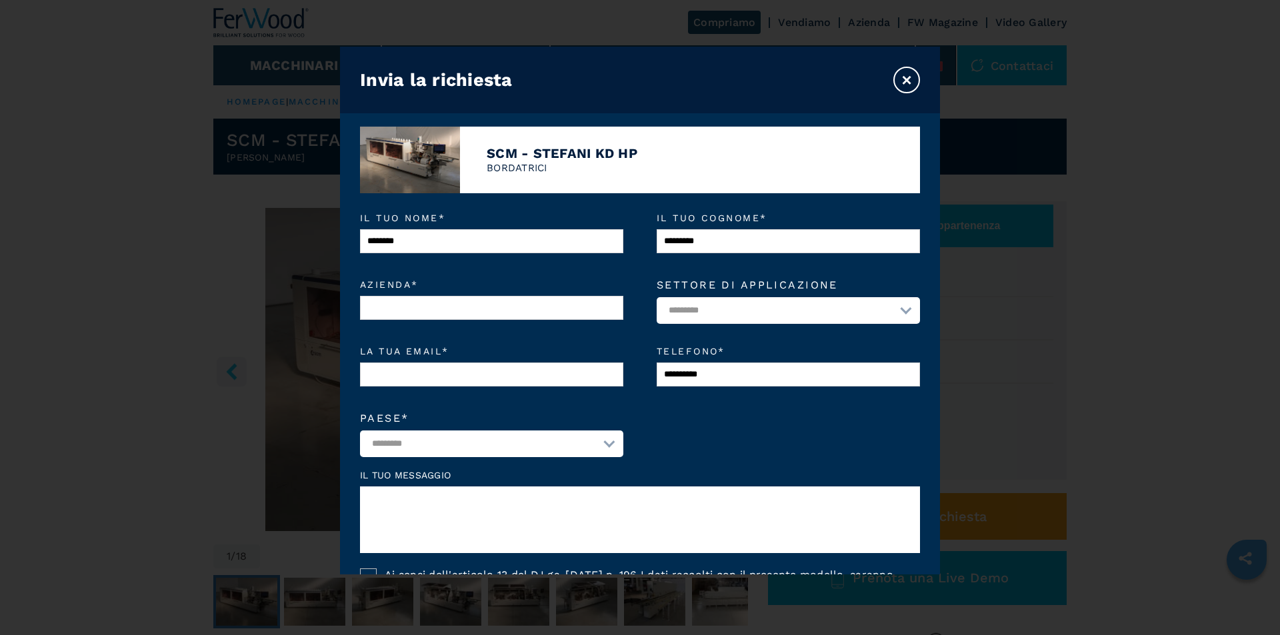
select select "**"
click at [892, 305] on select "**********" at bounding box center [788, 310] width 263 height 27
select select "*********"
click at [657, 298] on select "**********" at bounding box center [788, 310] width 263 height 27
click at [481, 306] on input "Azienda *" at bounding box center [491, 308] width 263 height 24
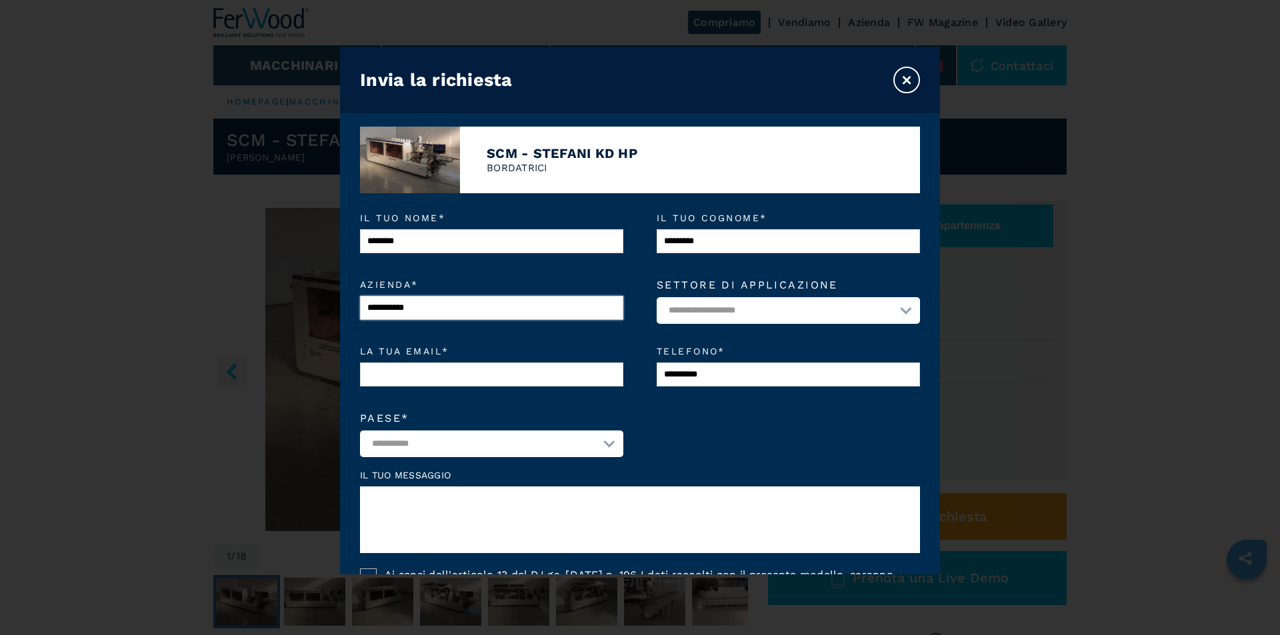
type input "**********"
click at [383, 382] on input "La tua email *" at bounding box center [491, 375] width 263 height 24
type input "**********"
click at [439, 501] on textarea at bounding box center [640, 520] width 560 height 67
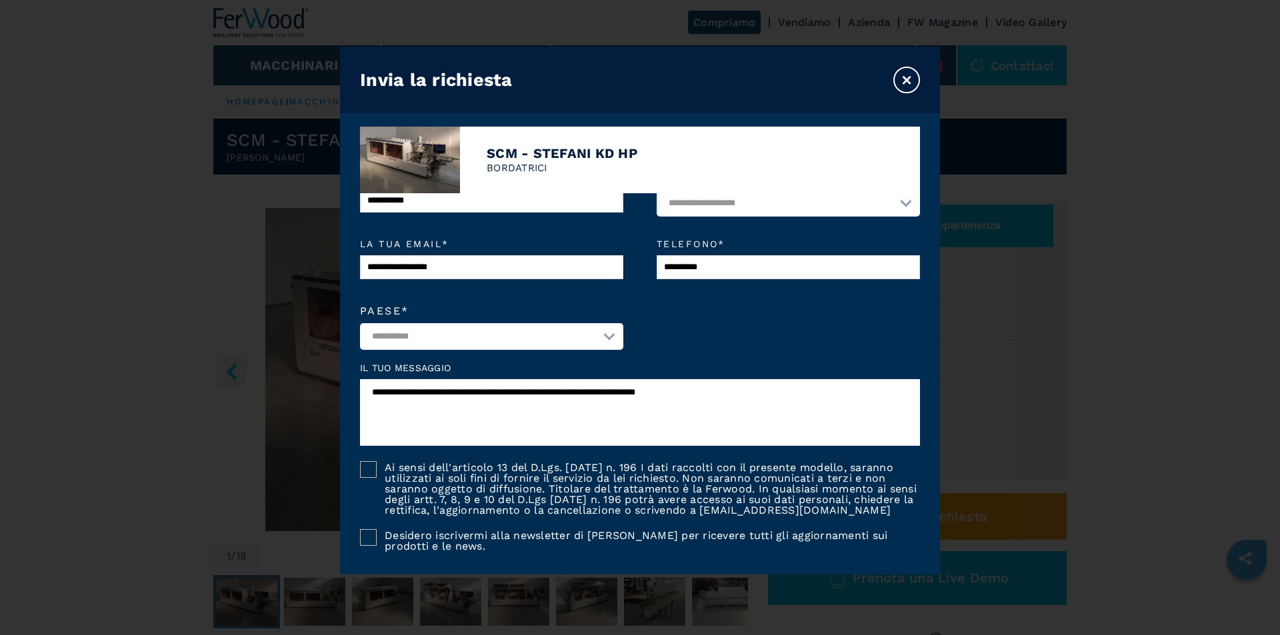
scroll to position [198, 0]
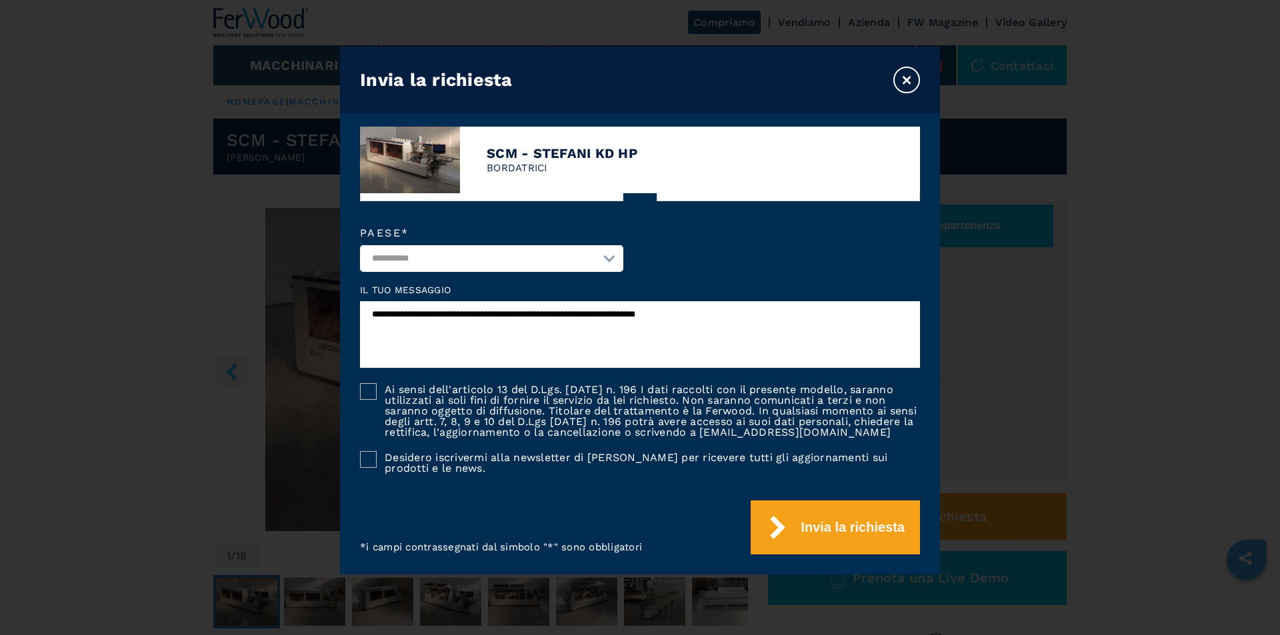
type textarea "**********"
click at [364, 383] on div at bounding box center [368, 391] width 17 height 17
click at [369, 455] on div at bounding box center [368, 459] width 17 height 17
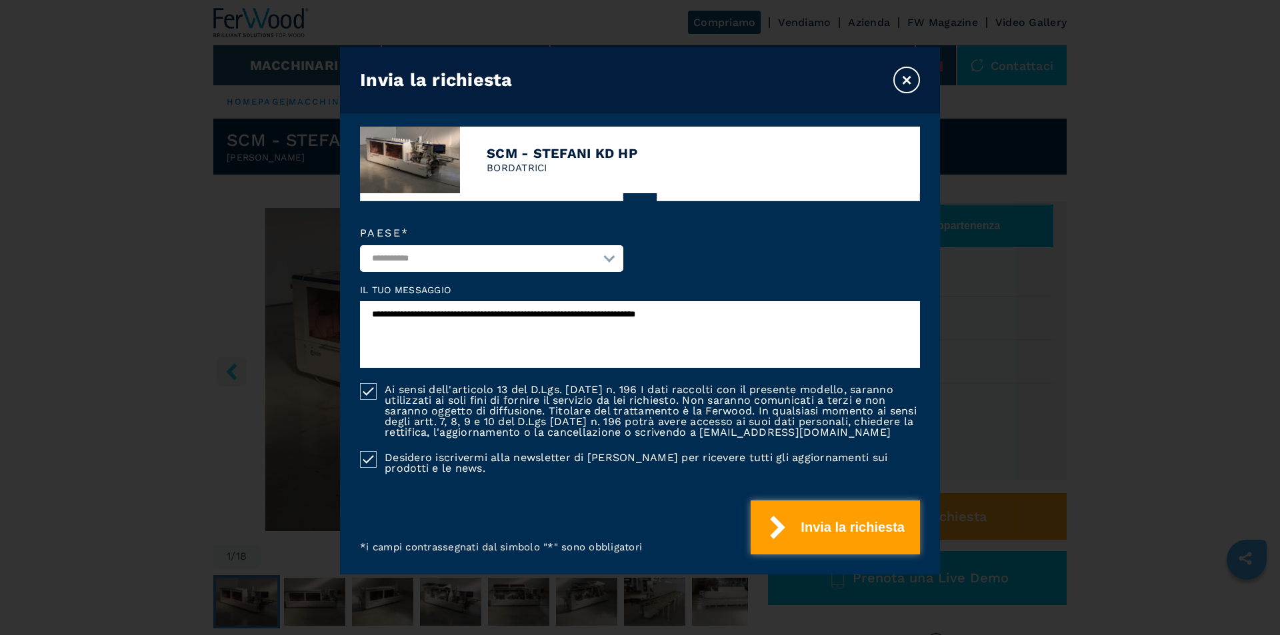
click at [835, 527] on button "Invia la richiesta" at bounding box center [835, 528] width 169 height 54
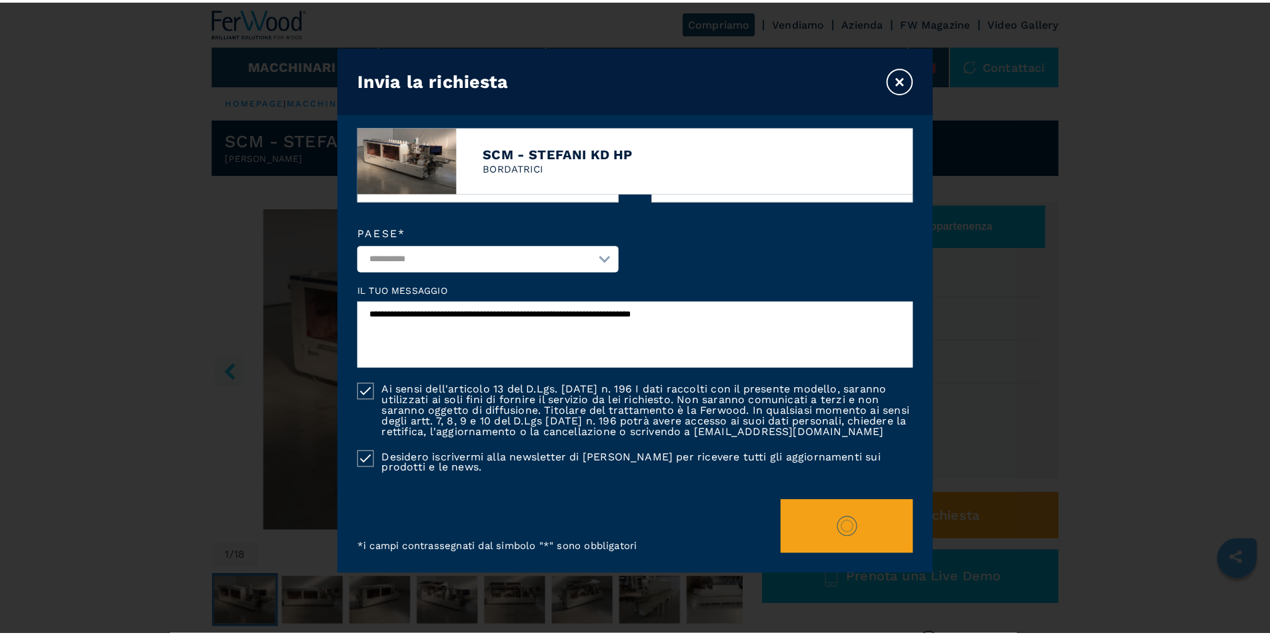
scroll to position [0, 0]
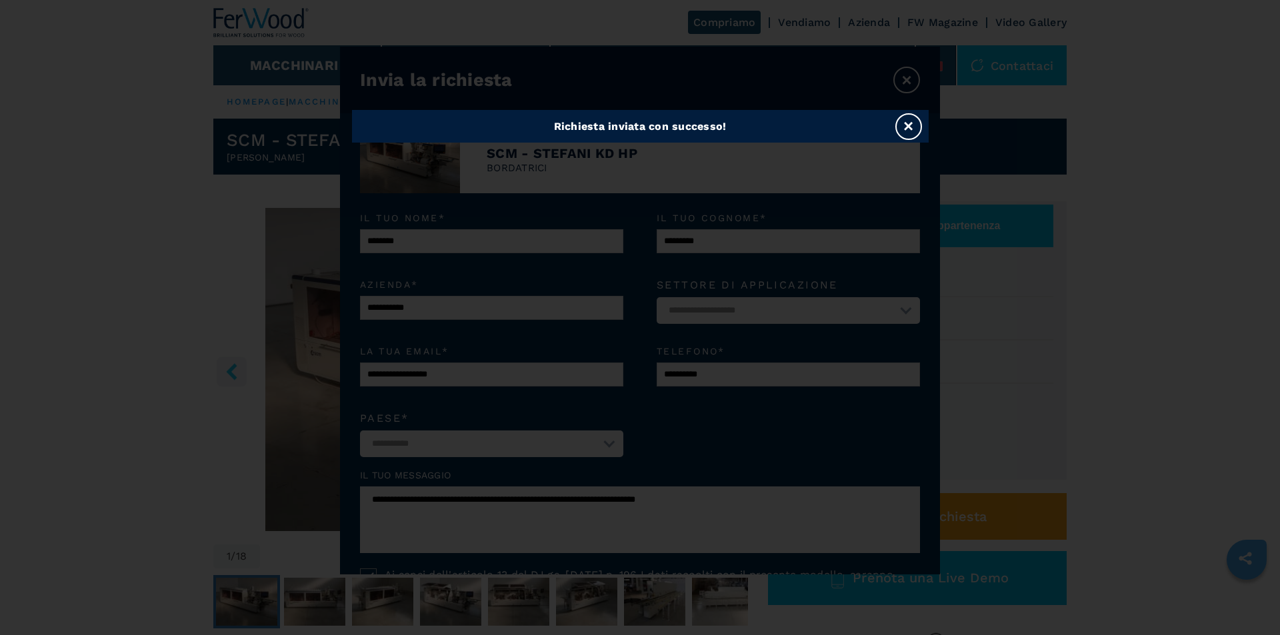
click at [914, 132] on button "×" at bounding box center [908, 126] width 27 height 27
